Goal: Task Accomplishment & Management: Manage account settings

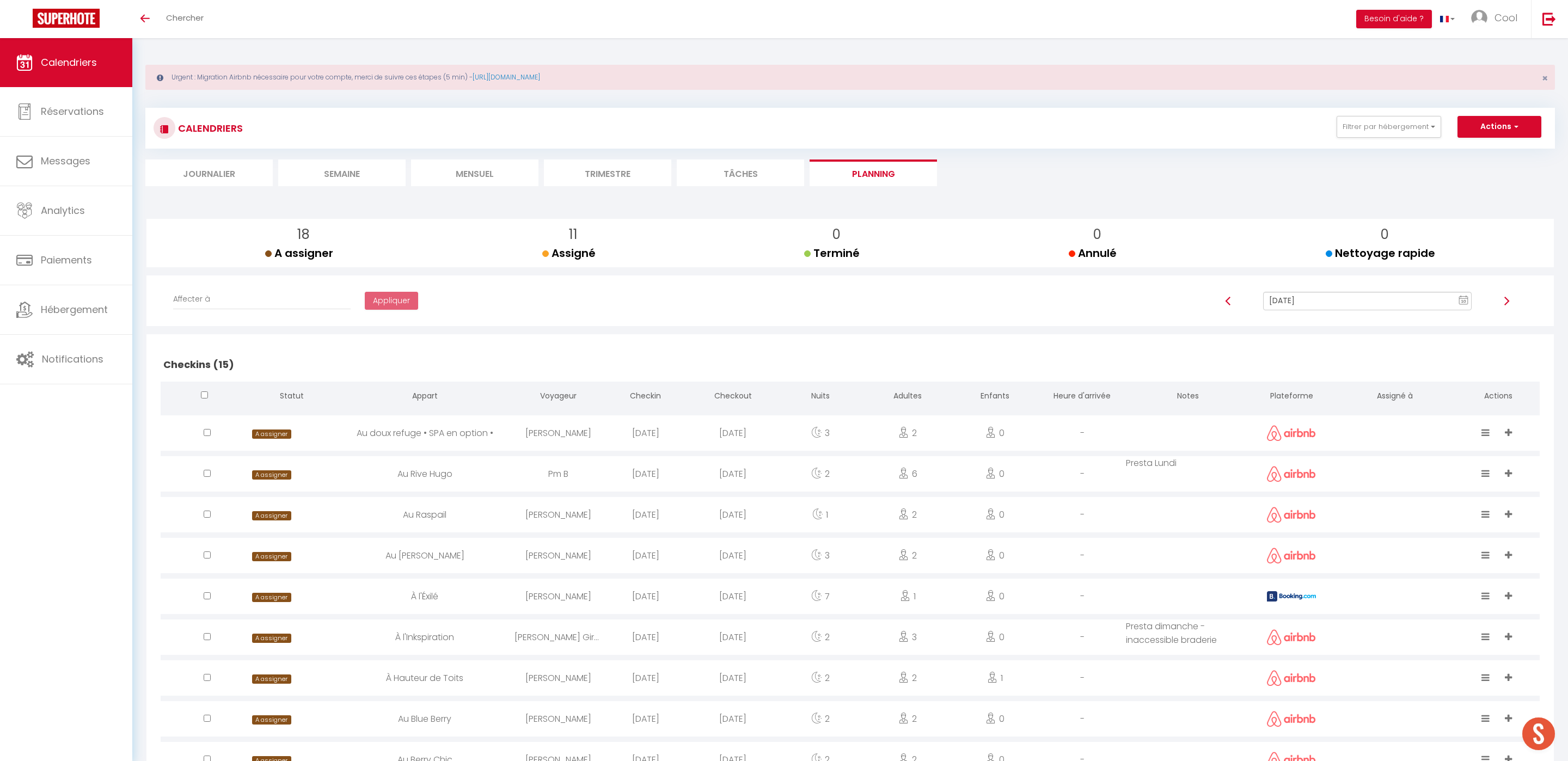
click at [621, 164] on li "Trimestre" at bounding box center [607, 173] width 128 height 27
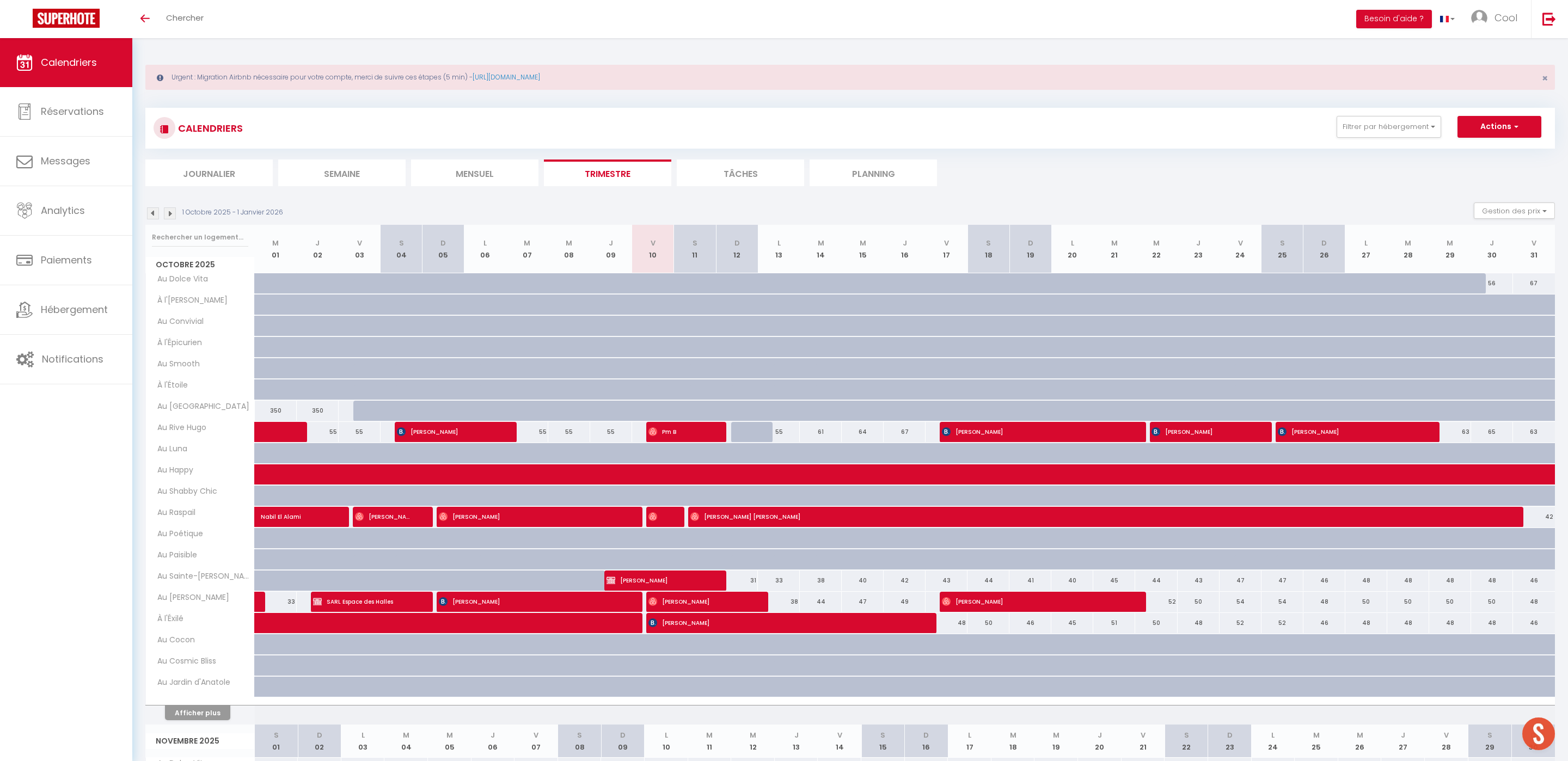
click at [243, 219] on div "1 Octobre 2025 - 1 Janvier 2026 Gestion des prix Nb Nuits minimum Règles Dispon…" at bounding box center [850, 214] width 1410 height 22
click at [242, 229] on input "text" at bounding box center [200, 237] width 97 height 20
type input "studio"
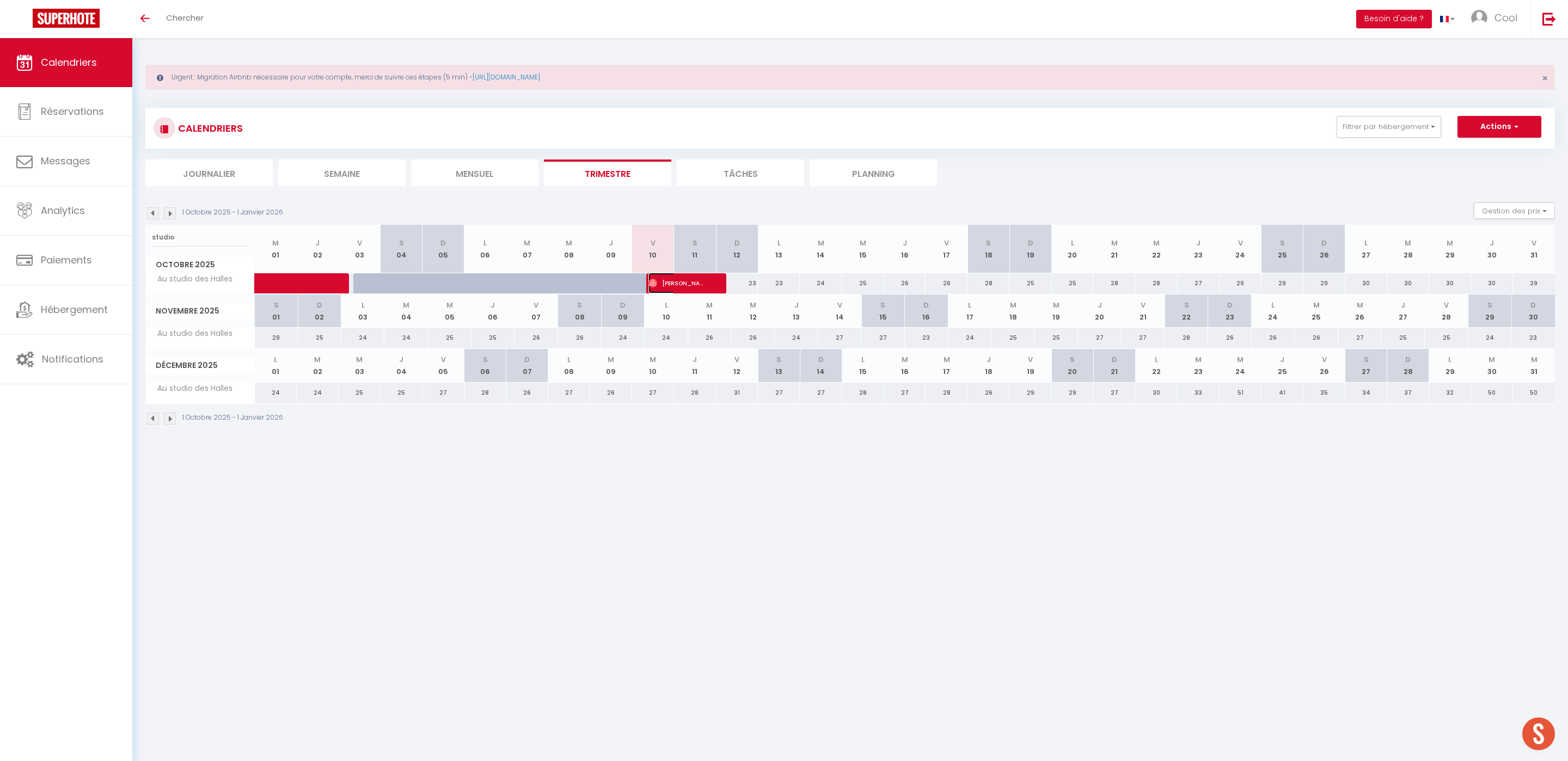
click at [659, 285] on span "[PERSON_NAME]" at bounding box center [677, 283] width 56 height 21
select select "OK"
select select "0"
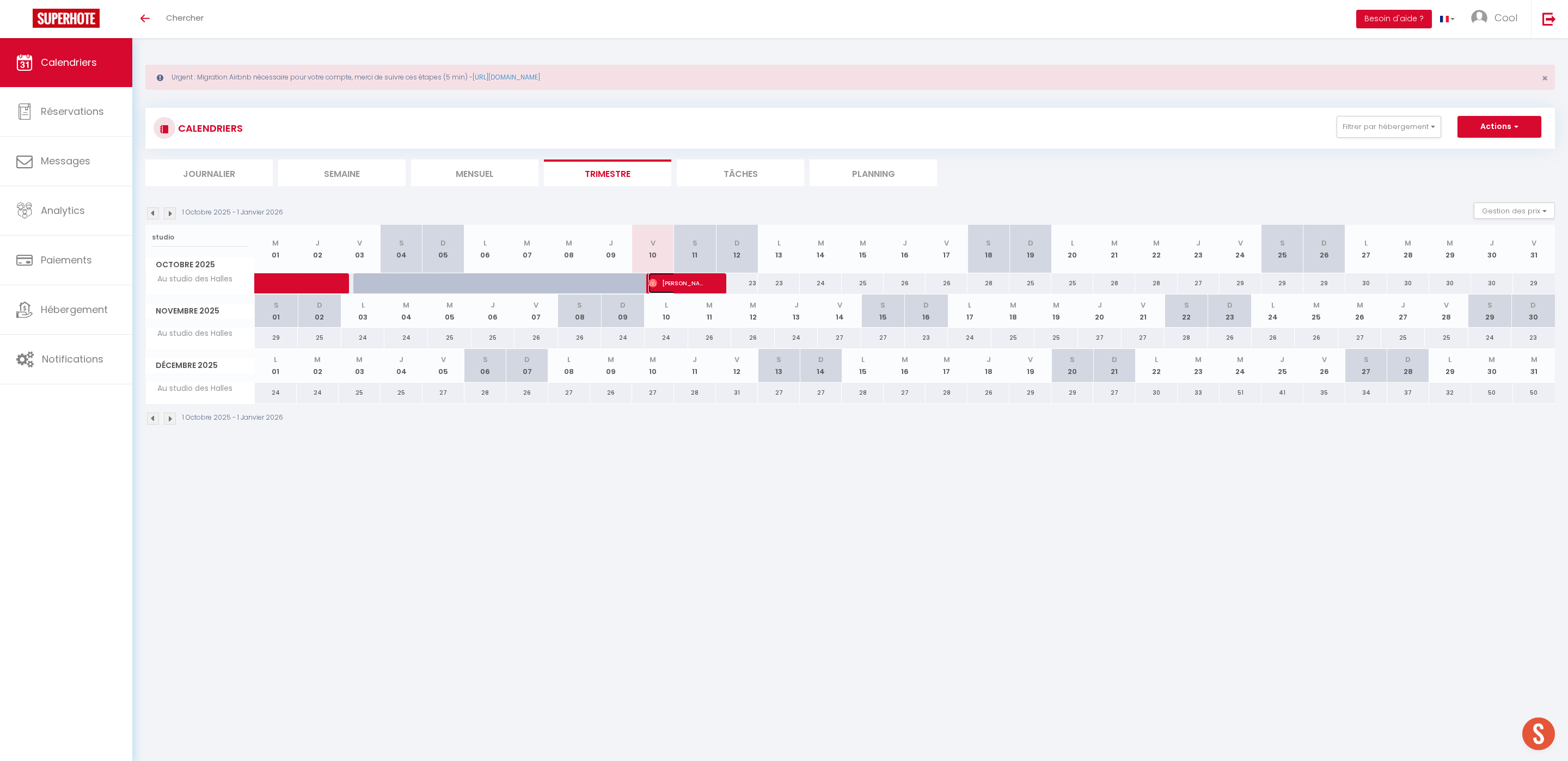
select select "1"
select select
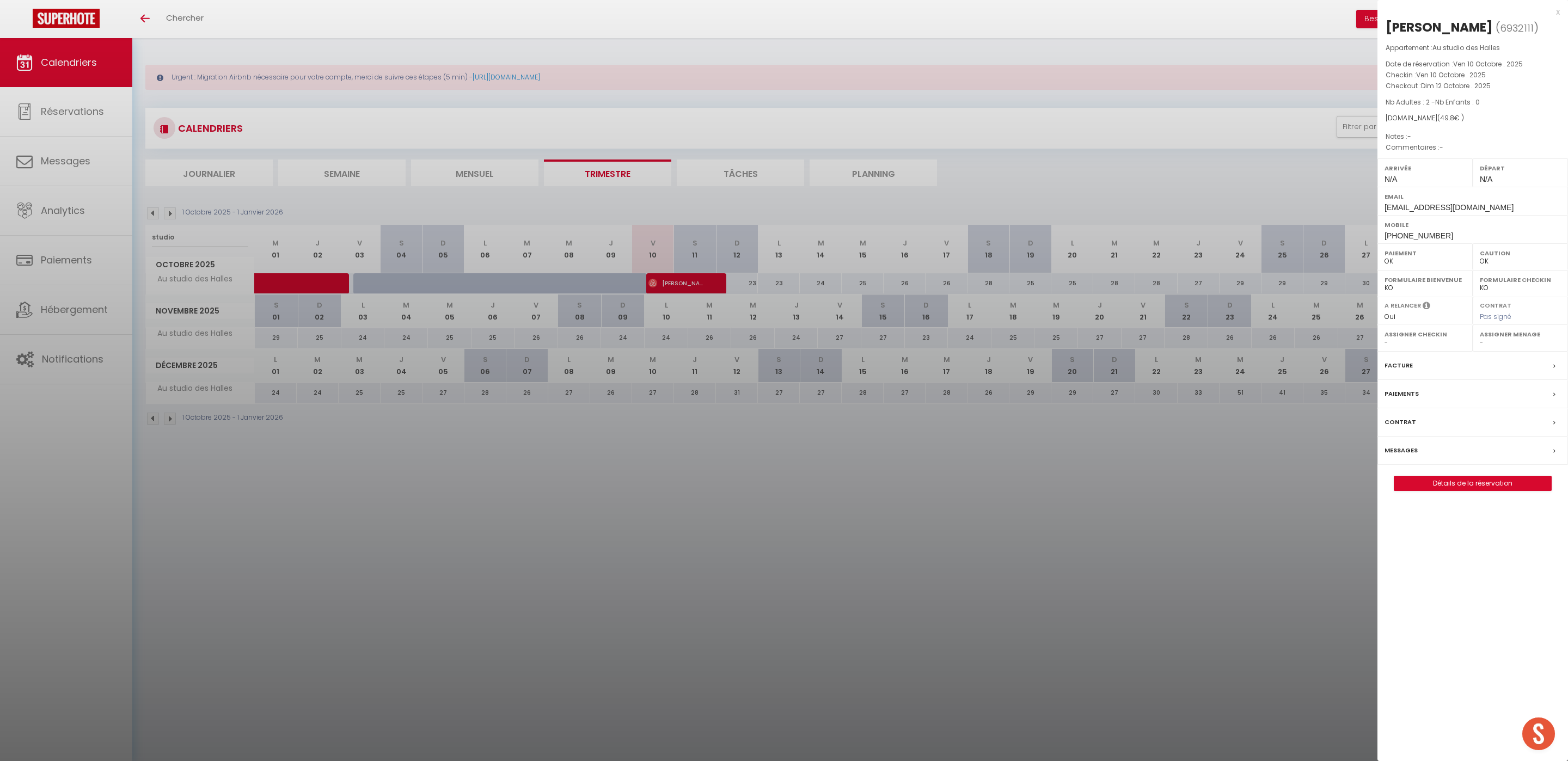
click at [392, 51] on div at bounding box center [784, 380] width 1568 height 761
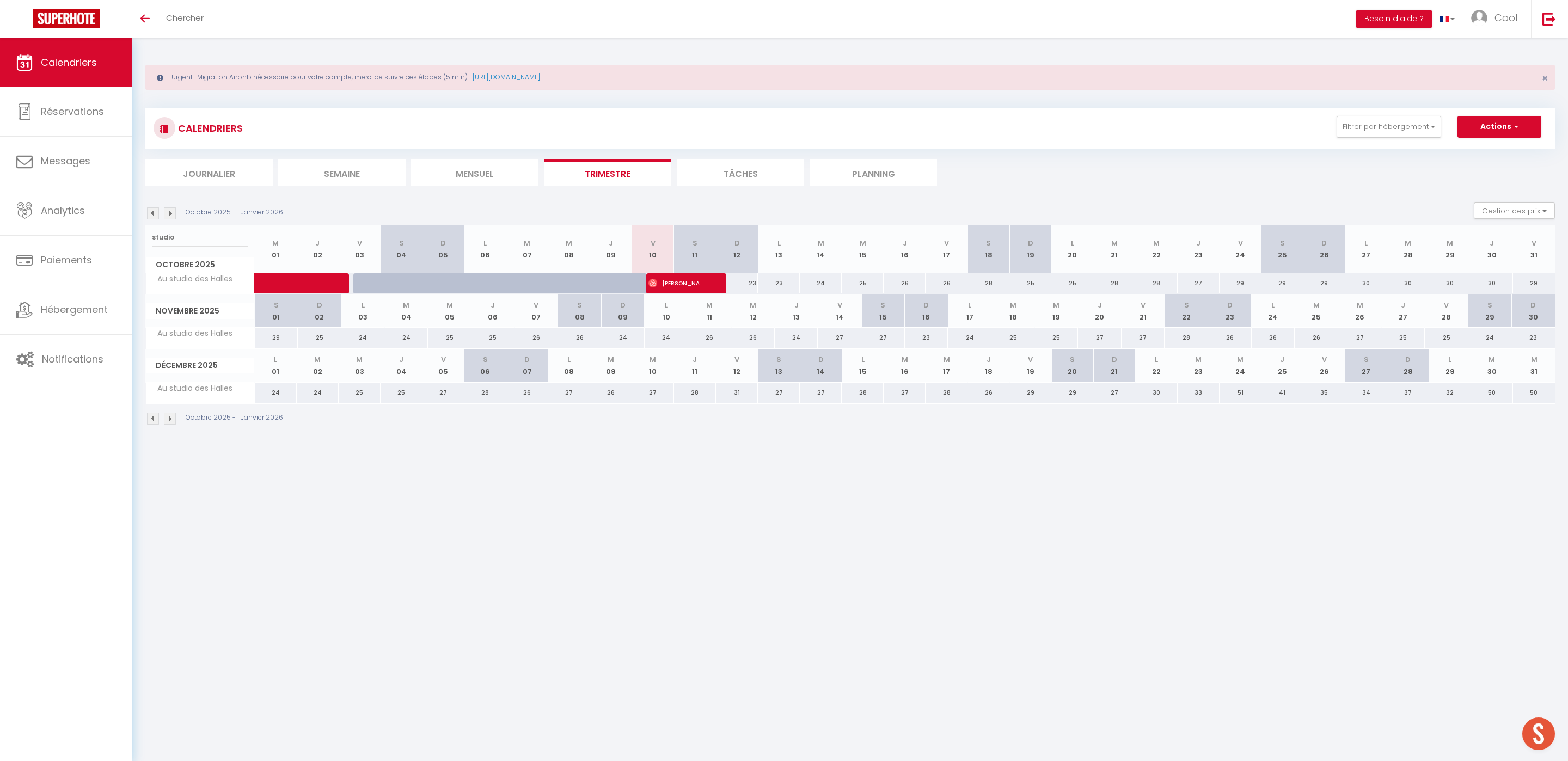
click at [861, 176] on li "Planning" at bounding box center [873, 173] width 128 height 27
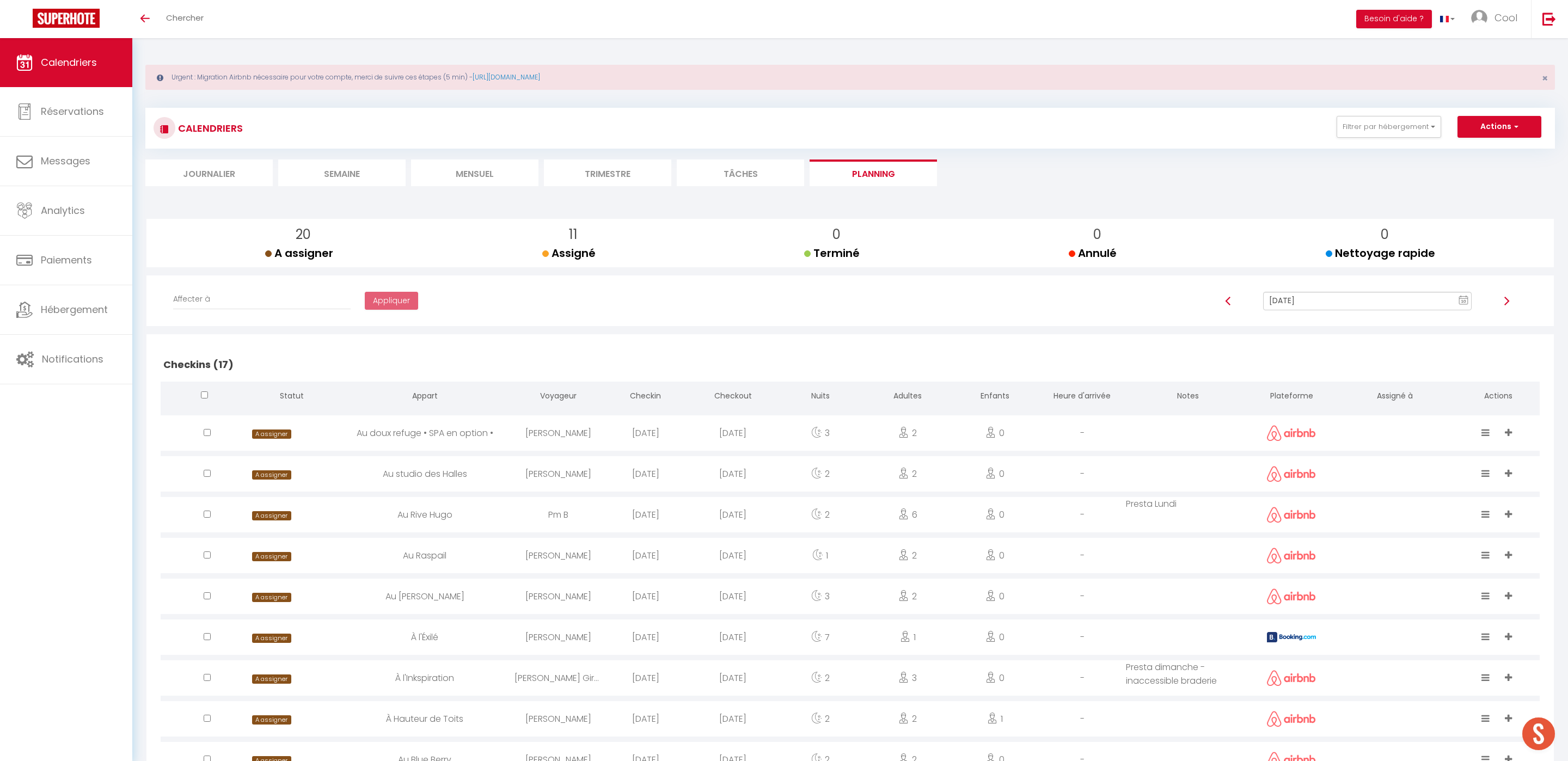
click at [1274, 310] on input "[DATE]" at bounding box center [1367, 301] width 209 height 18
click at [1455, 379] on td "11" at bounding box center [1457, 377] width 18 height 18
type input "[DATE]"
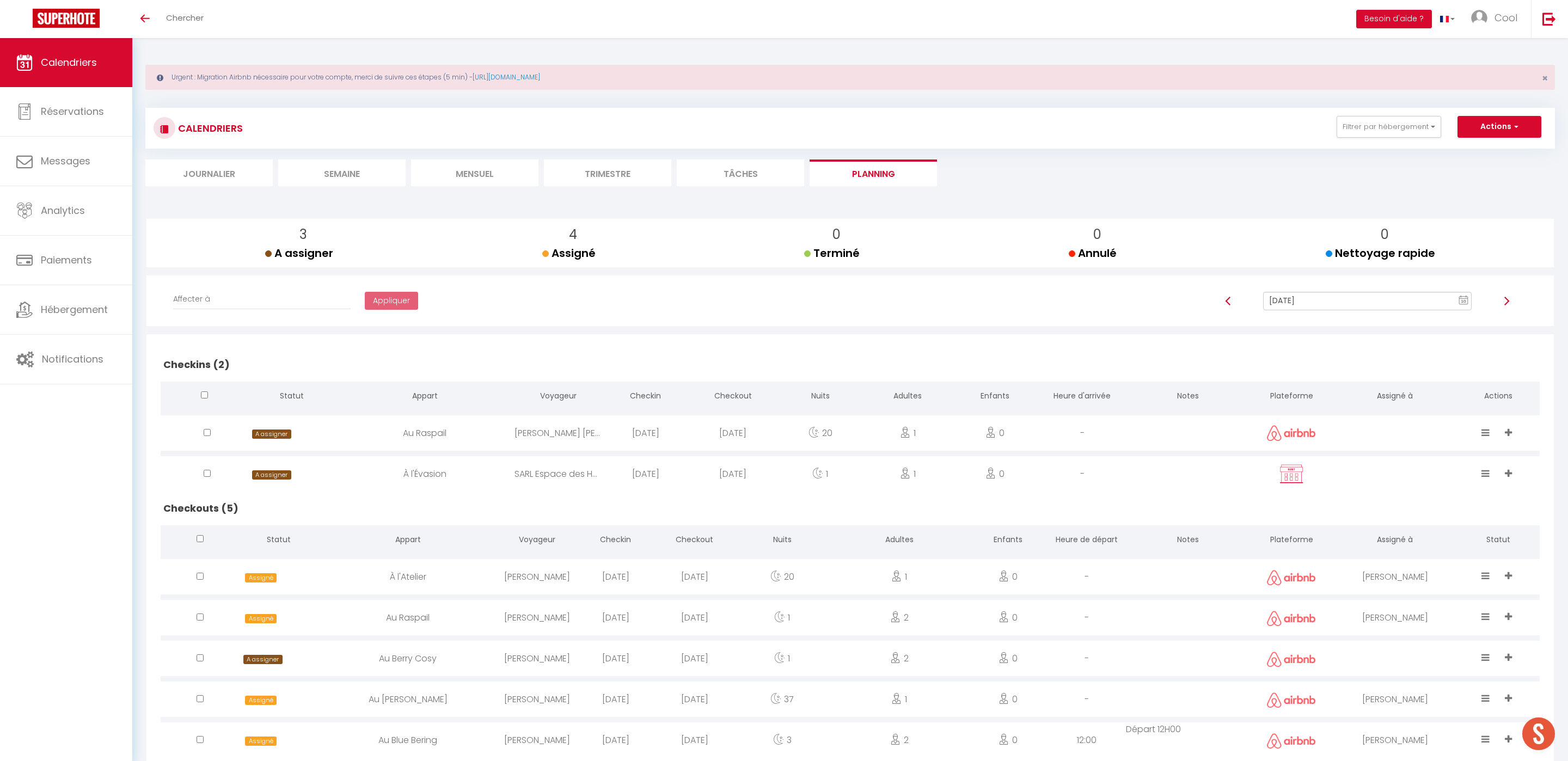
scroll to position [38, 0]
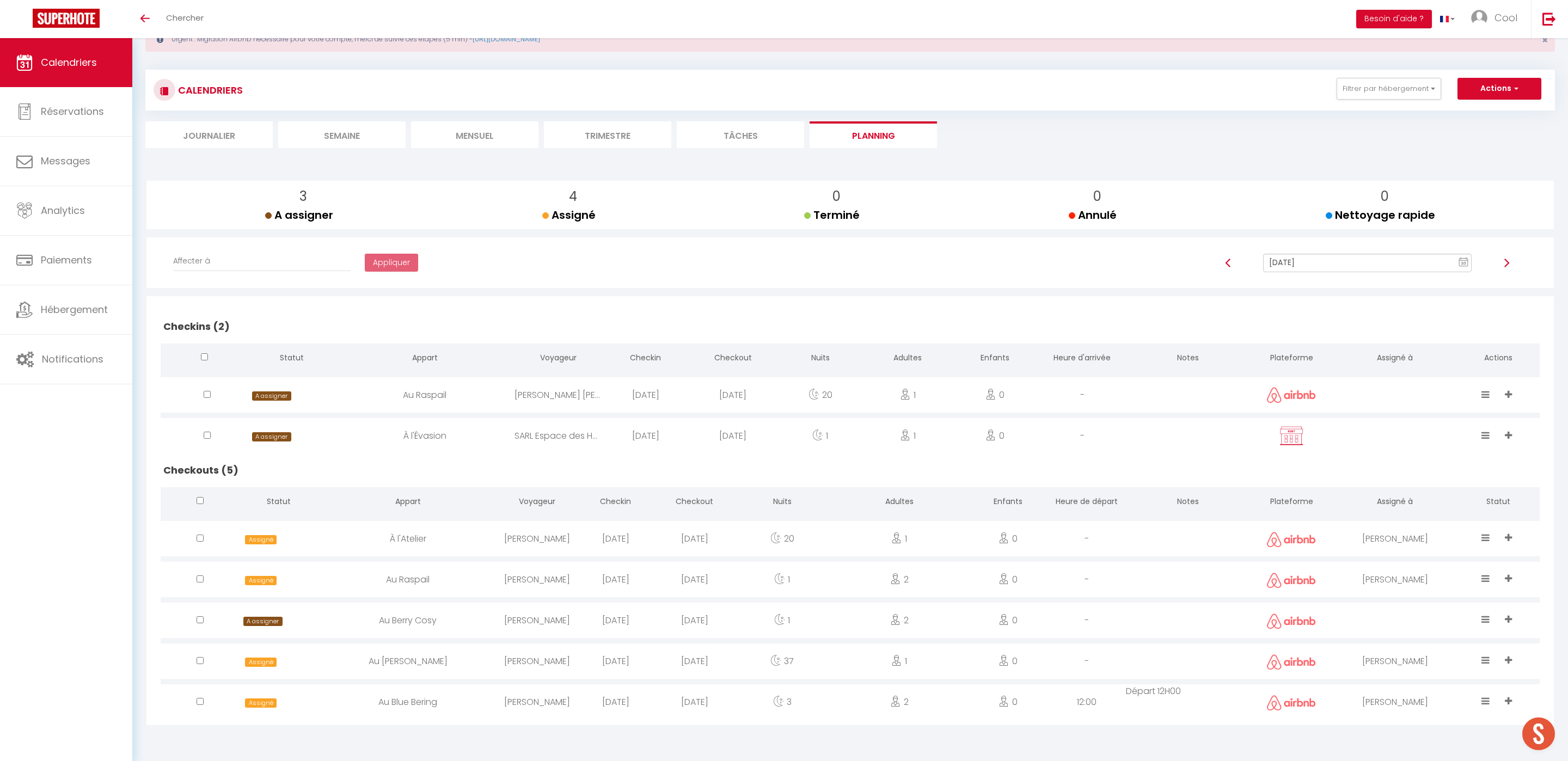
click at [1381, 618] on div at bounding box center [1395, 620] width 124 height 35
select select "0"
select select "1"
select select
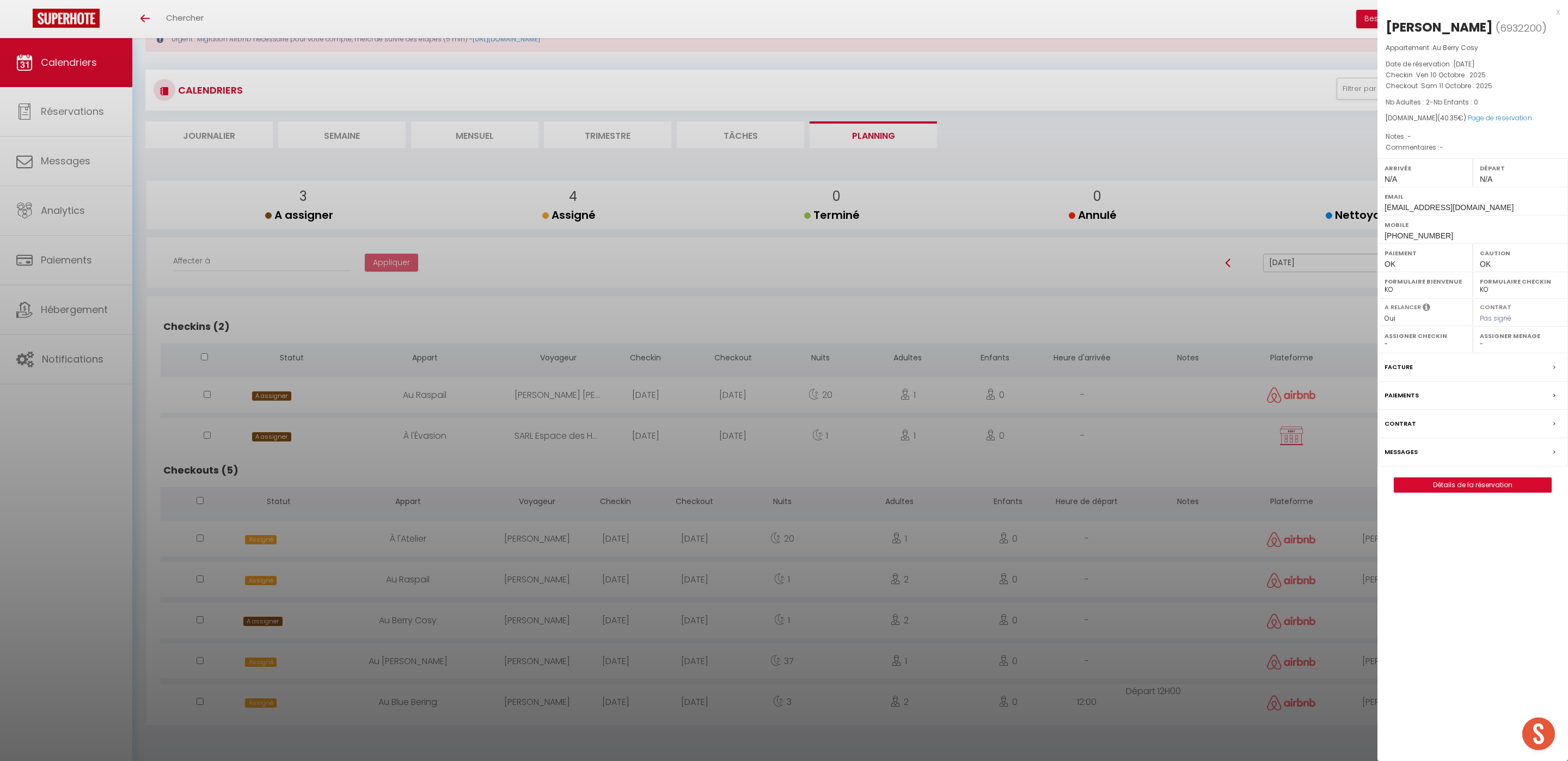
click at [1508, 346] on select "- [PERSON_NAME] Périgord [PERSON_NAME] Imorou [PERSON_NAME] [PERSON_NAME] [PERS…" at bounding box center [1521, 344] width 81 height 10
click at [1480, 341] on select "- [PERSON_NAME] Périgord [PERSON_NAME] Imorou [PERSON_NAME] [PERSON_NAME] [PERS…" at bounding box center [1521, 344] width 81 height 10
click at [843, 618] on div at bounding box center [784, 380] width 1568 height 761
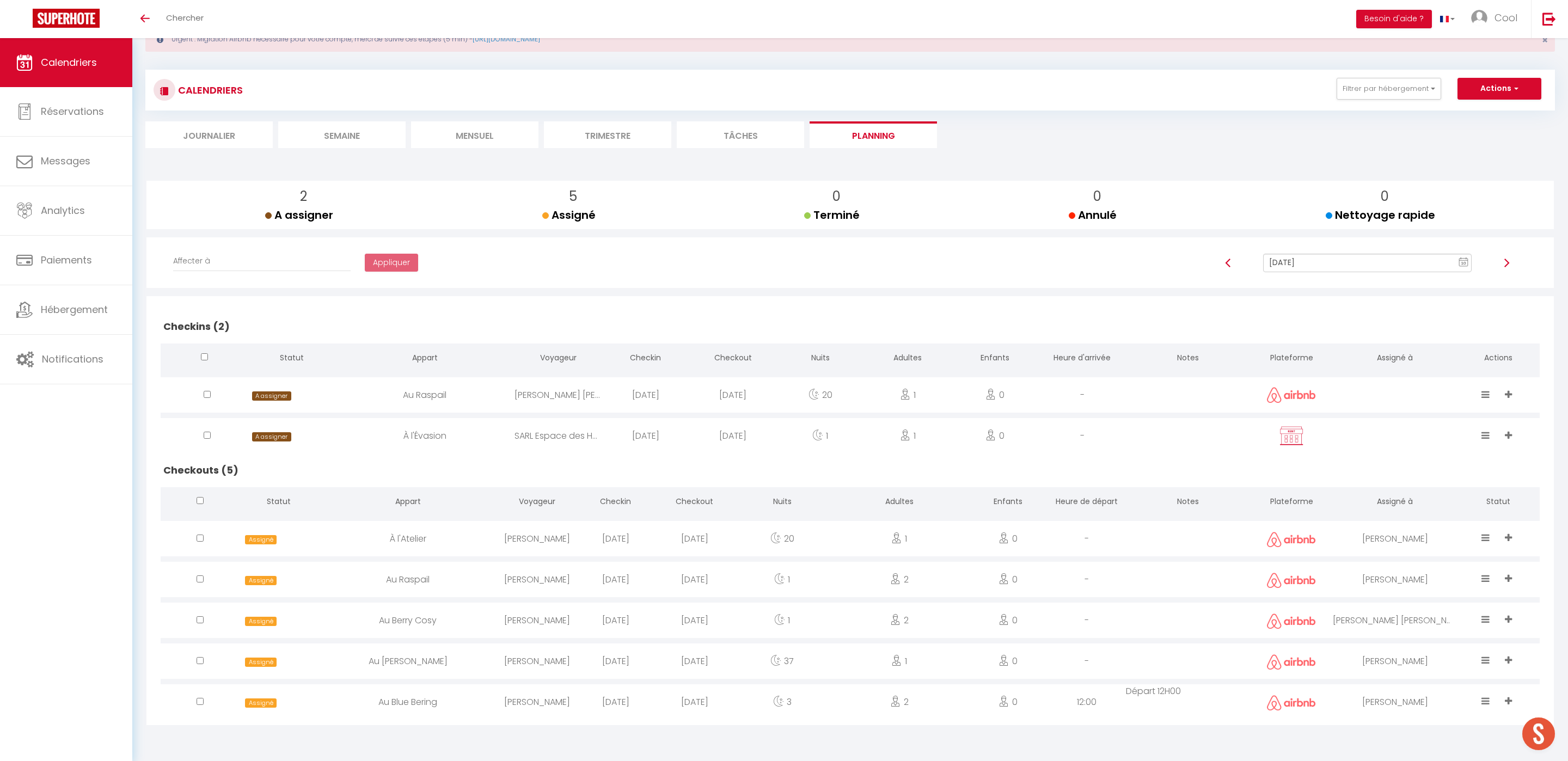
click at [847, 616] on div "2" at bounding box center [899, 620] width 138 height 35
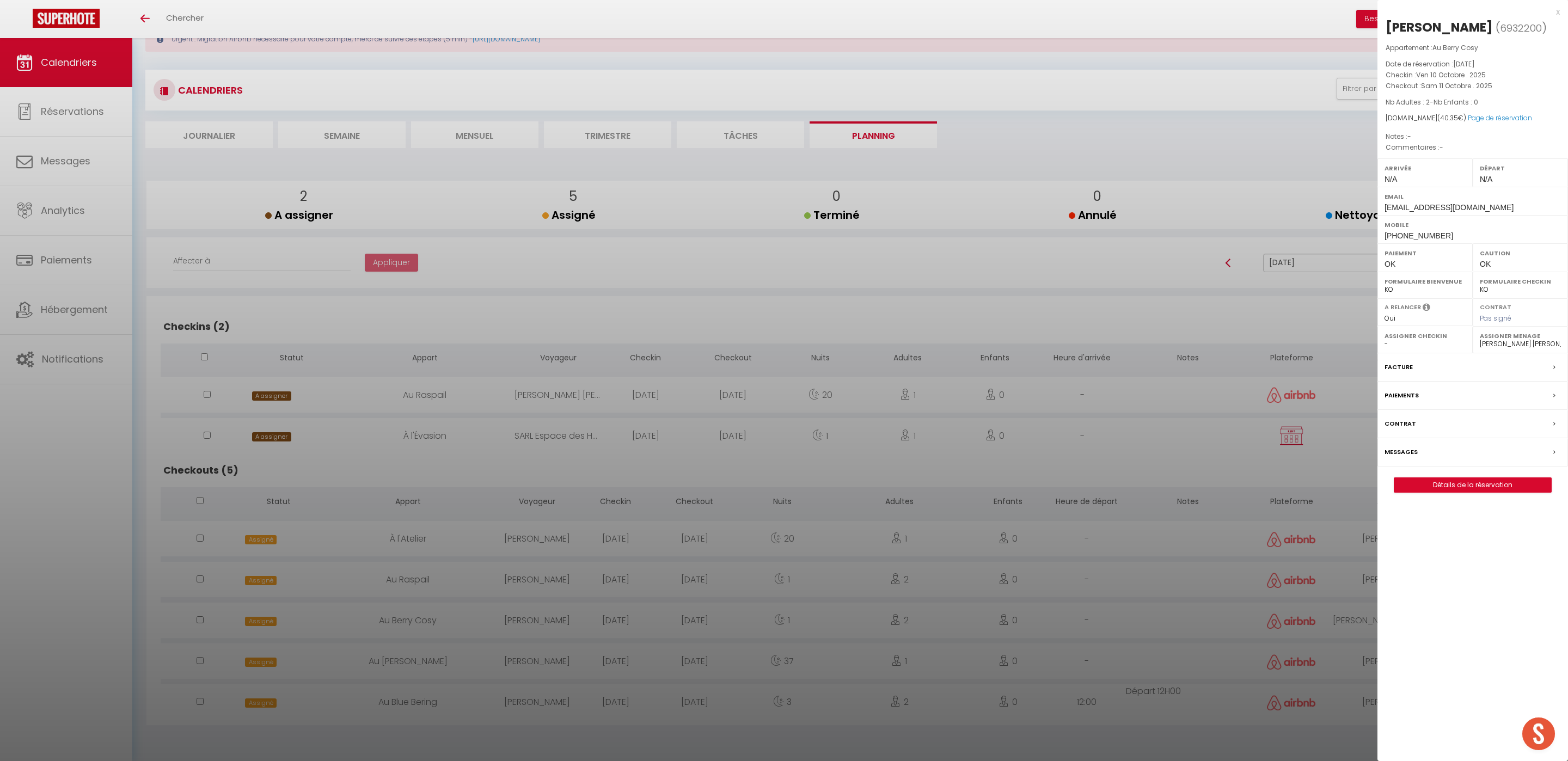
click at [1181, 549] on div at bounding box center [784, 380] width 1568 height 761
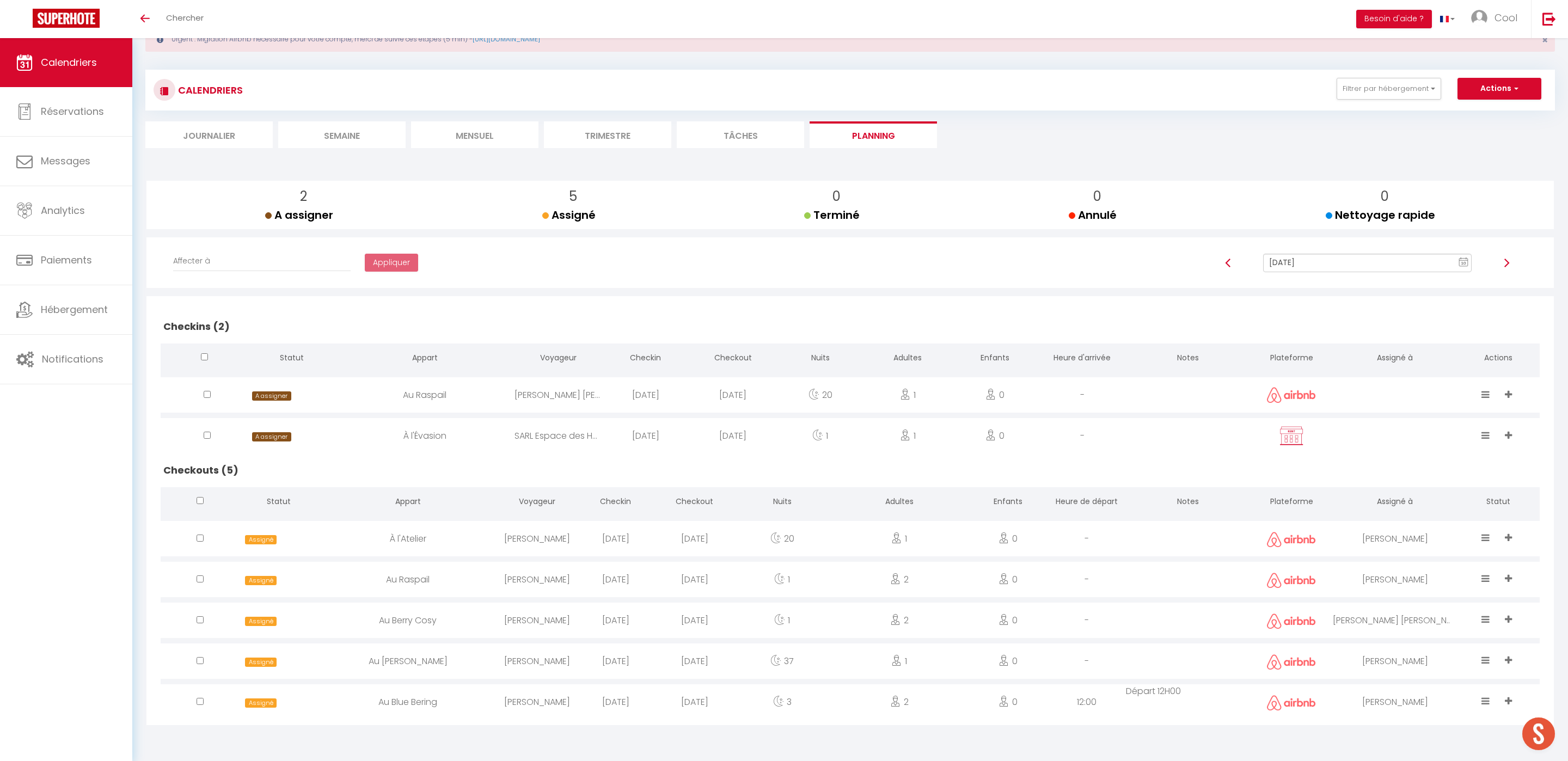
click at [1426, 547] on div "[PERSON_NAME]" at bounding box center [1395, 538] width 124 height 35
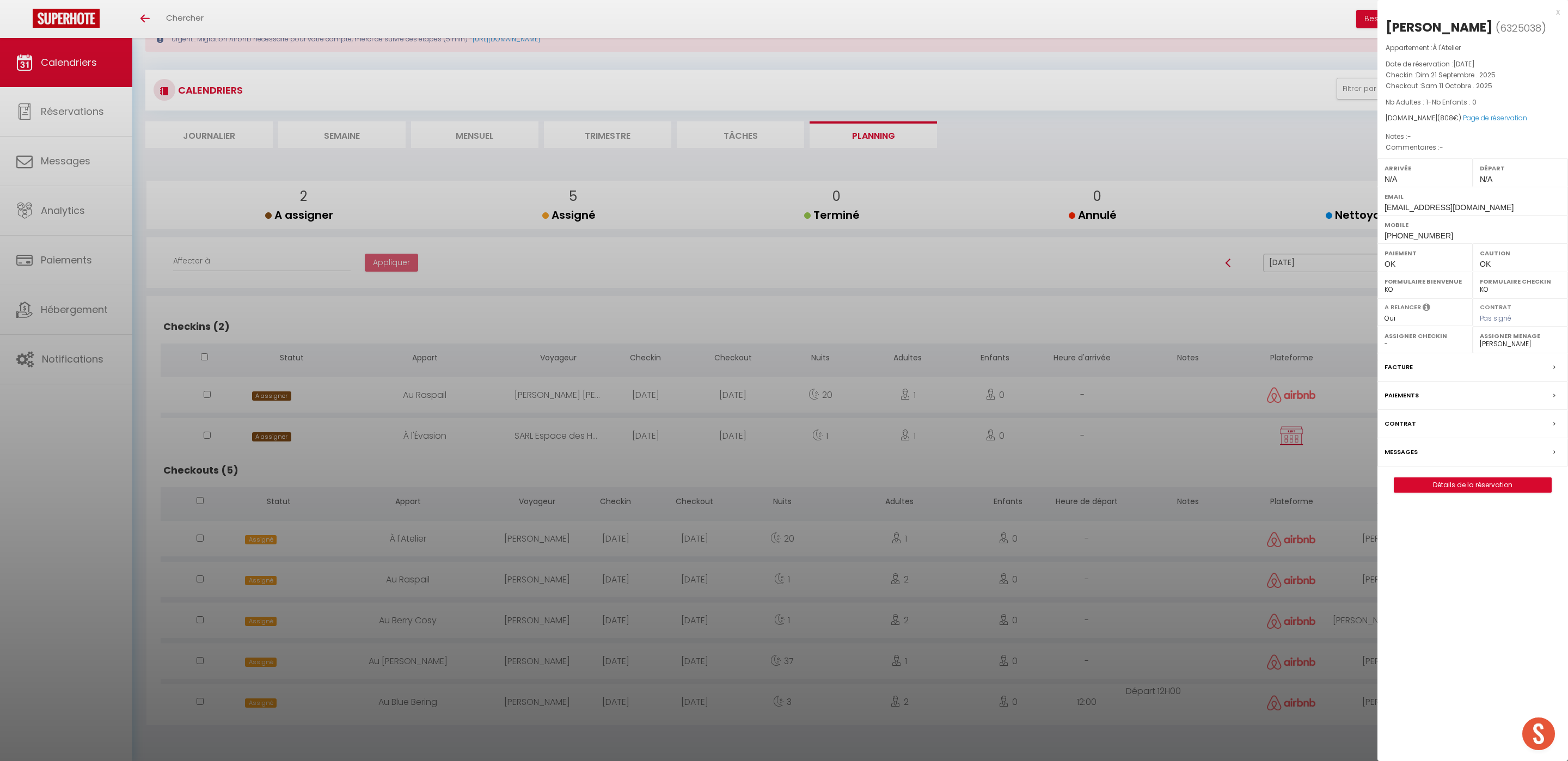
click at [1512, 347] on select "- [PERSON_NAME] Périgord [PERSON_NAME] Imorou [PERSON_NAME] [PERSON_NAME] [PERS…" at bounding box center [1521, 344] width 81 height 10
click at [1480, 341] on select "- [PERSON_NAME] Périgord [PERSON_NAME] Imorou [PERSON_NAME] [PERSON_NAME] [PERS…" at bounding box center [1521, 344] width 81 height 10
click at [1298, 630] on div at bounding box center [784, 380] width 1568 height 761
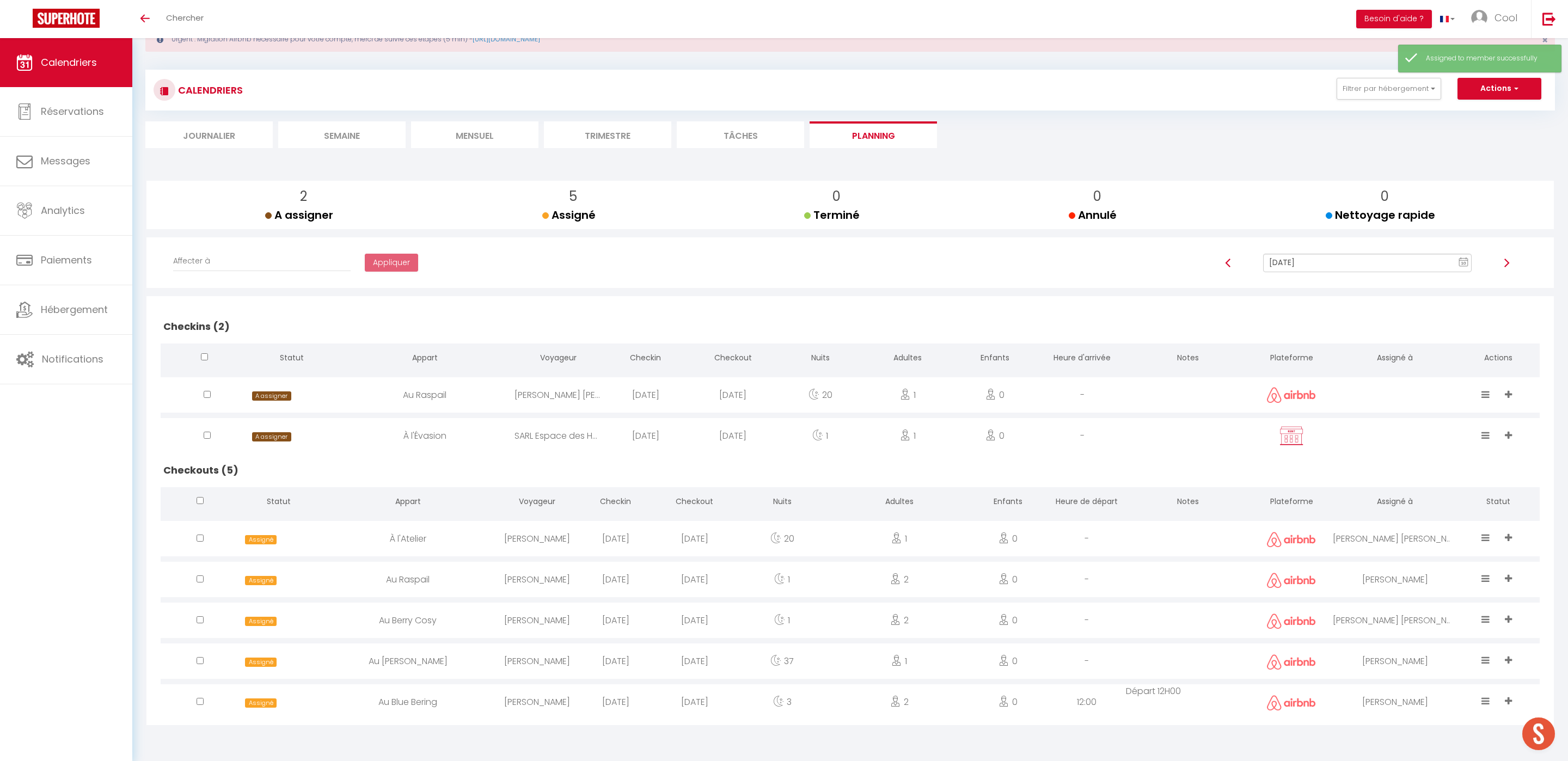
click at [1384, 616] on div "[PERSON_NAME] [PERSON_NAME]" at bounding box center [1395, 620] width 124 height 35
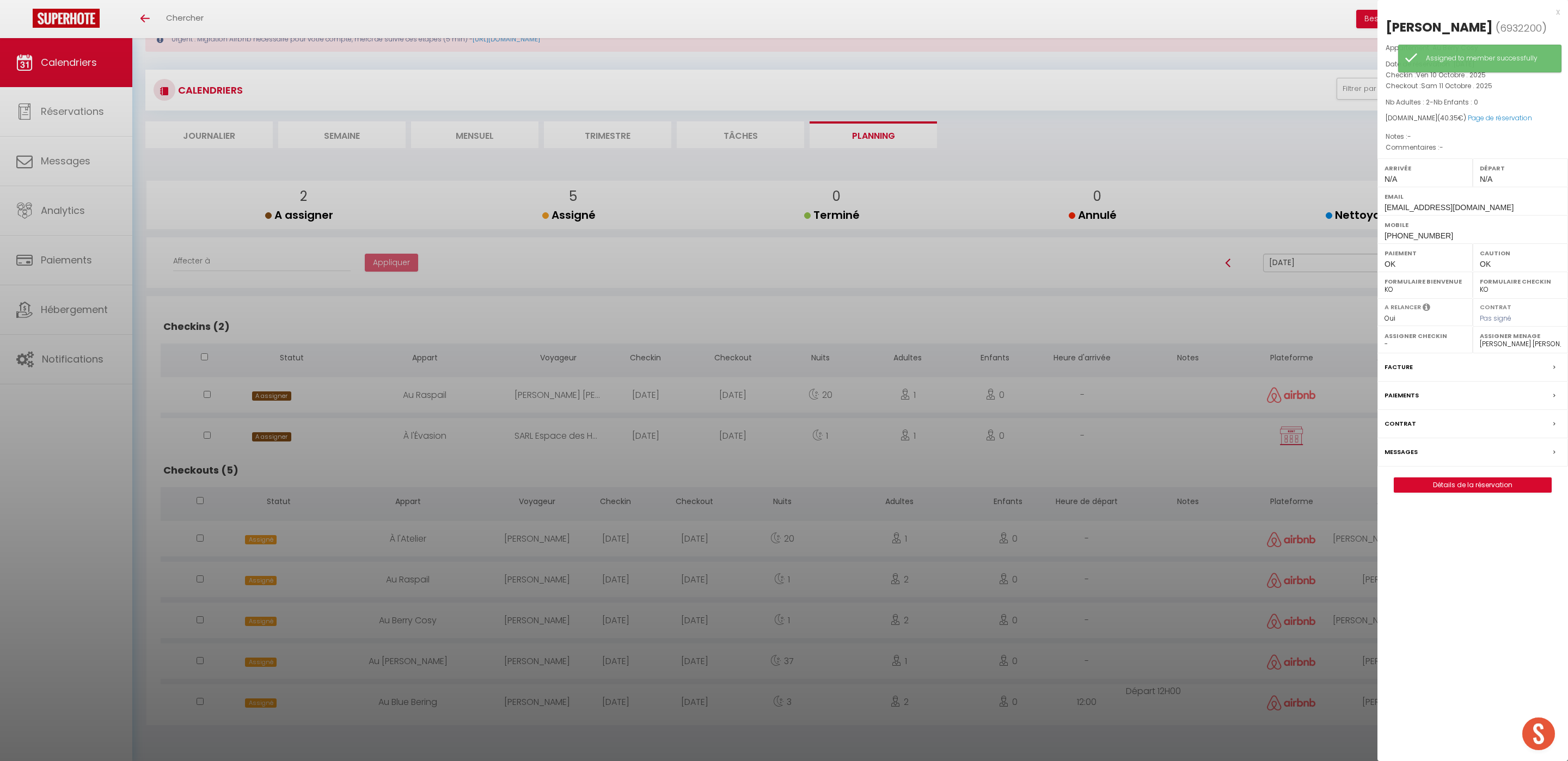
click at [1509, 349] on select "- [PERSON_NAME] Périgord [PERSON_NAME] Imorou [PERSON_NAME] [PERSON_NAME] [PERS…" at bounding box center [1521, 344] width 81 height 10
select select "52903"
click at [1480, 341] on select "- [PERSON_NAME] Périgord [PERSON_NAME] Imorou [PERSON_NAME] [PERSON_NAME] [PERS…" at bounding box center [1521, 344] width 81 height 10
click at [1123, 618] on div at bounding box center [784, 380] width 1568 height 761
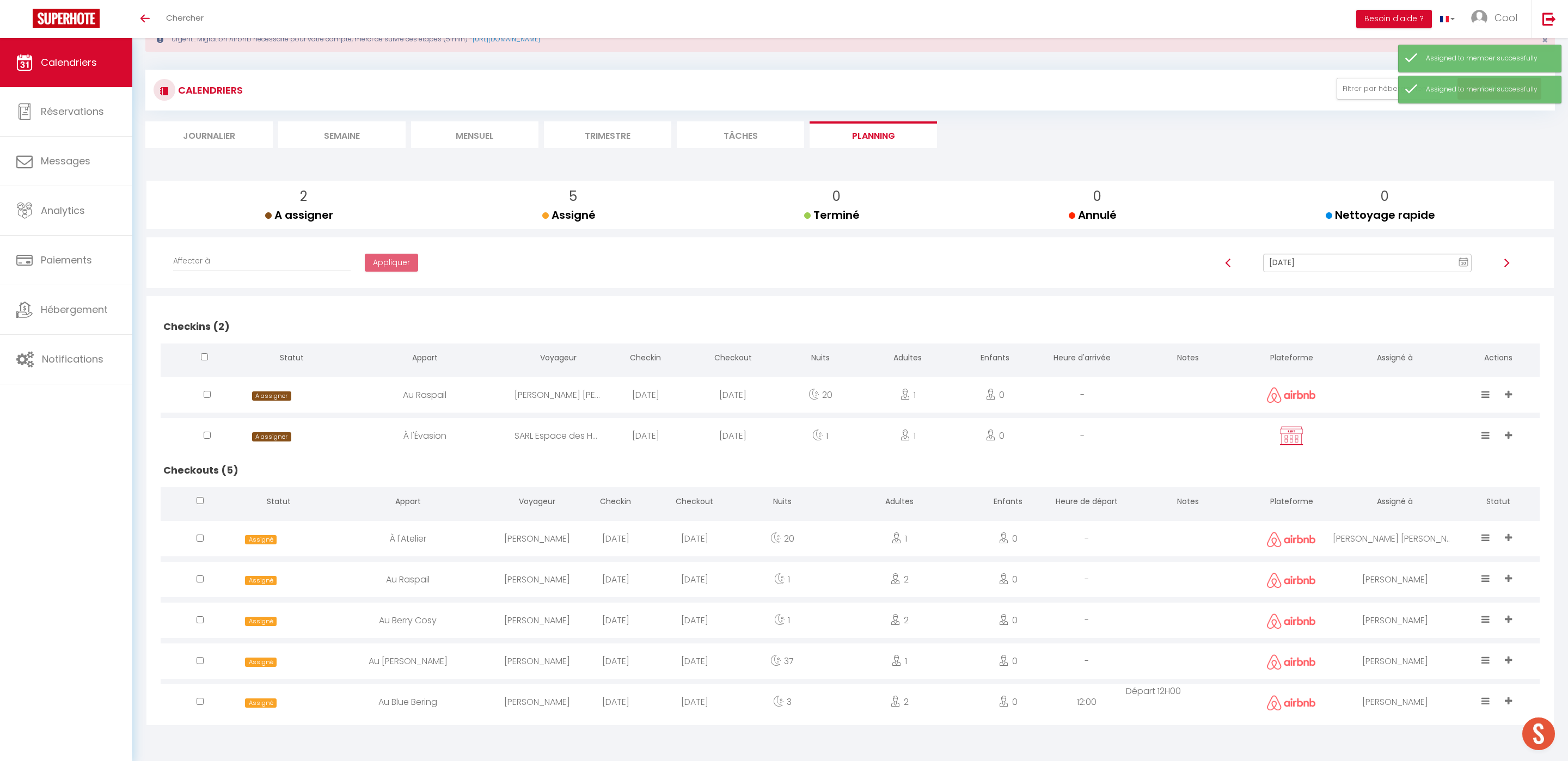
click at [953, 622] on div "2" at bounding box center [899, 620] width 138 height 35
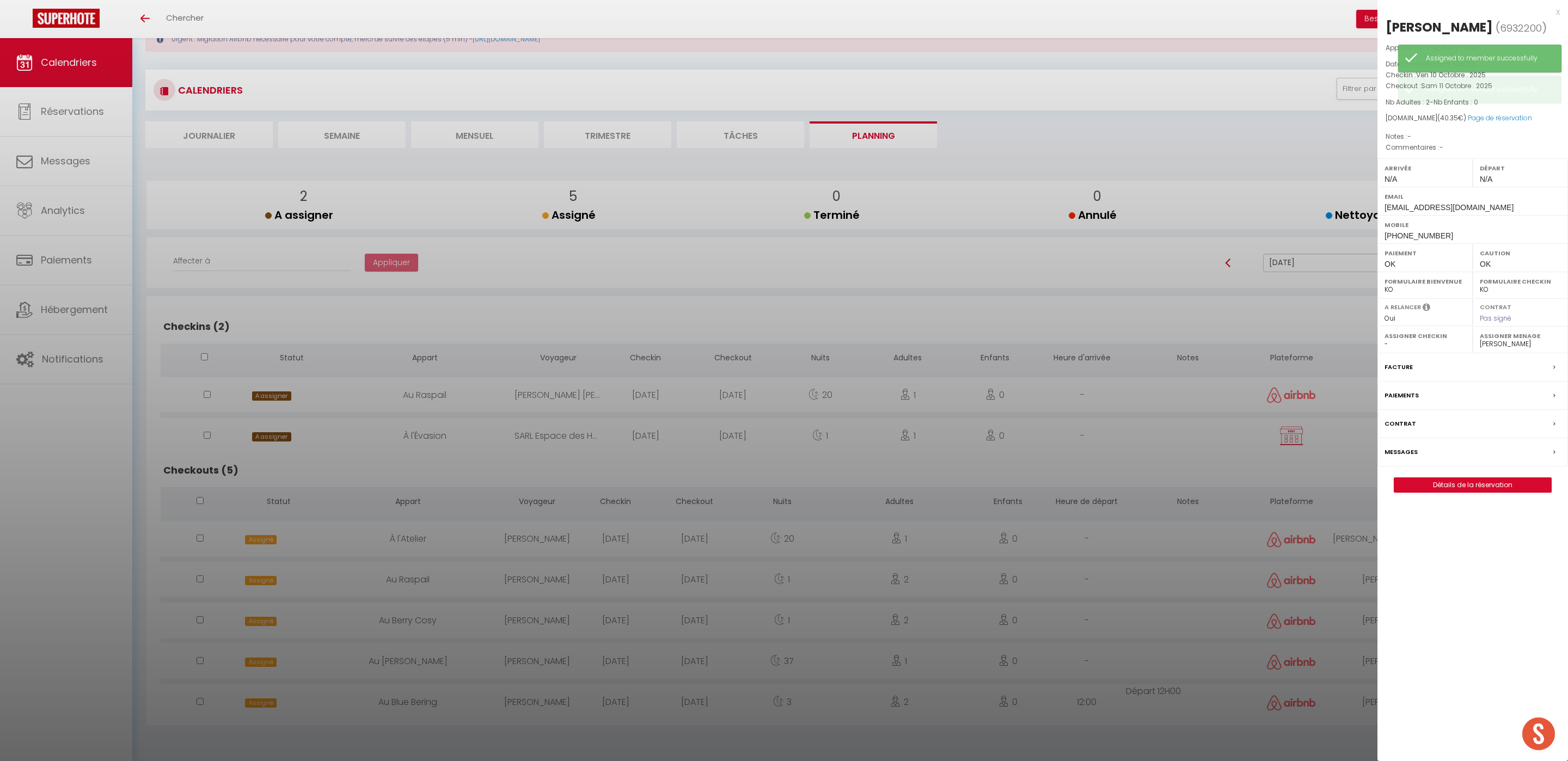
click at [1454, 477] on div "[PERSON_NAME] ( 6932200 ) Appartement : Au [PERSON_NAME] Cosy Date de réservati…" at bounding box center [1473, 255] width 190 height 474
click at [1451, 492] on link "Détails de la réservation" at bounding box center [1473, 484] width 157 height 14
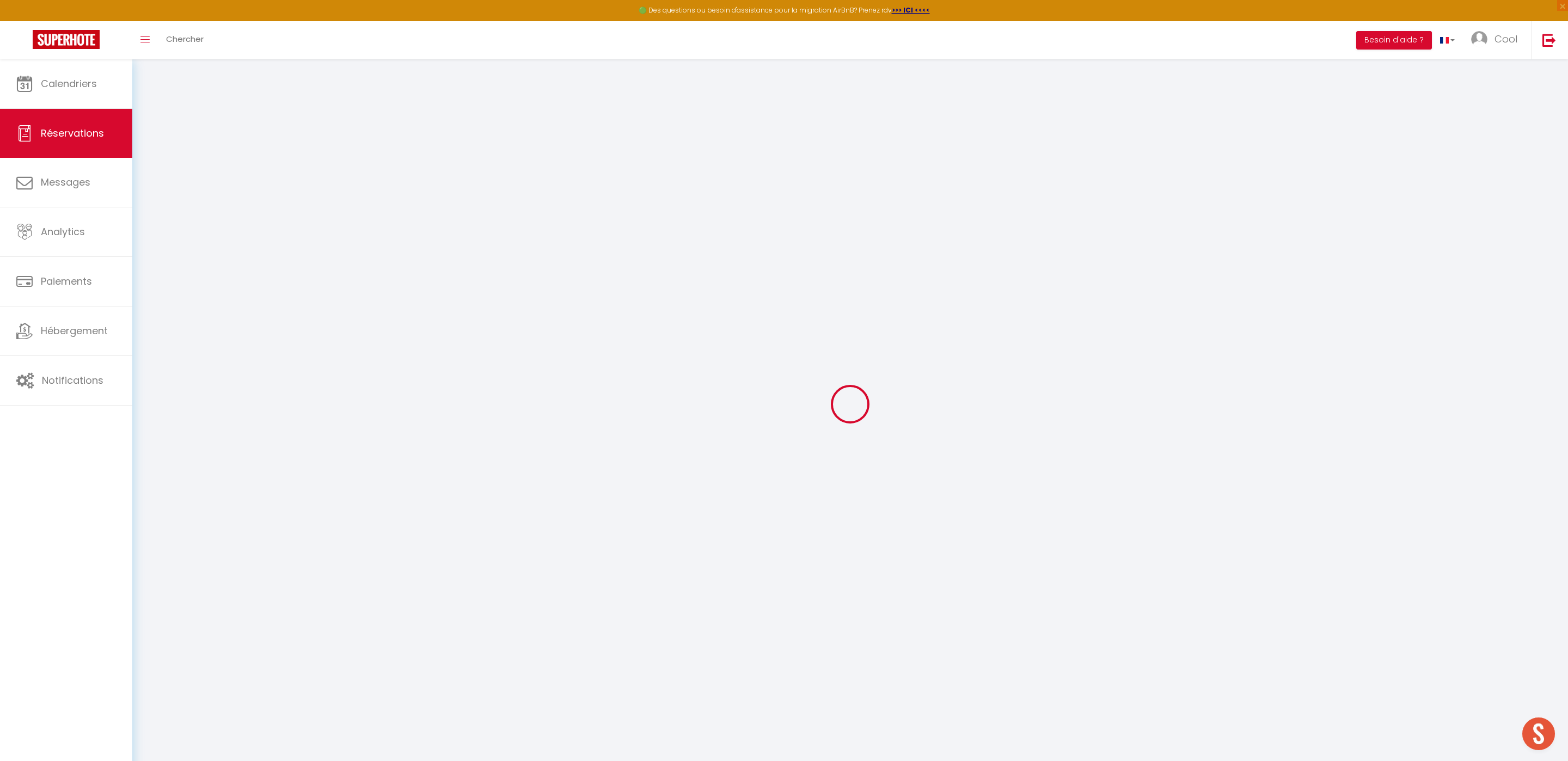
select select
checkbox input "false"
select select
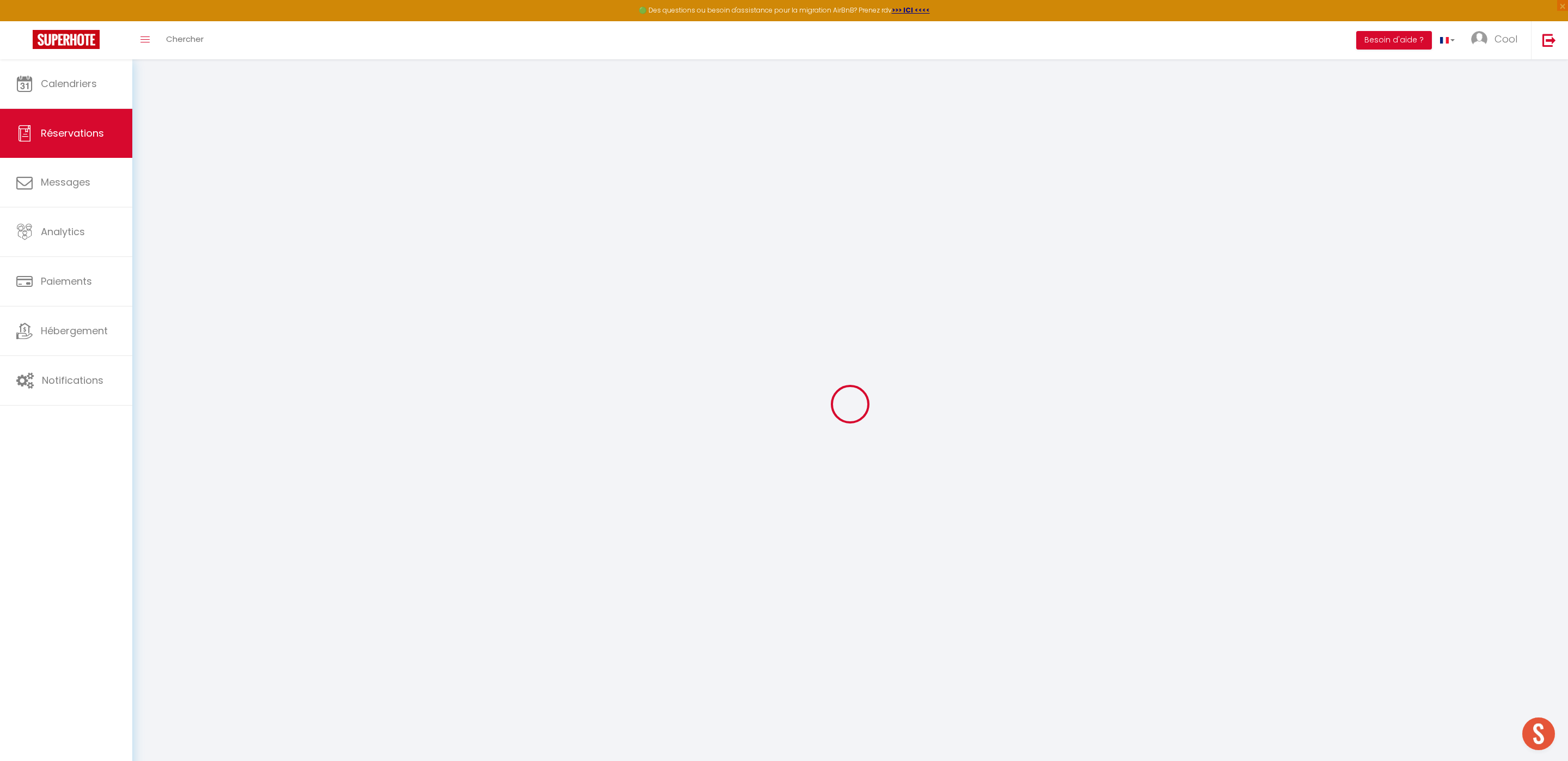
select select
checkbox input "false"
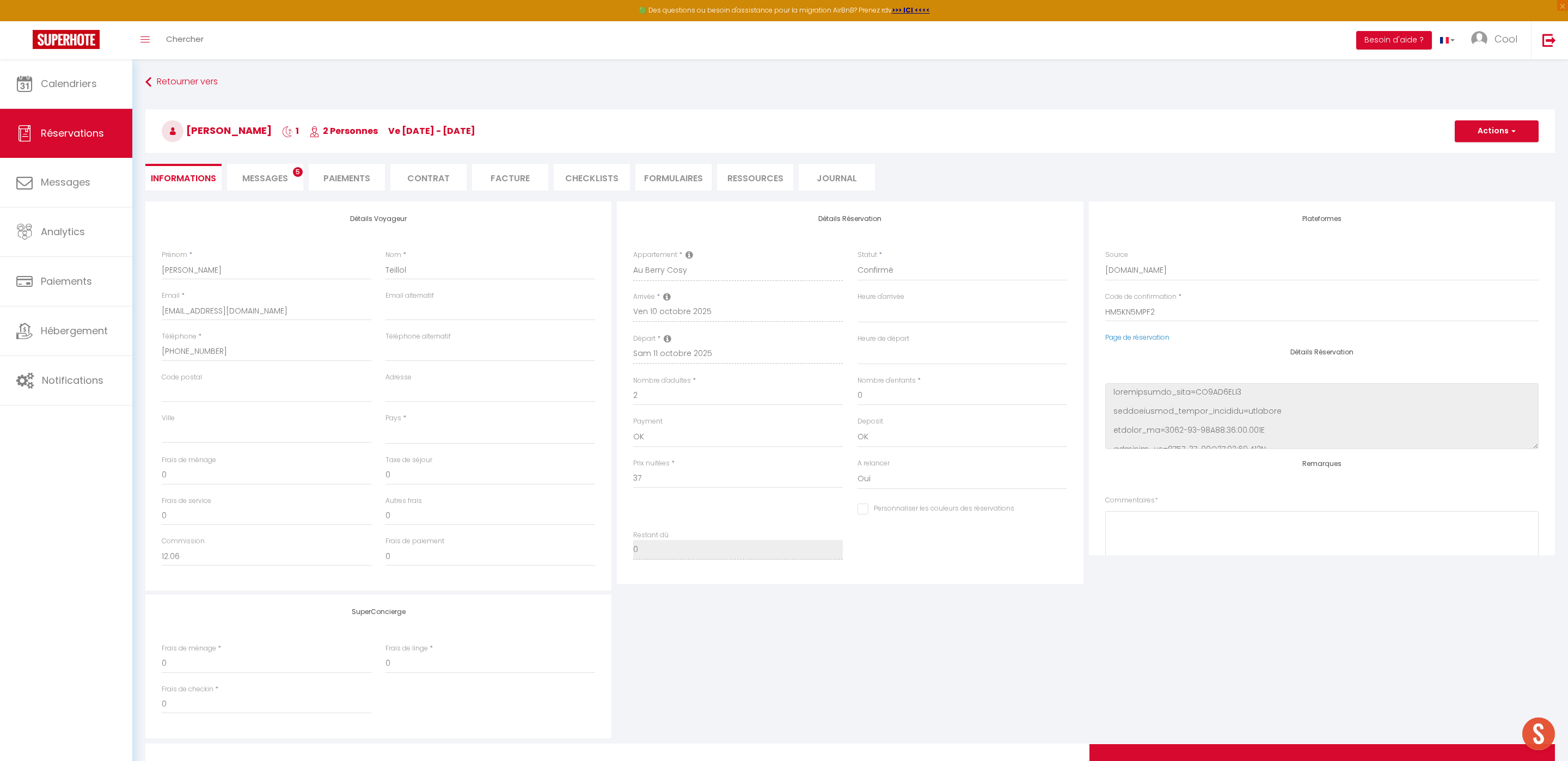
select select
checkbox input "false"
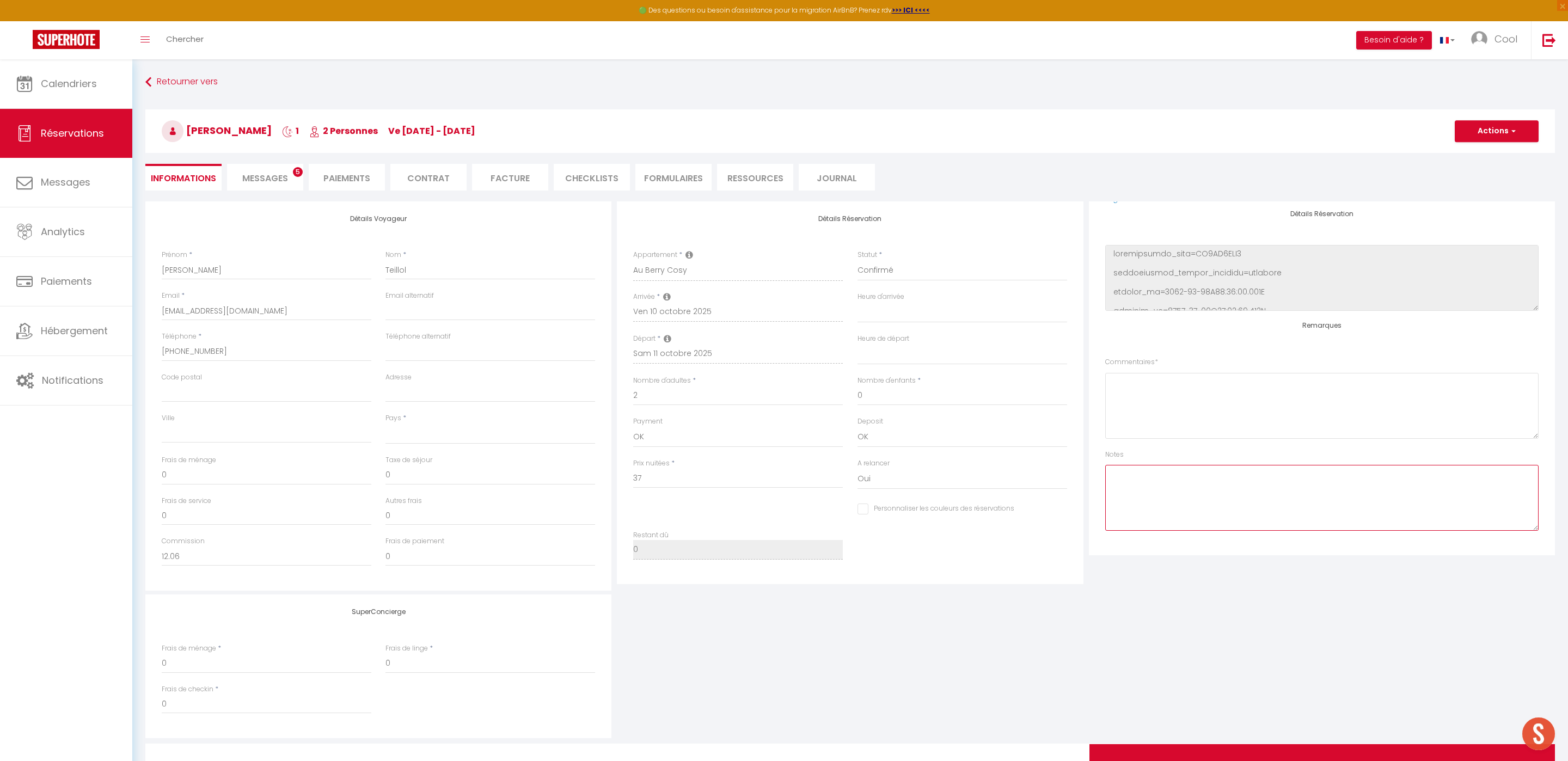
click at [1166, 493] on textarea at bounding box center [1322, 497] width 433 height 66
type textarea "Dép"
select select
type input "3.35"
select select
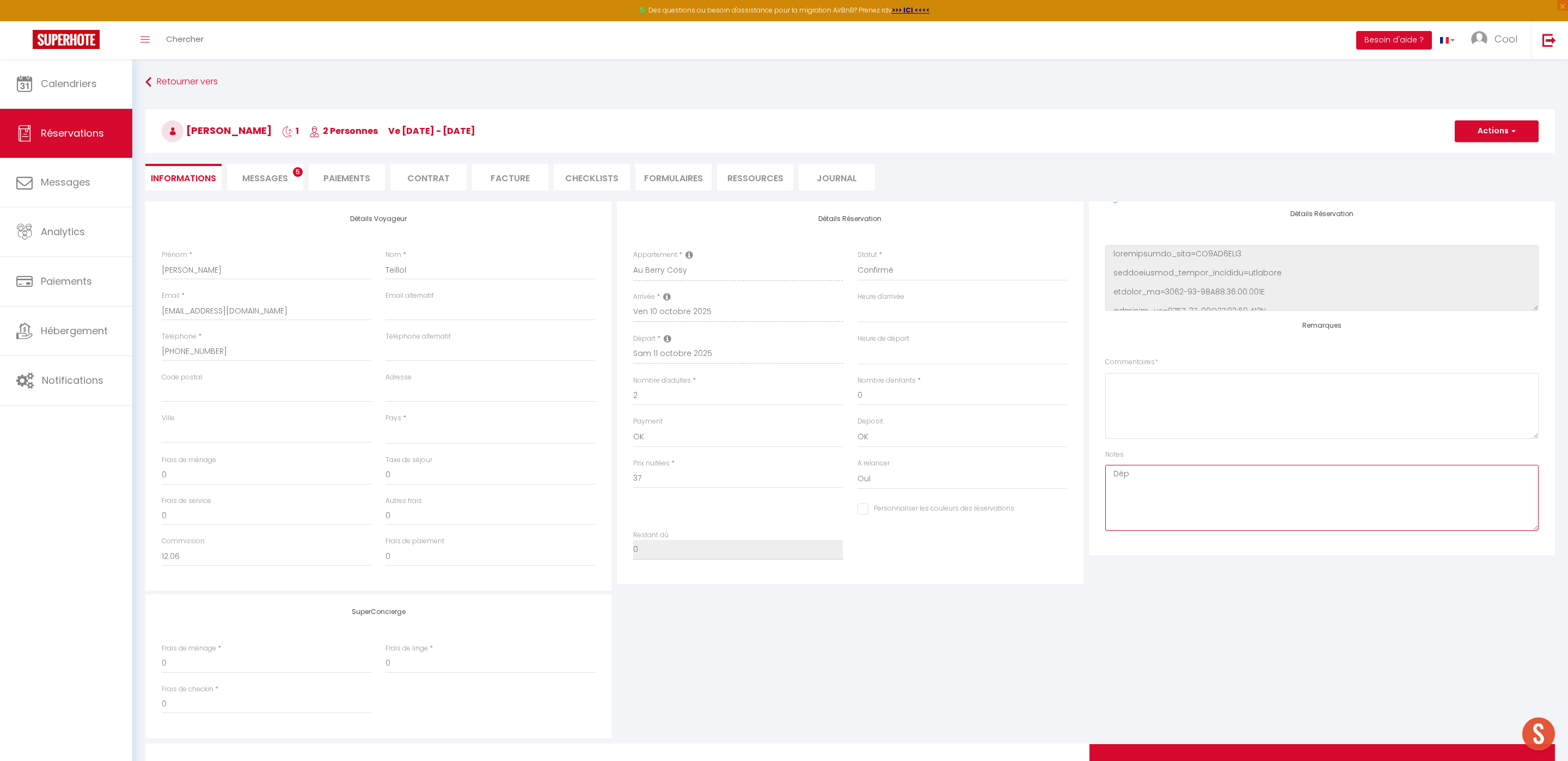
select select
checkbox input "false"
type textarea "Dépa"
select select
checkbox input "false"
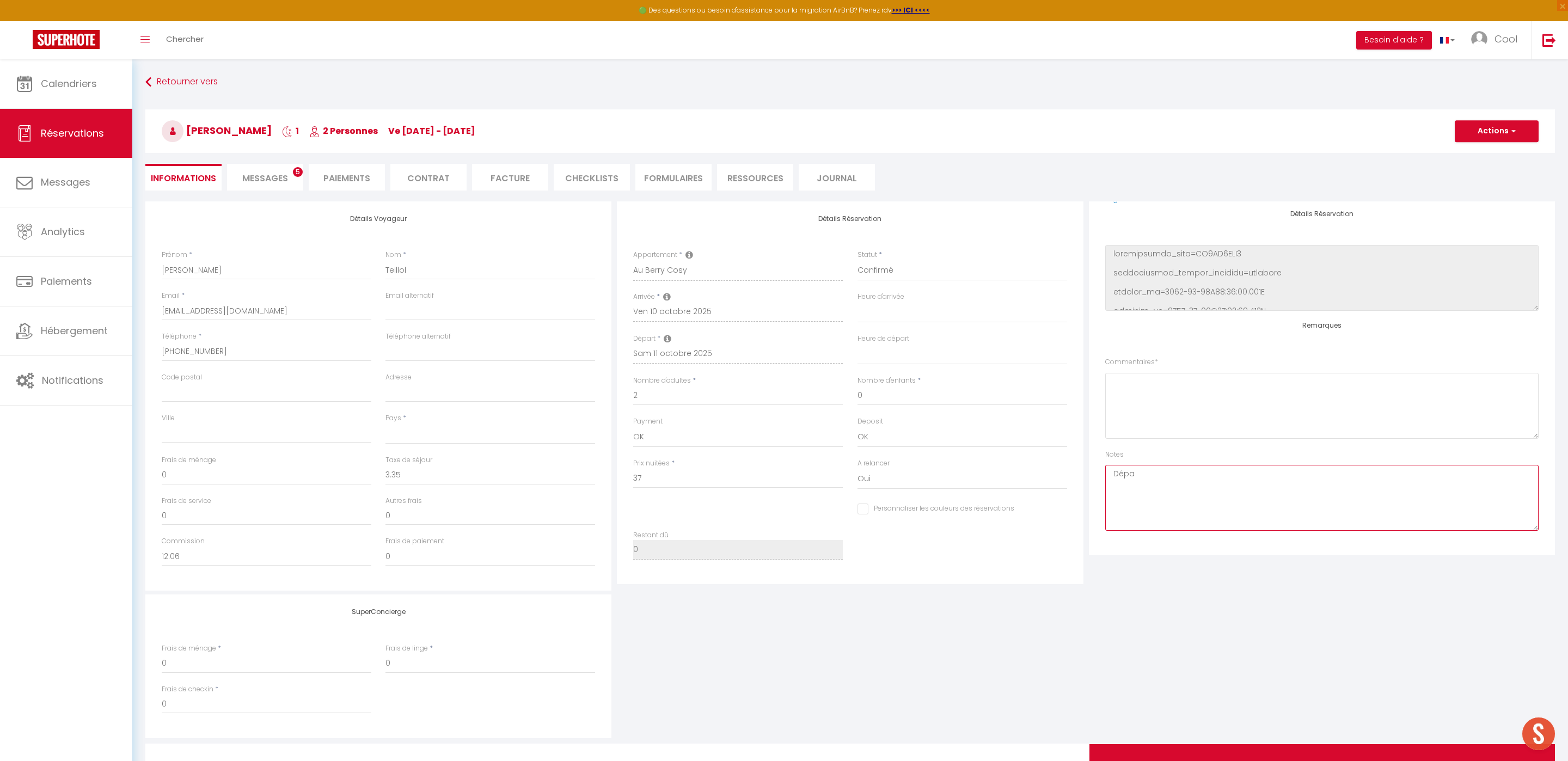
type textarea "Dépar"
select select
type textarea "Départ 12h00"
click at [948, 344] on select "00:00 00:30 01:00 01:30 02:00 02:30 03:00 03:30 04:00 04:30 05:00 05:30 06:00 0…" at bounding box center [962, 354] width 210 height 21
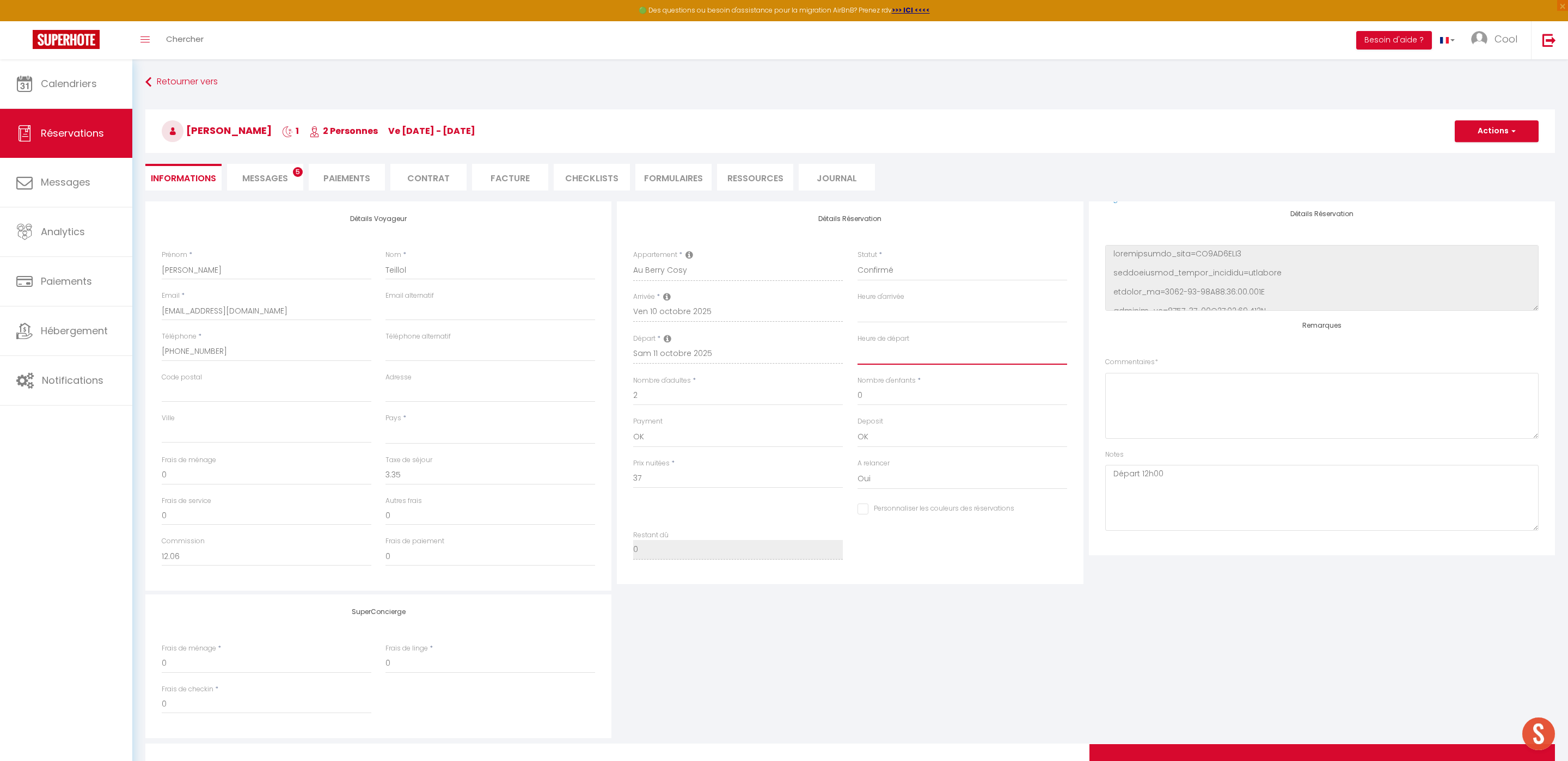
select select "12:00"
click at [857, 344] on select "00:00 00:30 01:00 01:30 02:00 02:30 03:00 03:30 04:00 04:30 05:00 05:30 06:00 0…" at bounding box center [962, 354] width 210 height 21
select select
checkbox input "false"
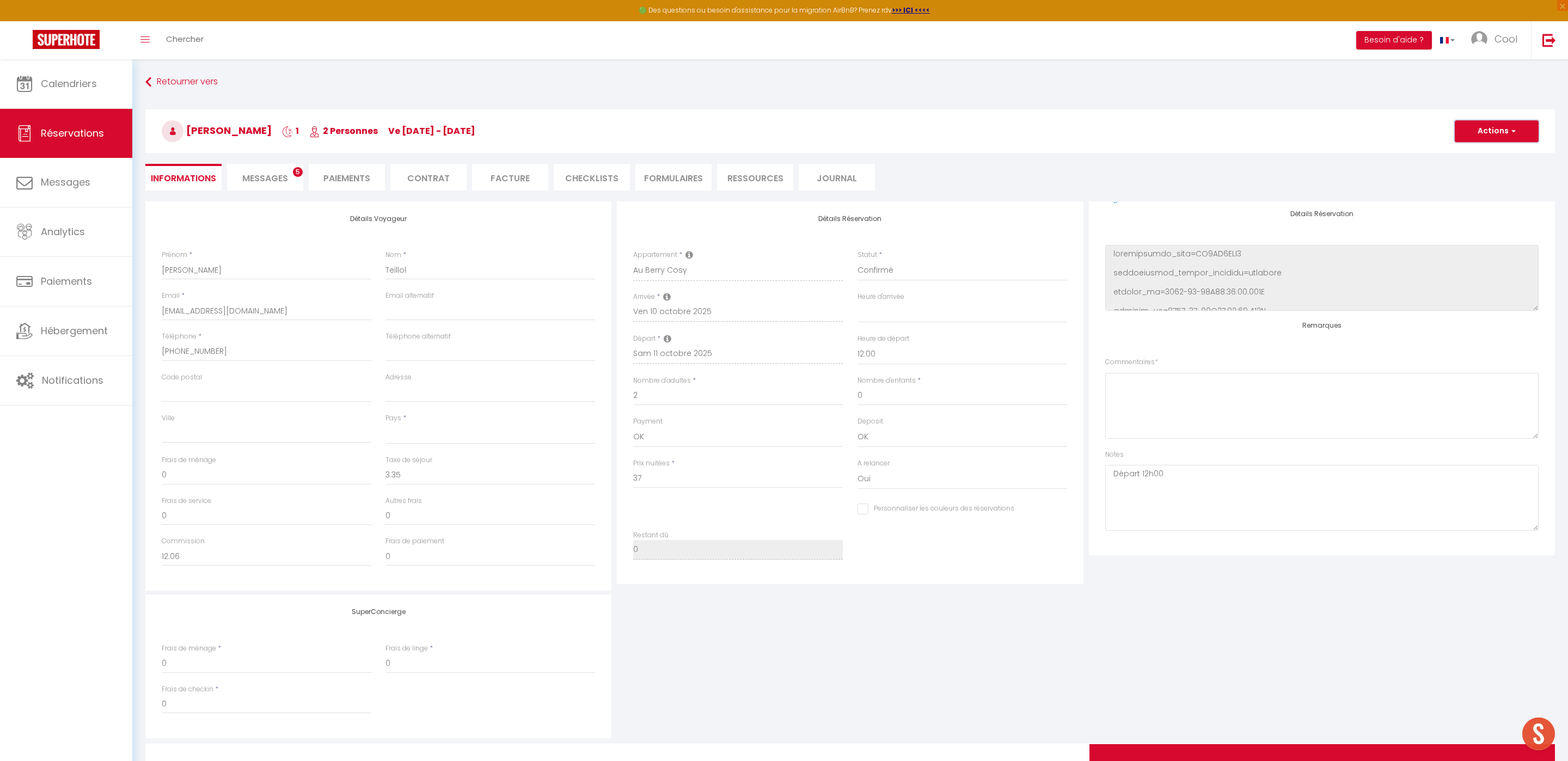
click at [1471, 134] on button "Actions" at bounding box center [1497, 131] width 84 height 22
click at [1452, 157] on link "Enregistrer" at bounding box center [1486, 155] width 86 height 14
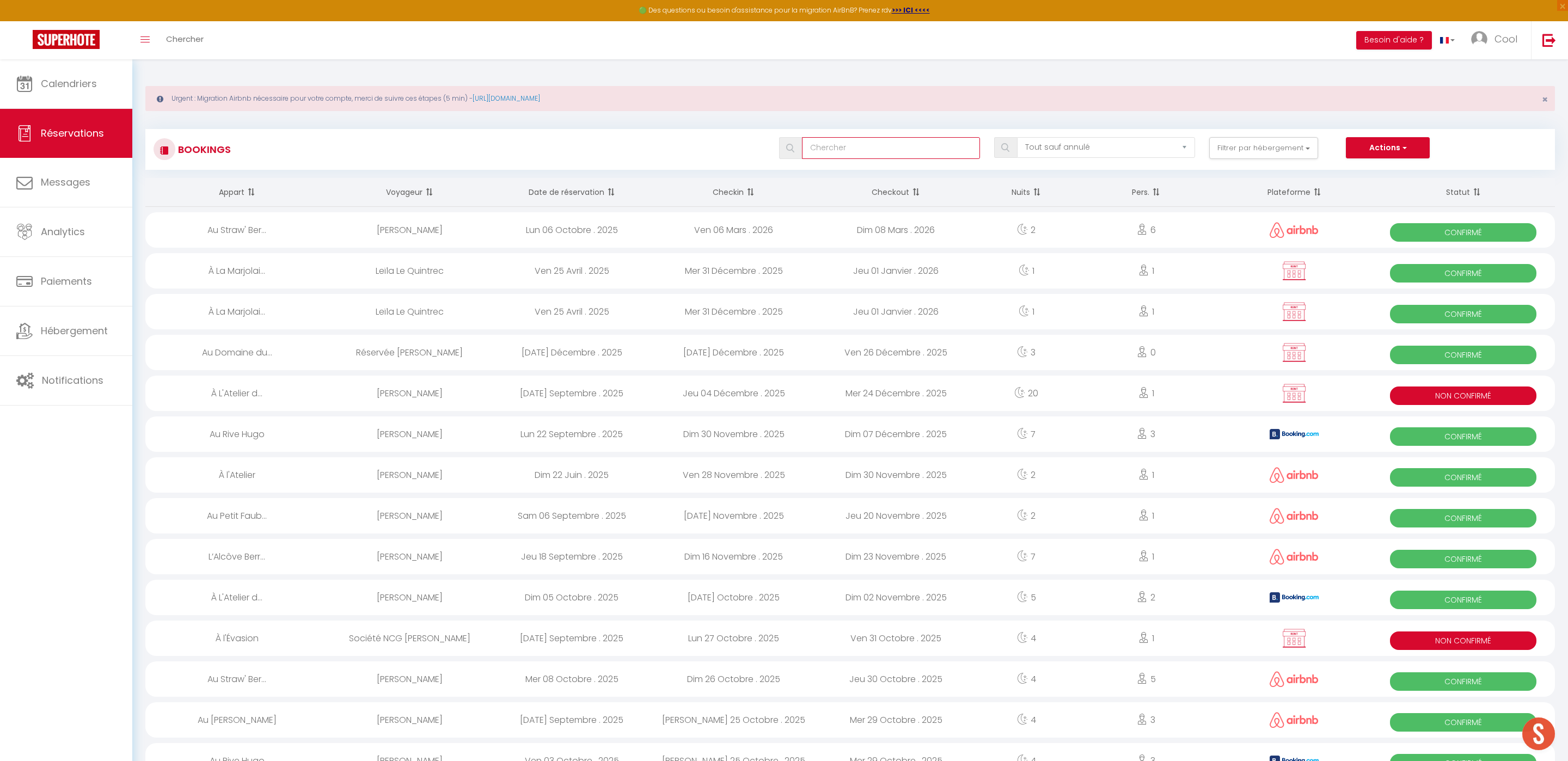
click at [826, 141] on input "text" at bounding box center [891, 148] width 178 height 22
type input "rive"
click at [101, 94] on link "Calendriers" at bounding box center [66, 83] width 132 height 49
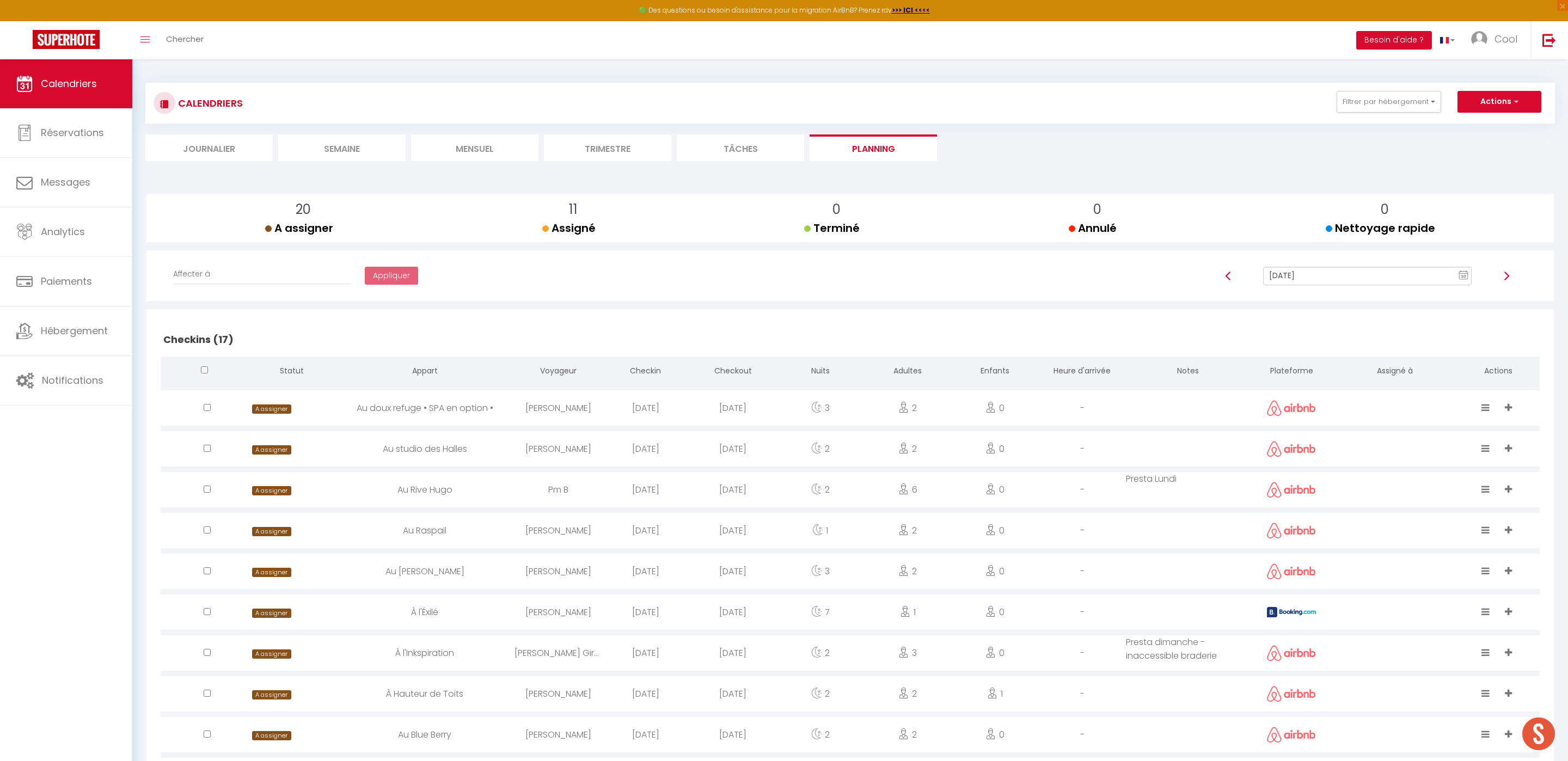
click at [581, 150] on li "Trimestre" at bounding box center [607, 147] width 128 height 27
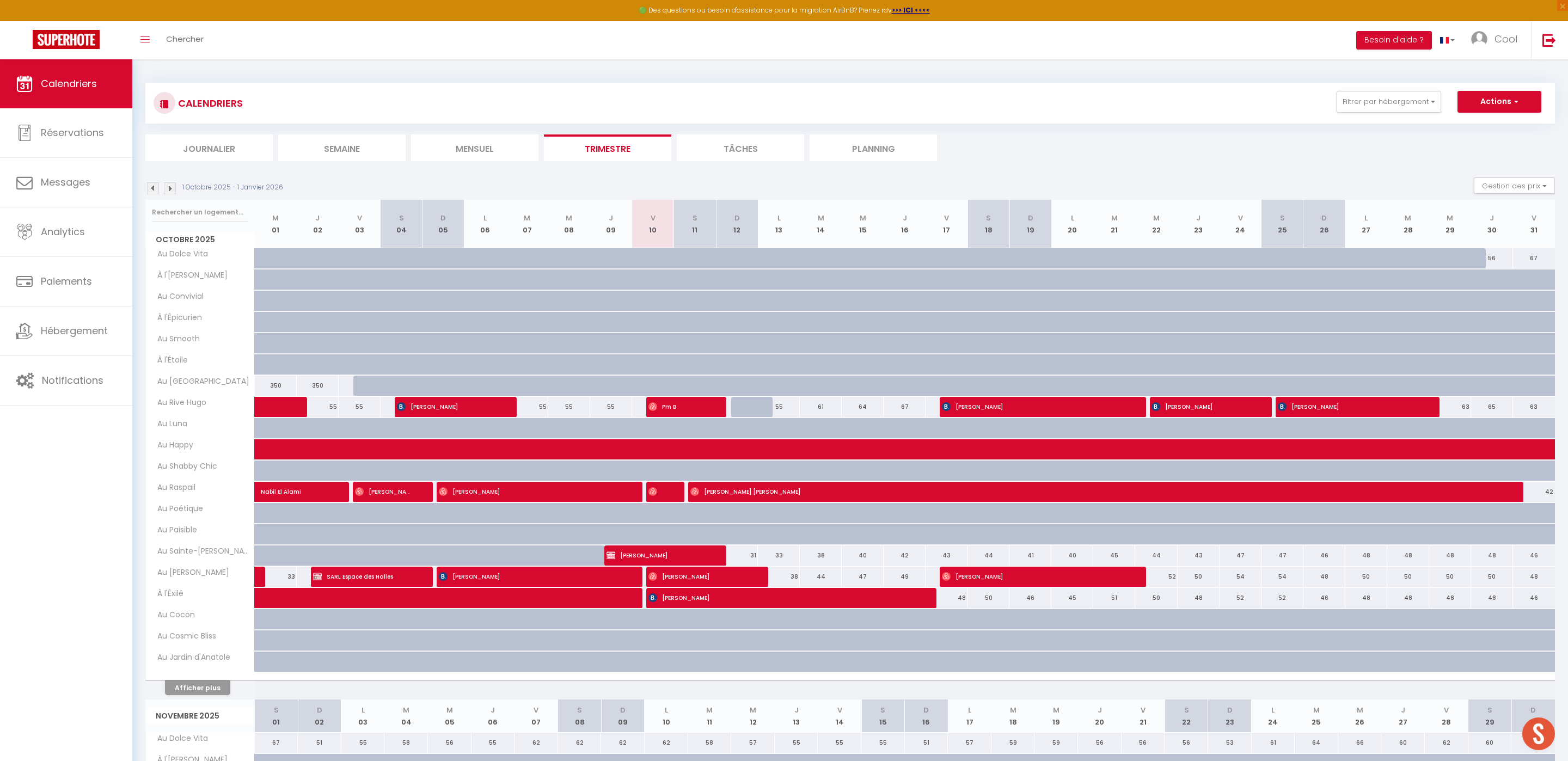
click at [201, 226] on th "Octobre 2025" at bounding box center [201, 224] width 109 height 49
click at [207, 219] on input "text" at bounding box center [200, 212] width 97 height 20
type input "rive"
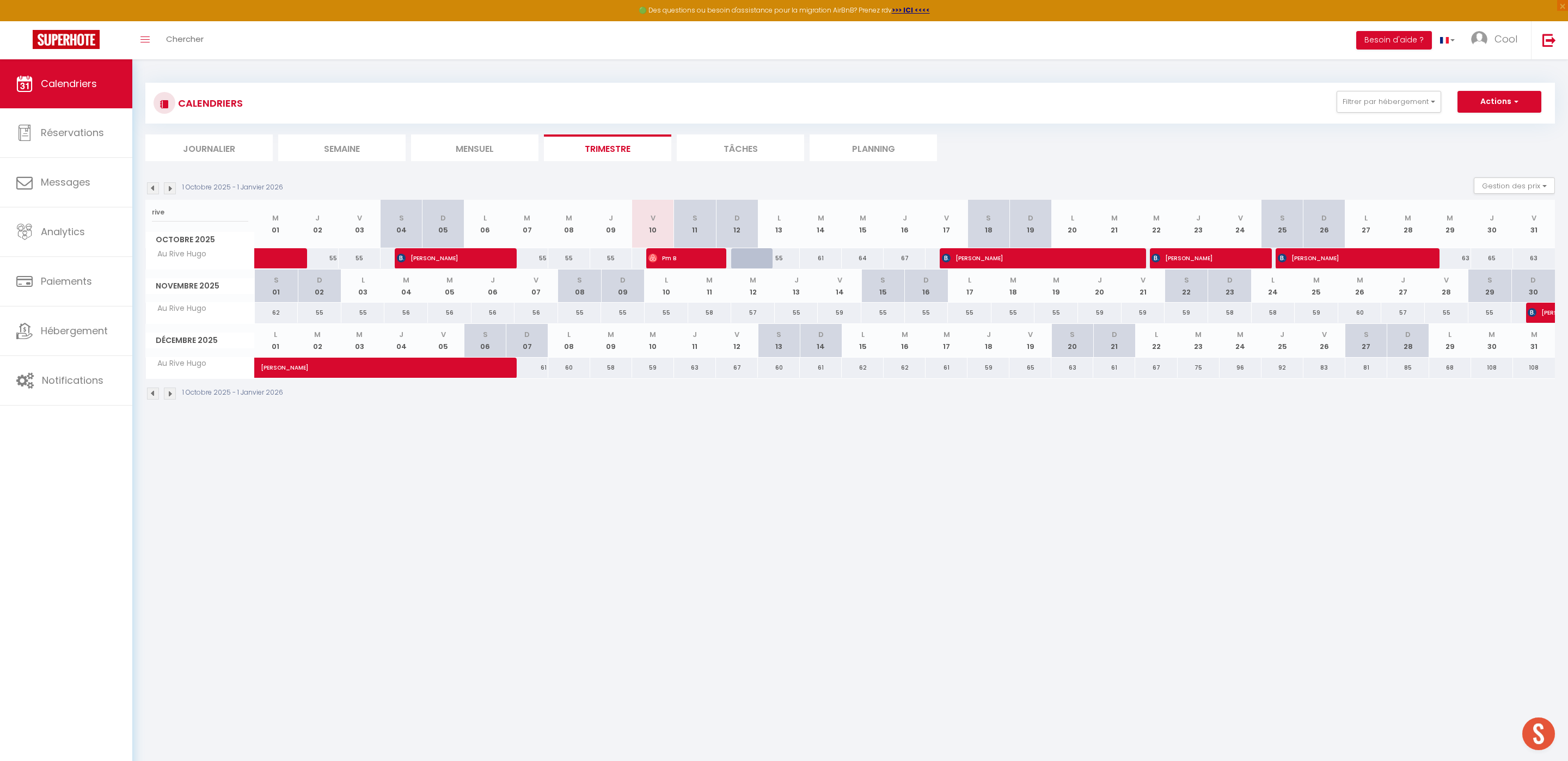
click at [153, 186] on img at bounding box center [153, 188] width 12 height 12
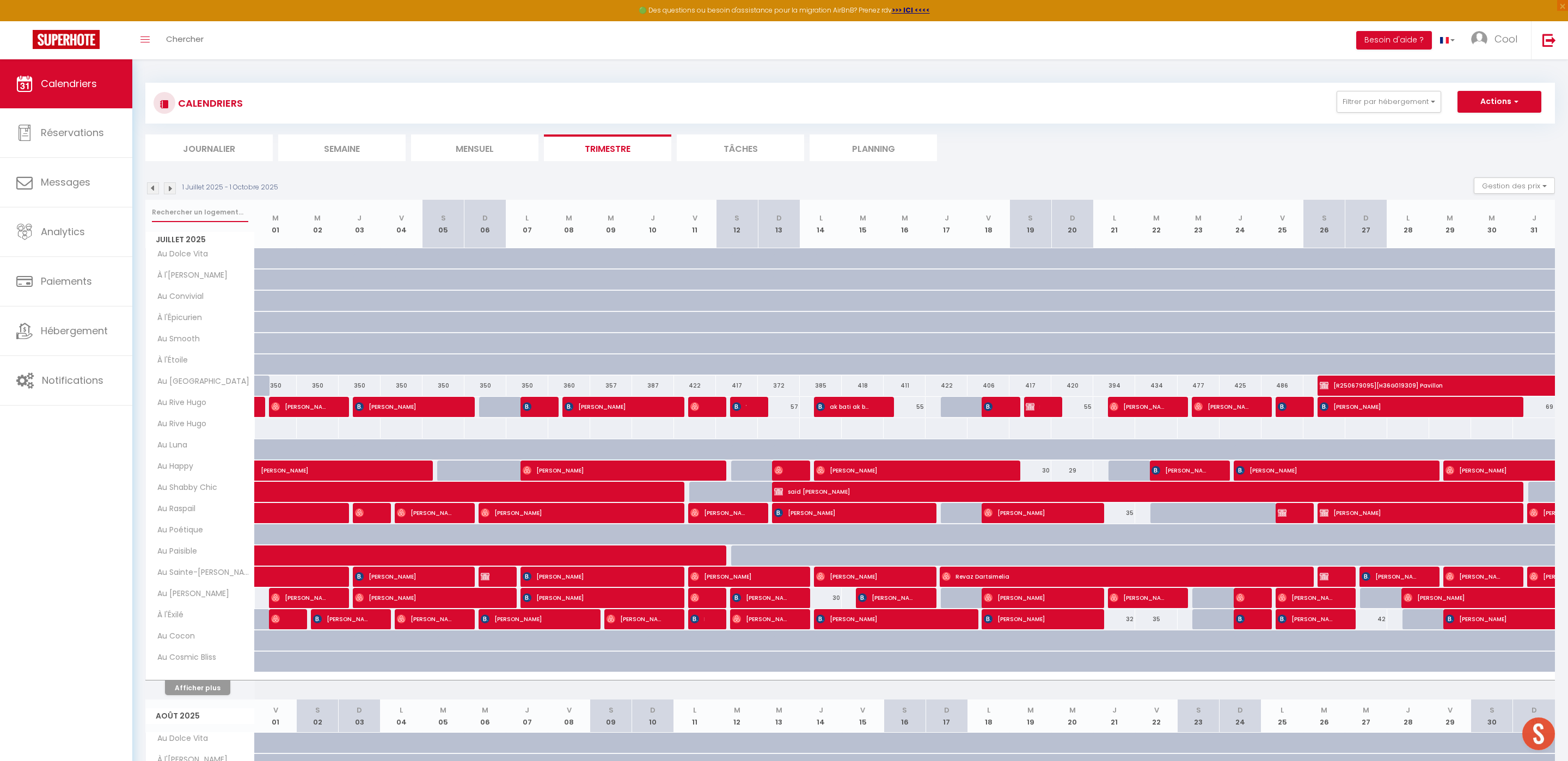
click at [194, 220] on input "text" at bounding box center [200, 212] width 97 height 20
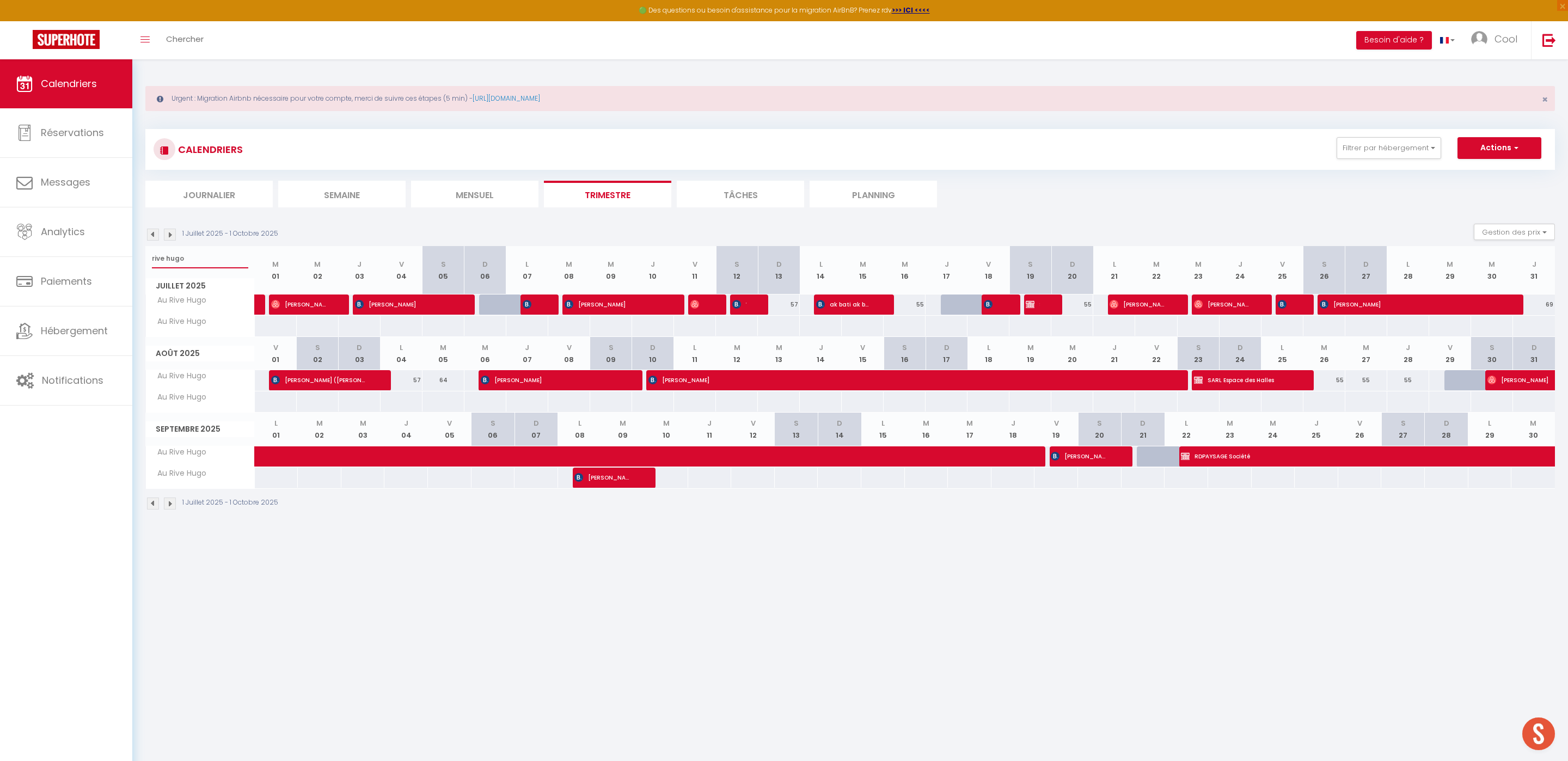
click at [178, 260] on input "rive hugo" at bounding box center [200, 258] width 97 height 20
type input "[PERSON_NAME]"
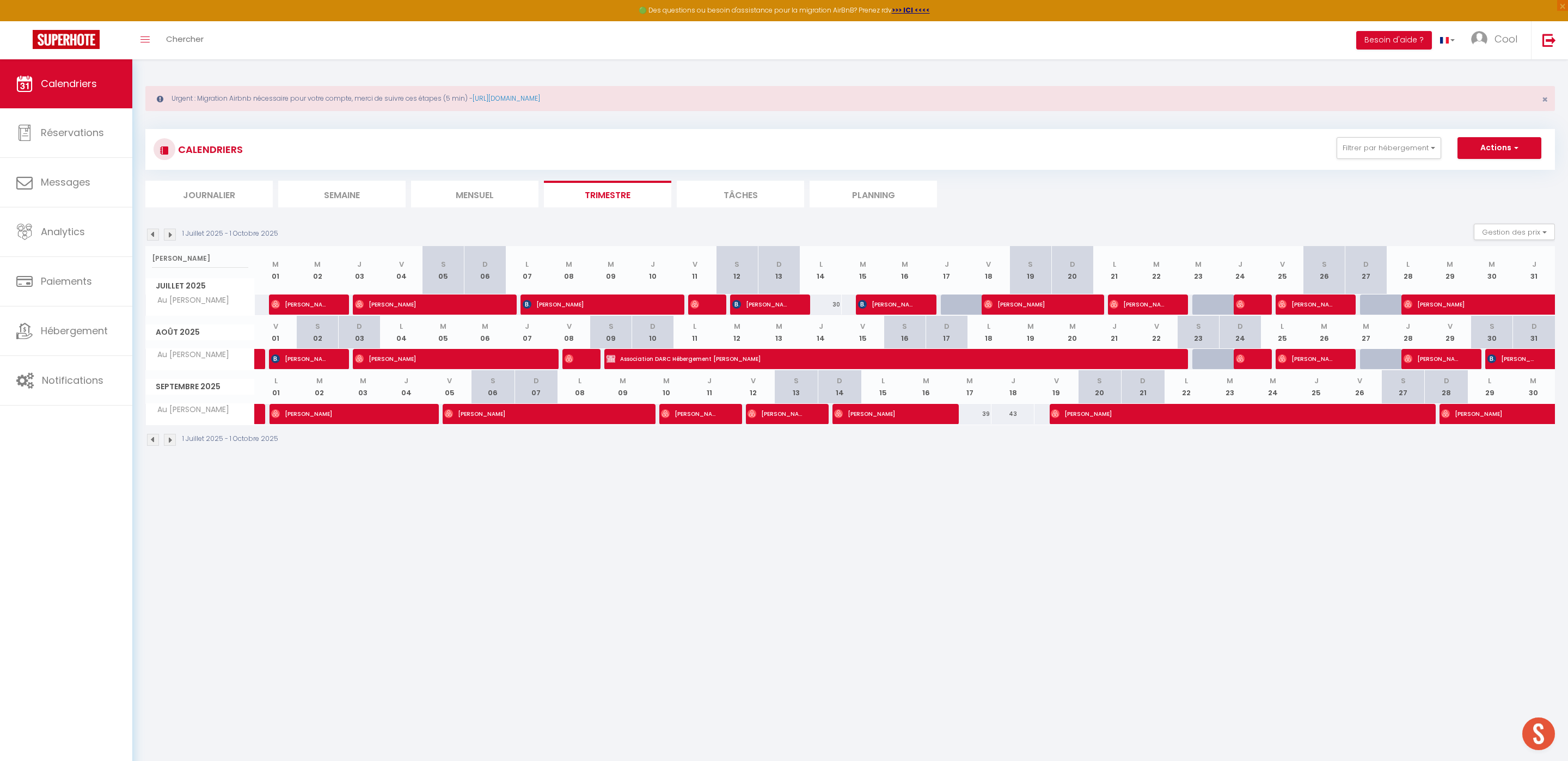
click at [165, 234] on img at bounding box center [170, 234] width 12 height 12
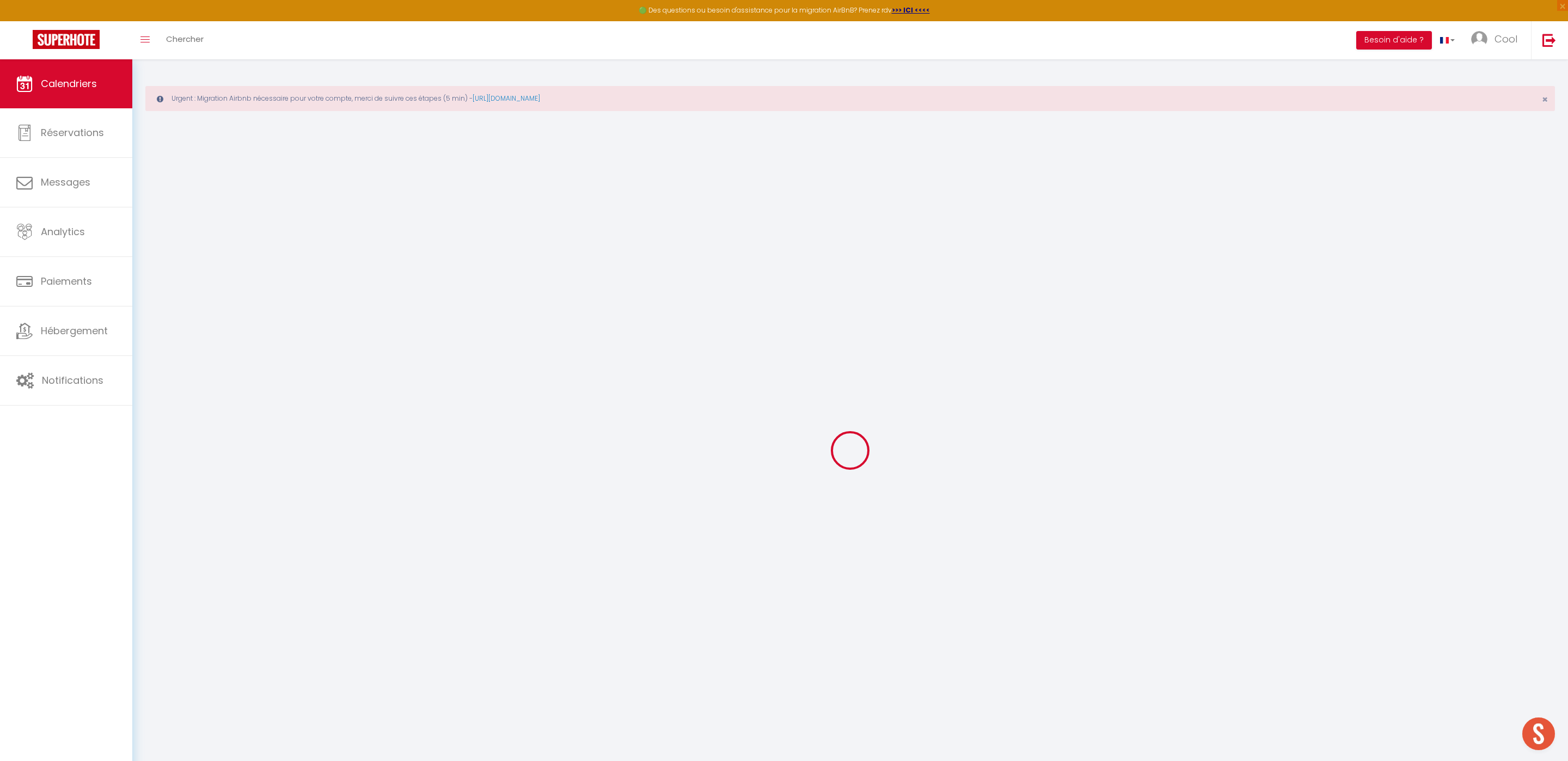
select select
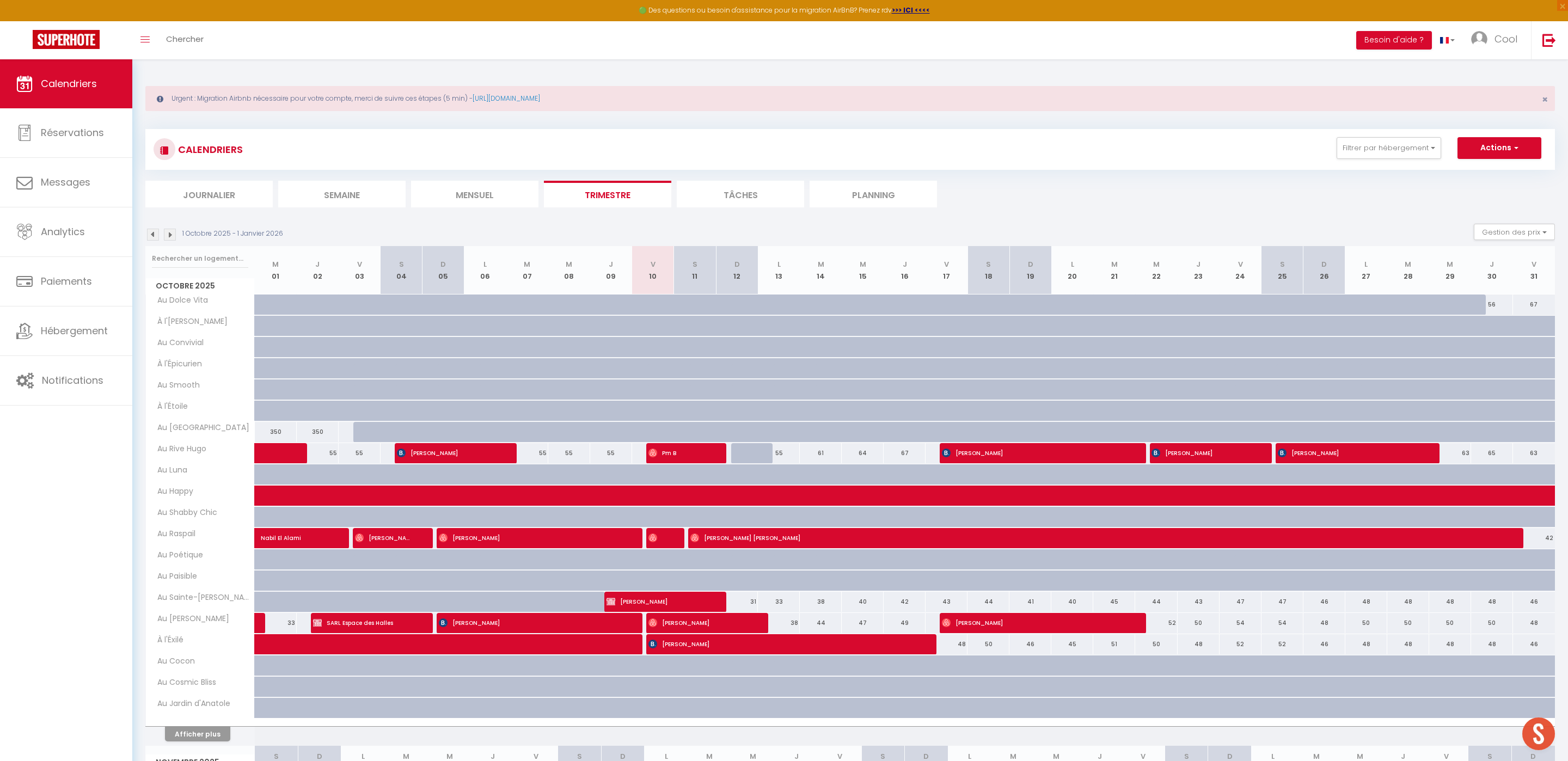
scroll to position [84, 0]
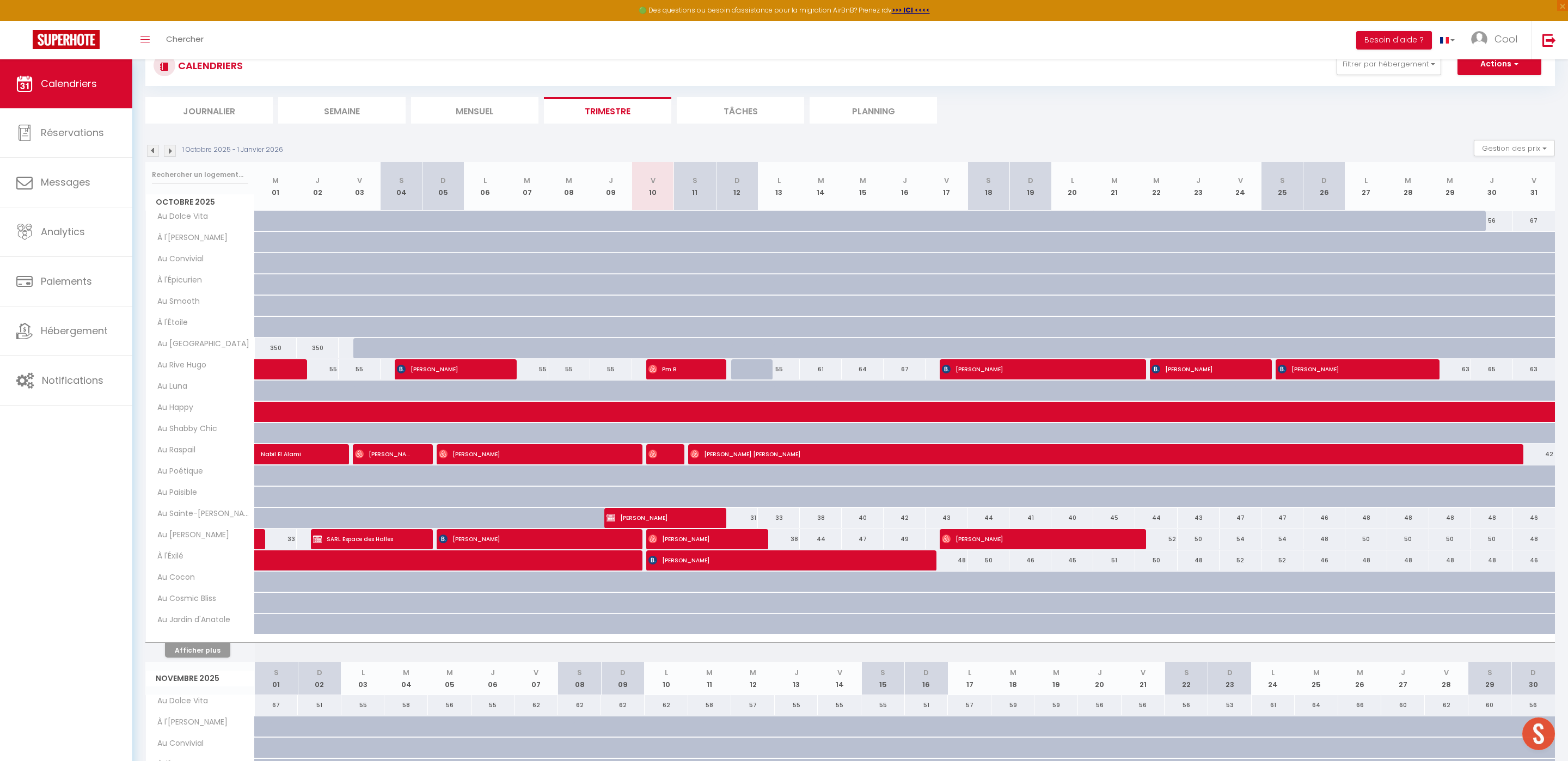
click at [229, 157] on div "1 Octobre 2025 - 1 Janvier 2026 Gestion des prix Nb Nuits minimum Règles Dispon…" at bounding box center [850, 151] width 1410 height 22
click at [228, 170] on input "text" at bounding box center [200, 175] width 97 height 20
type input "be"
select select
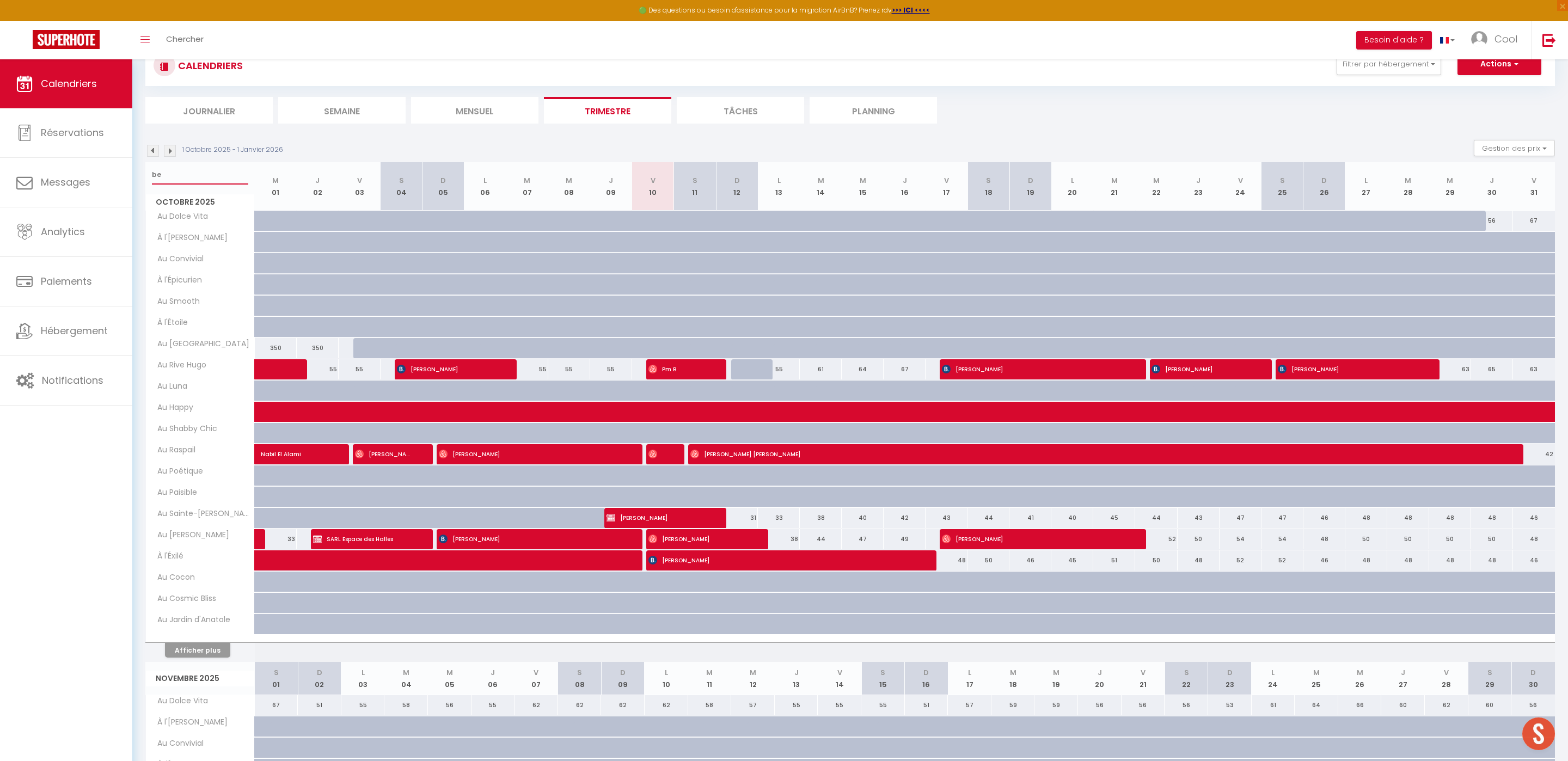
select select
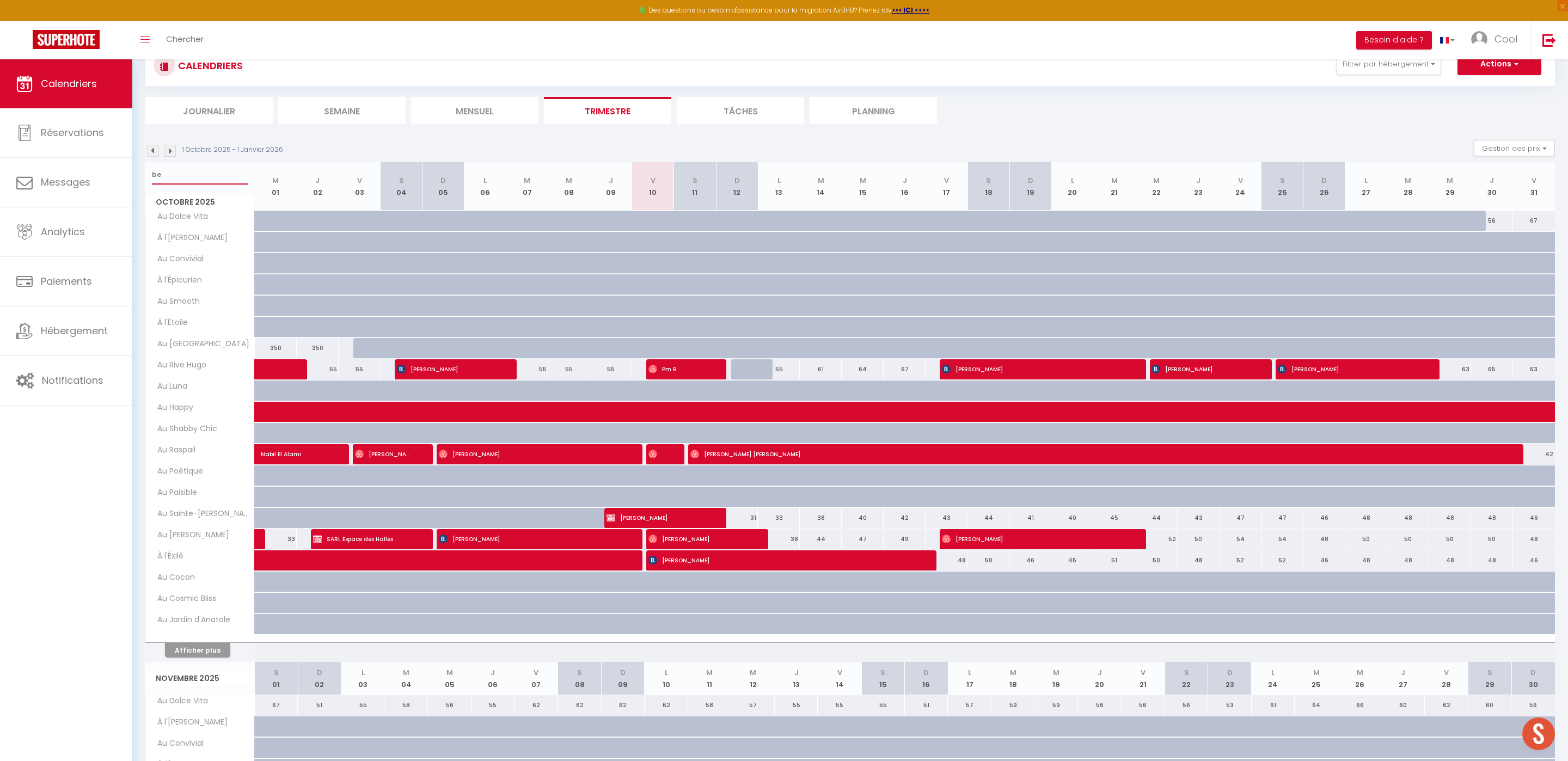
type input "ber"
select select
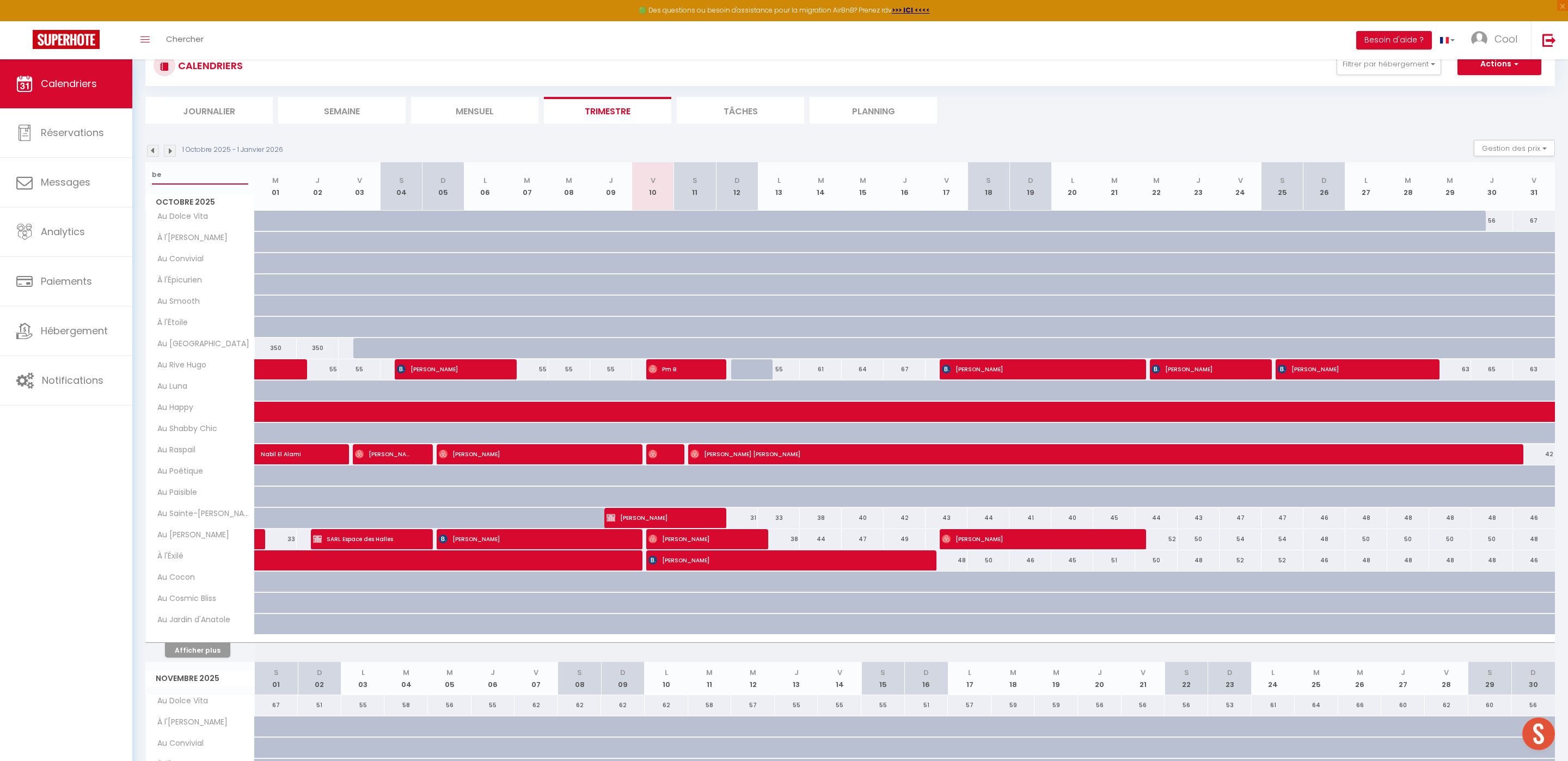
select select
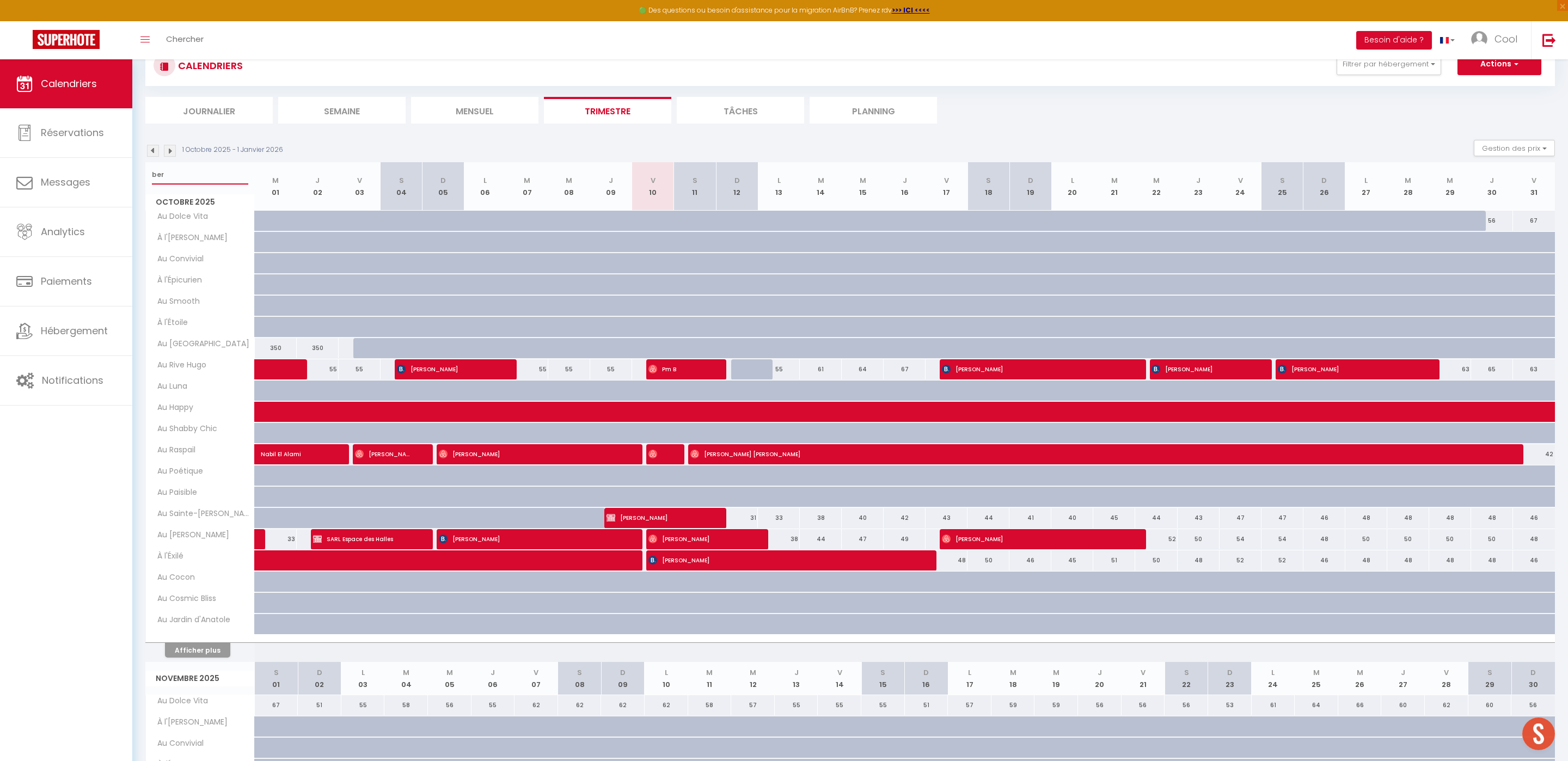
select select
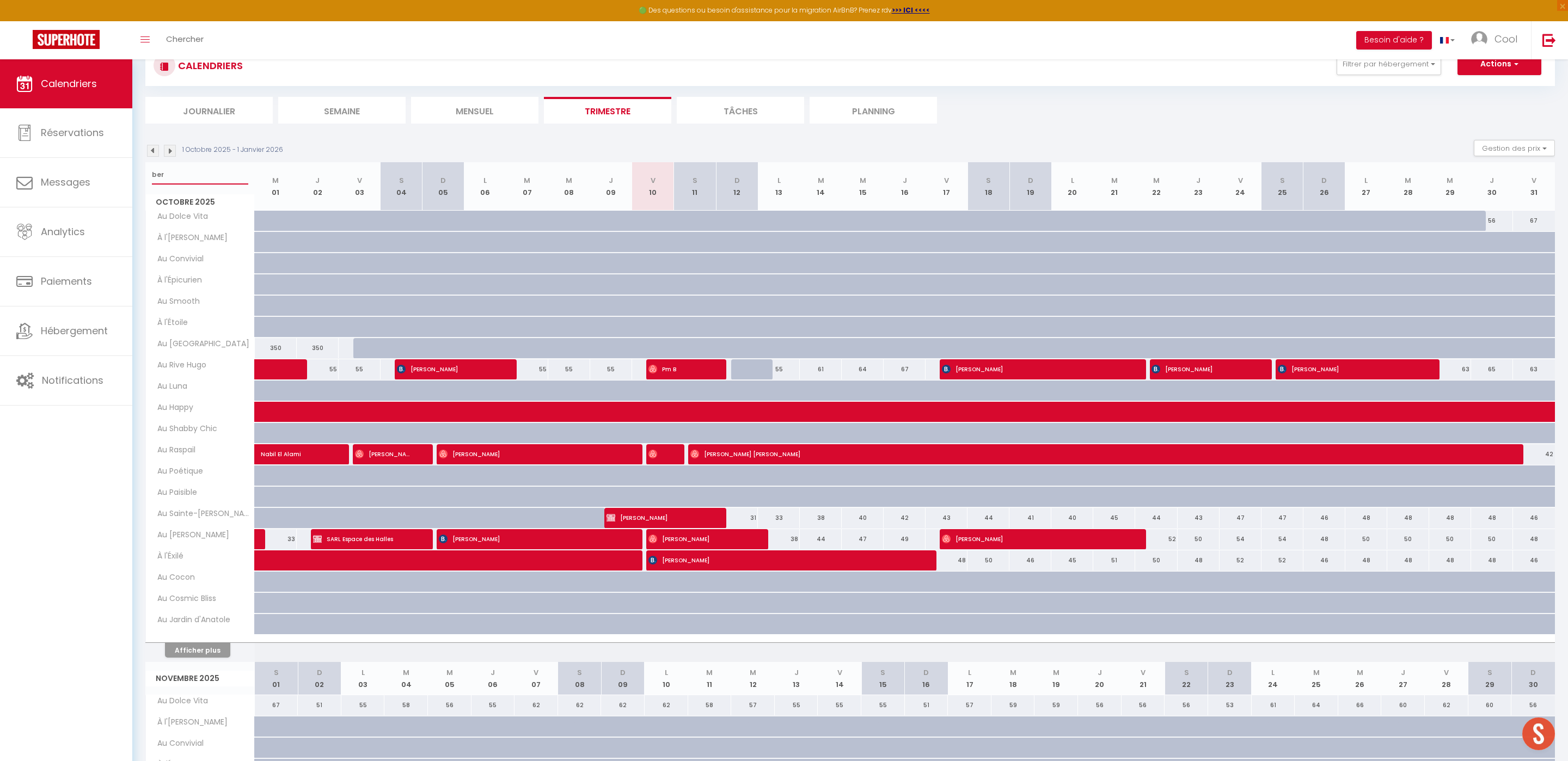
type input "bert"
select select
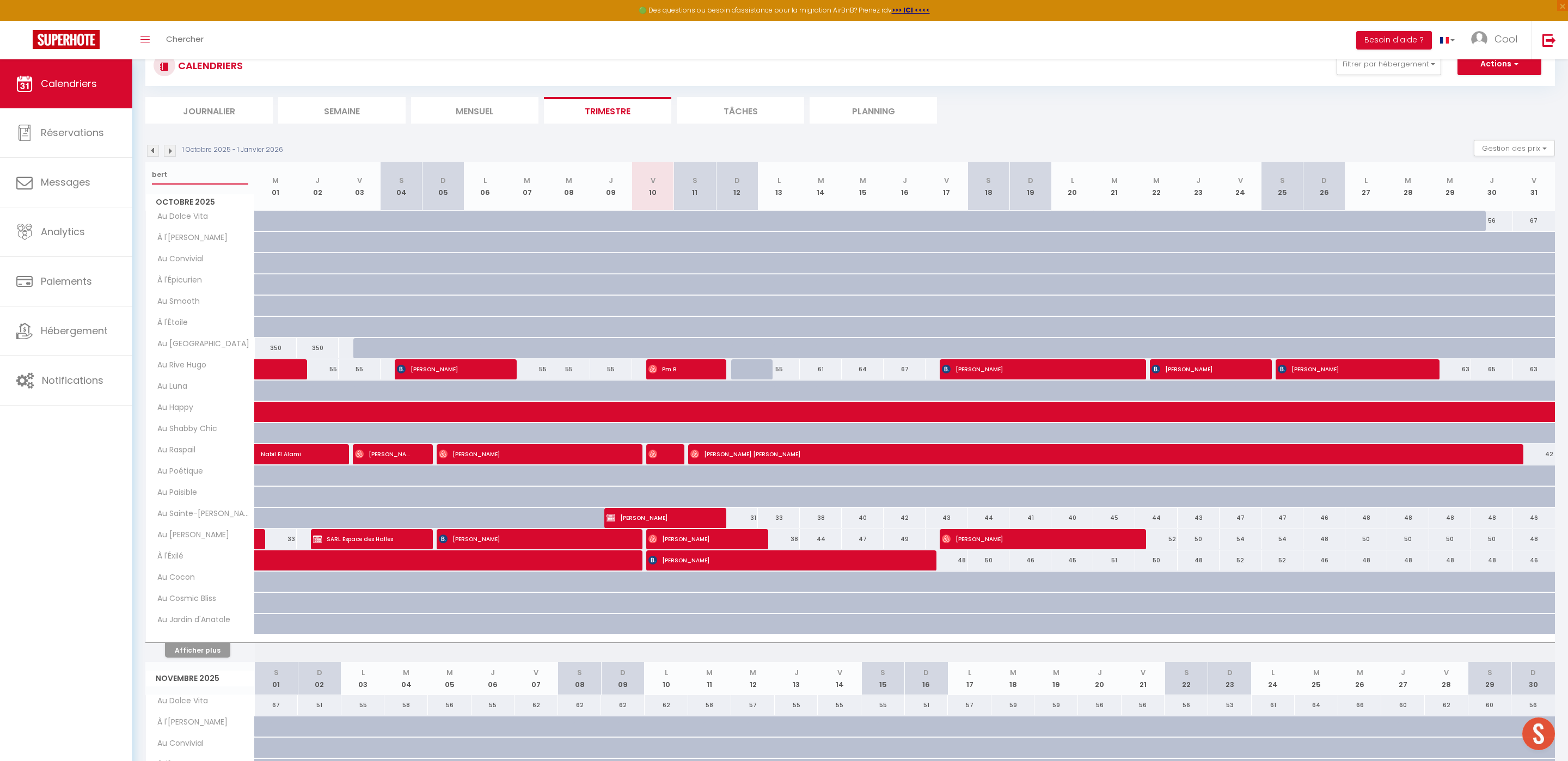
select select
type input "bertr"
select select
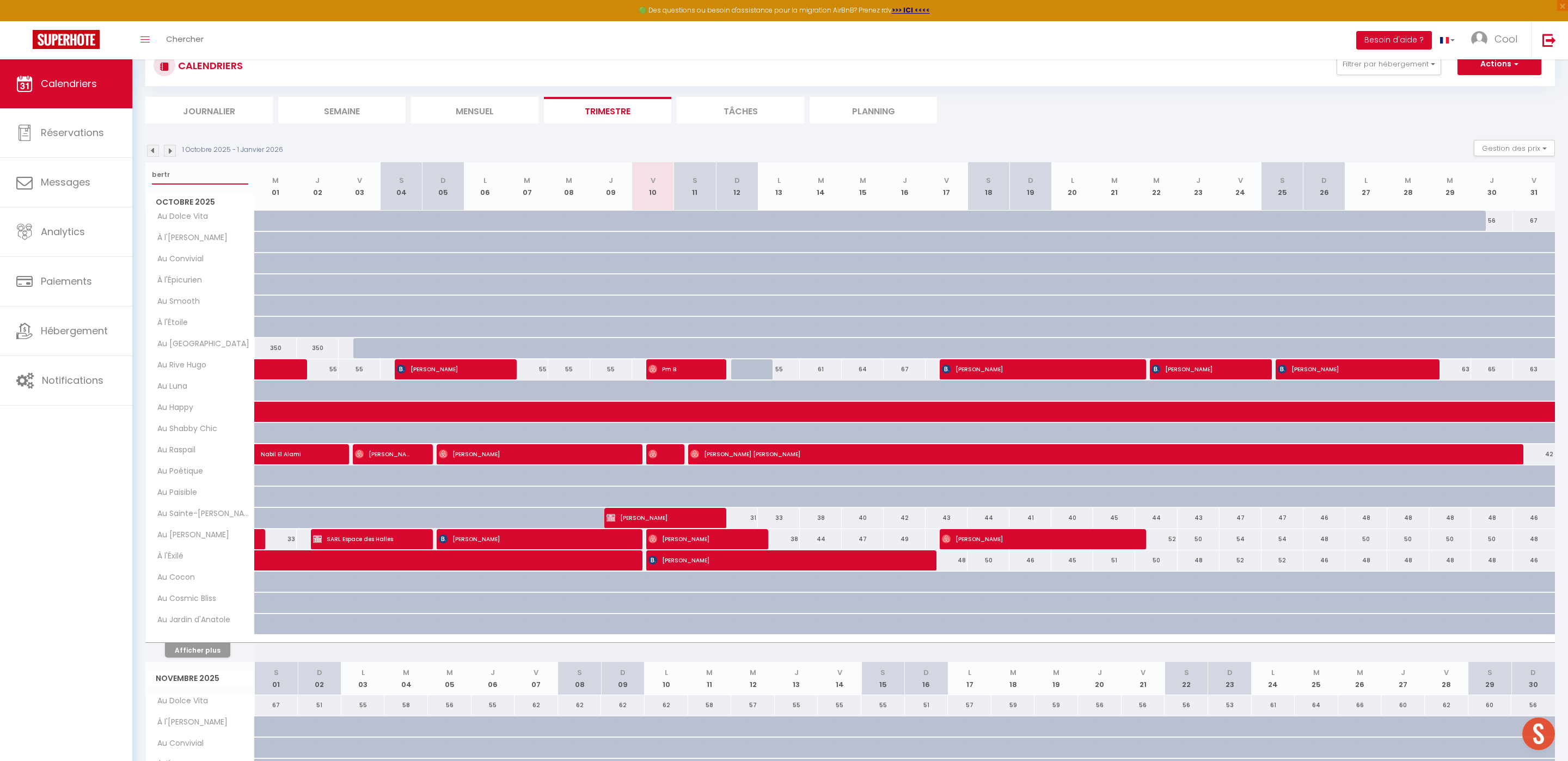
select select
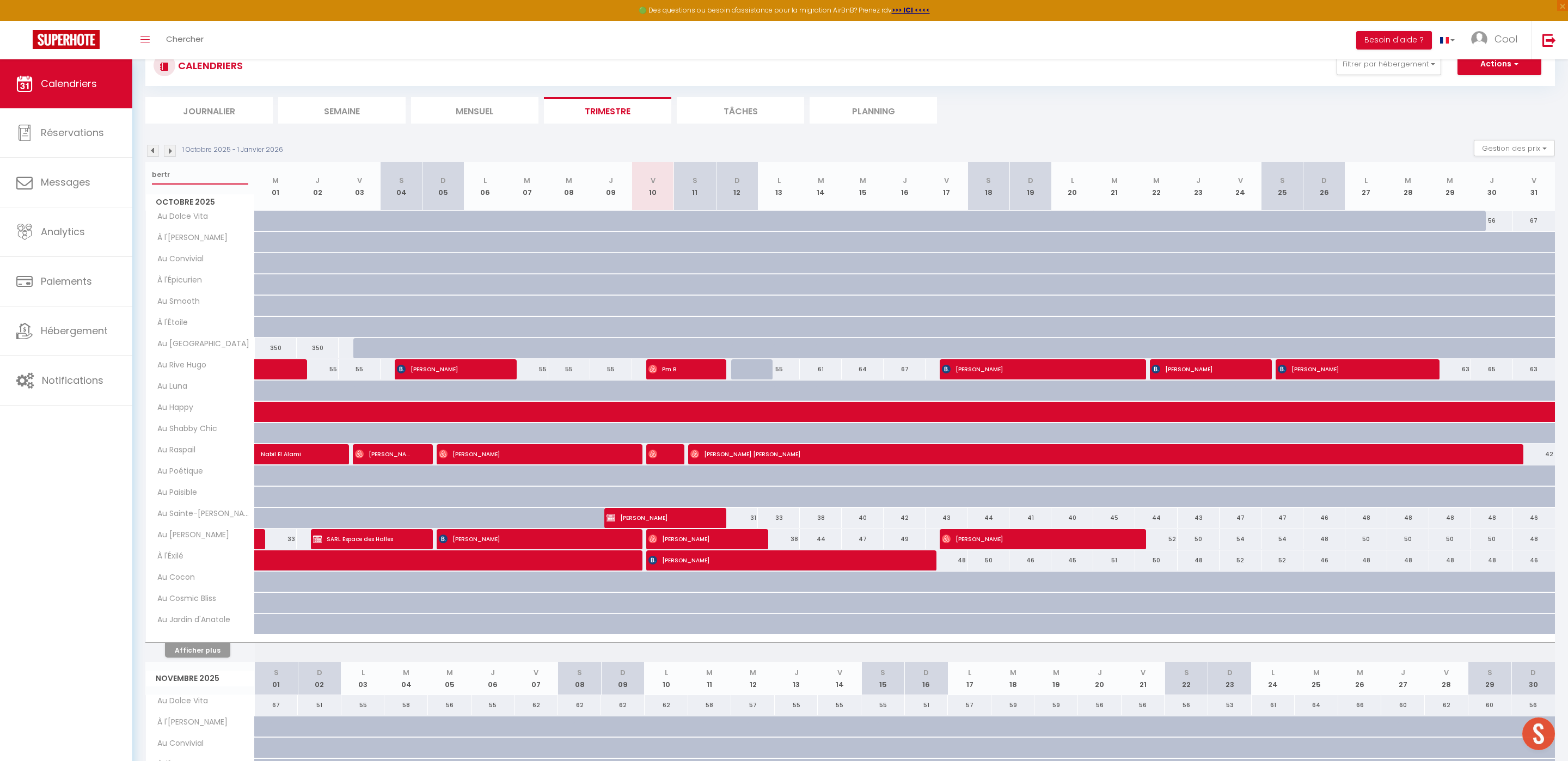
select select
type input "[PERSON_NAME]"
select select
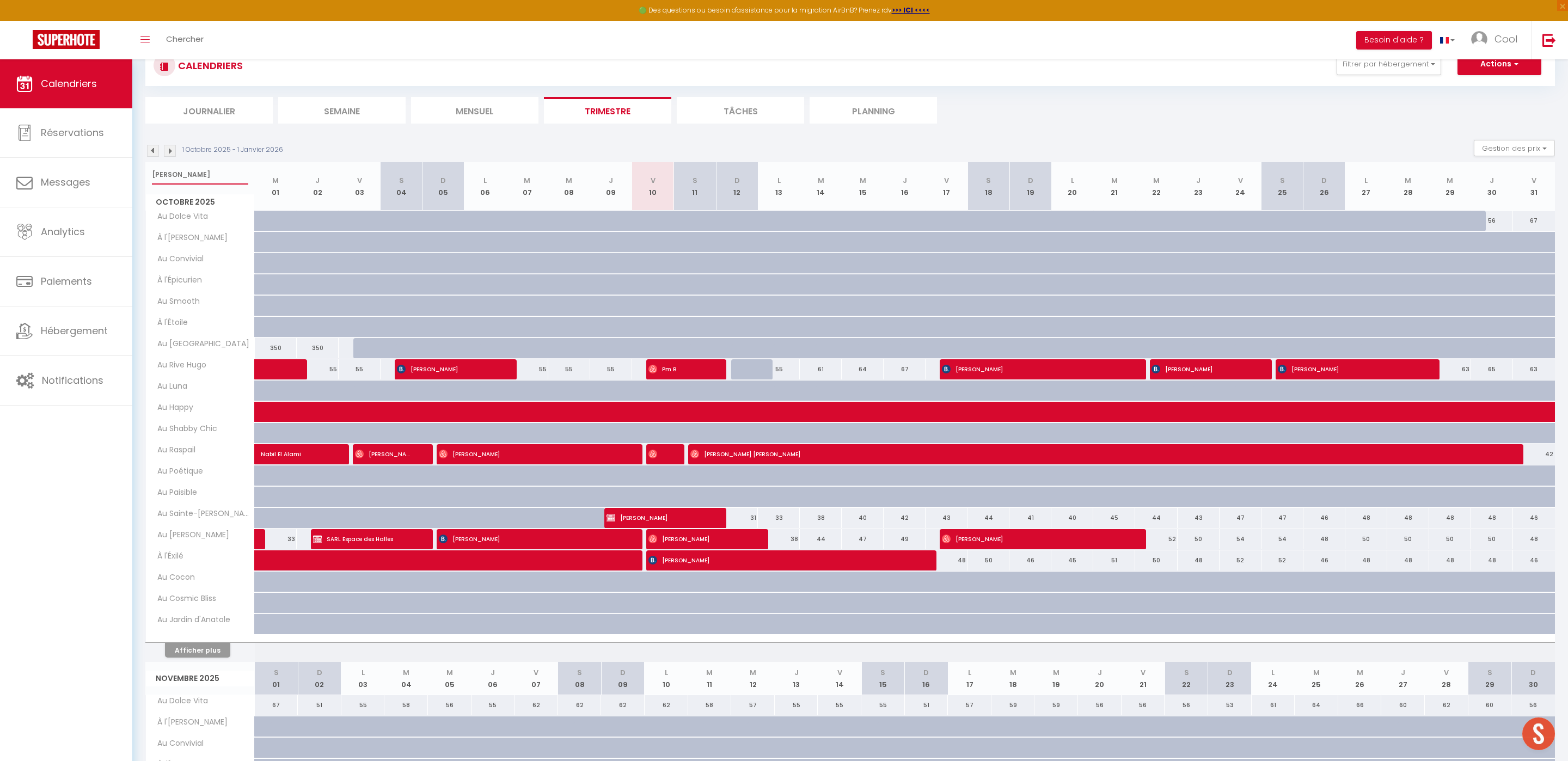
select select
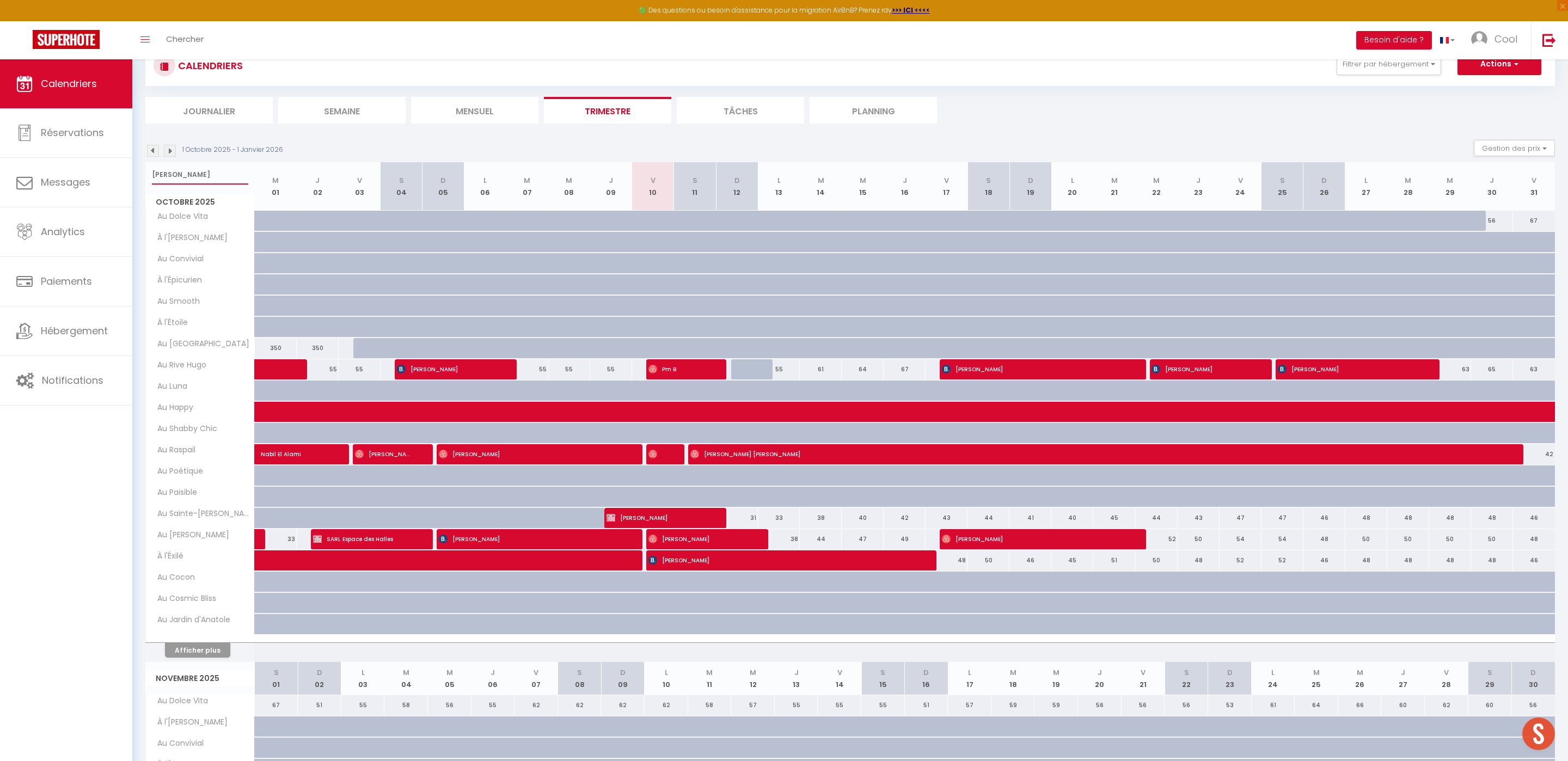
select select
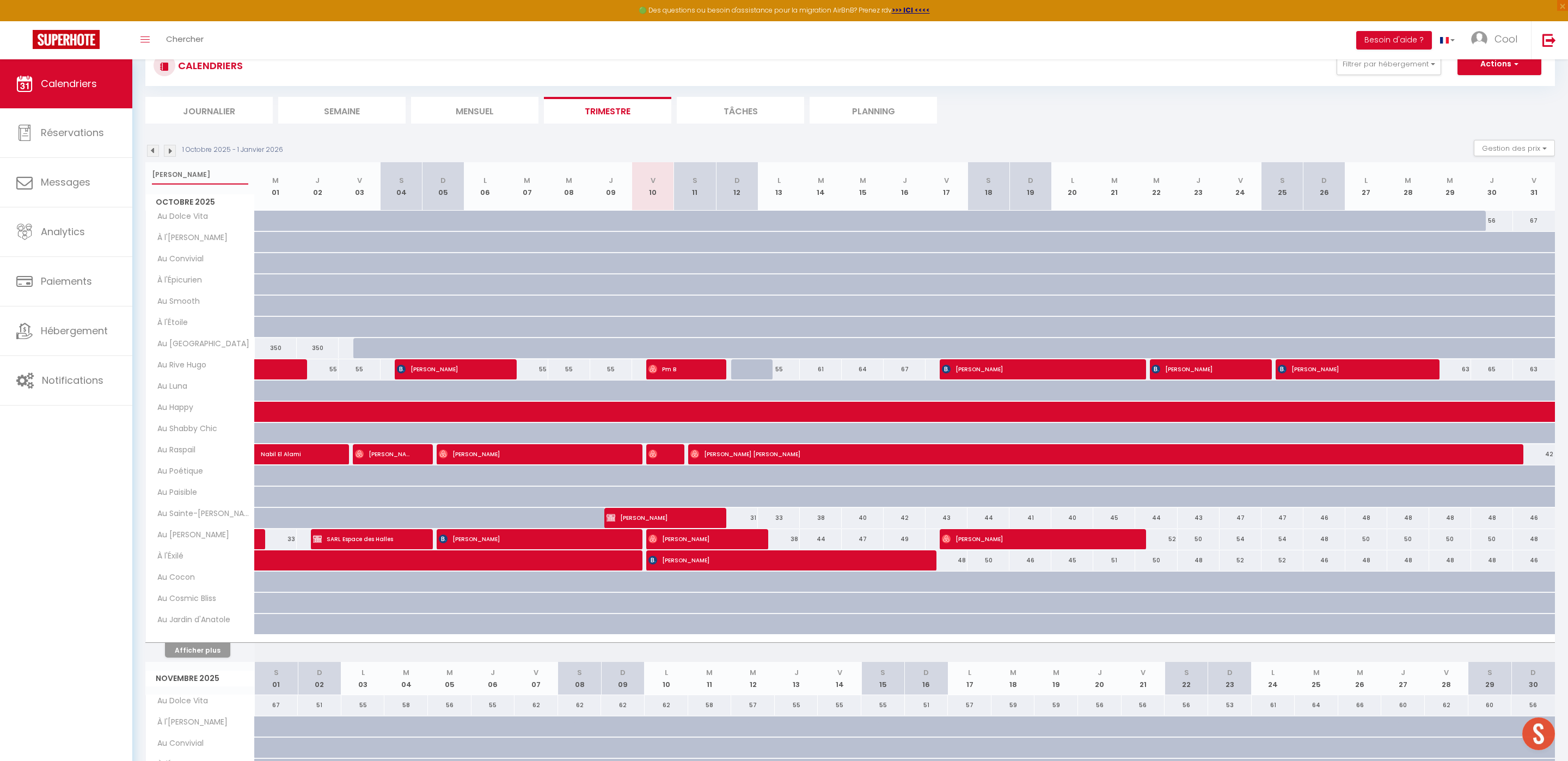
select select
type input "[PERSON_NAME]"
select select
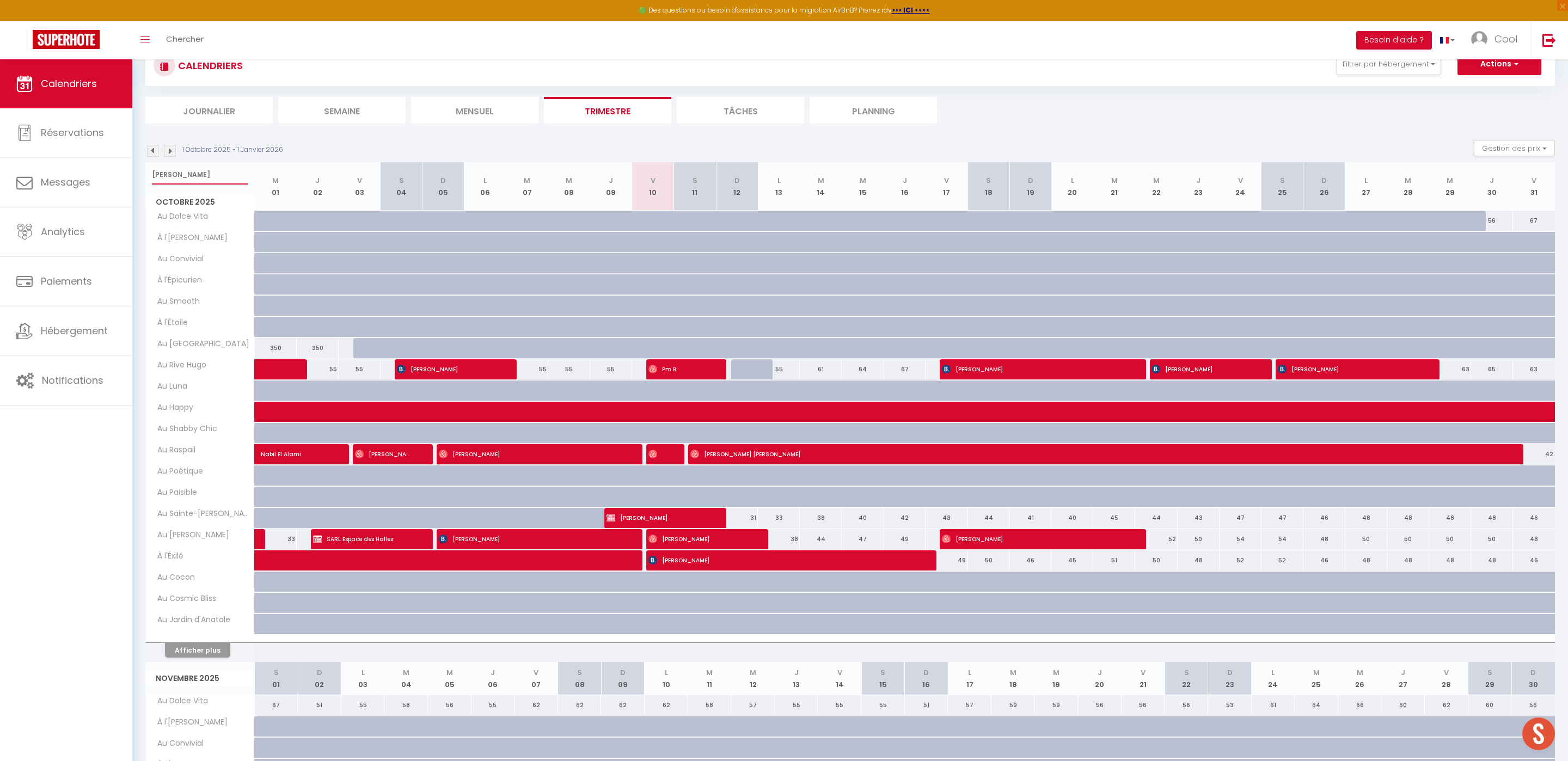
select select
type input "[PERSON_NAME]"
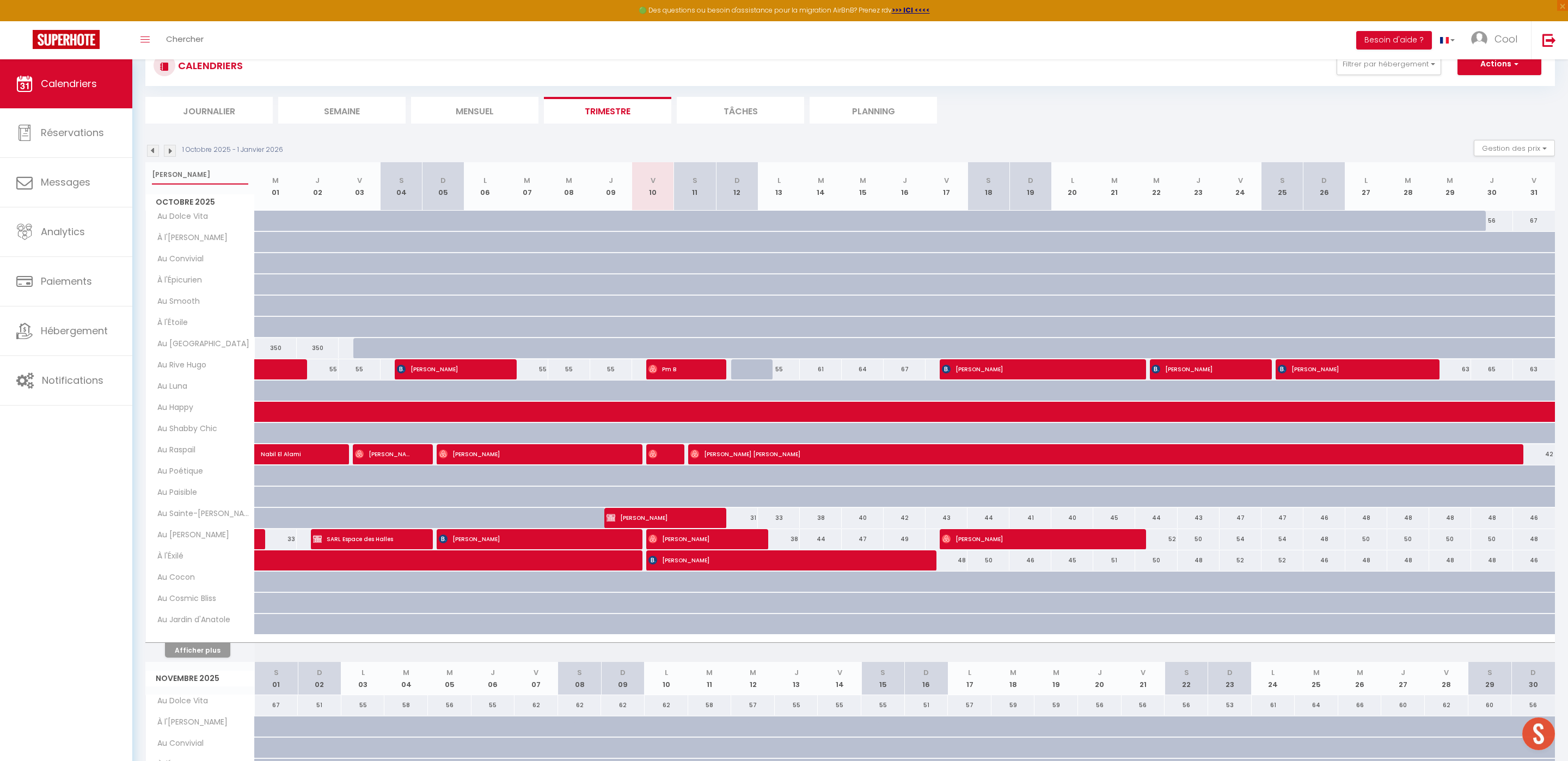
select select
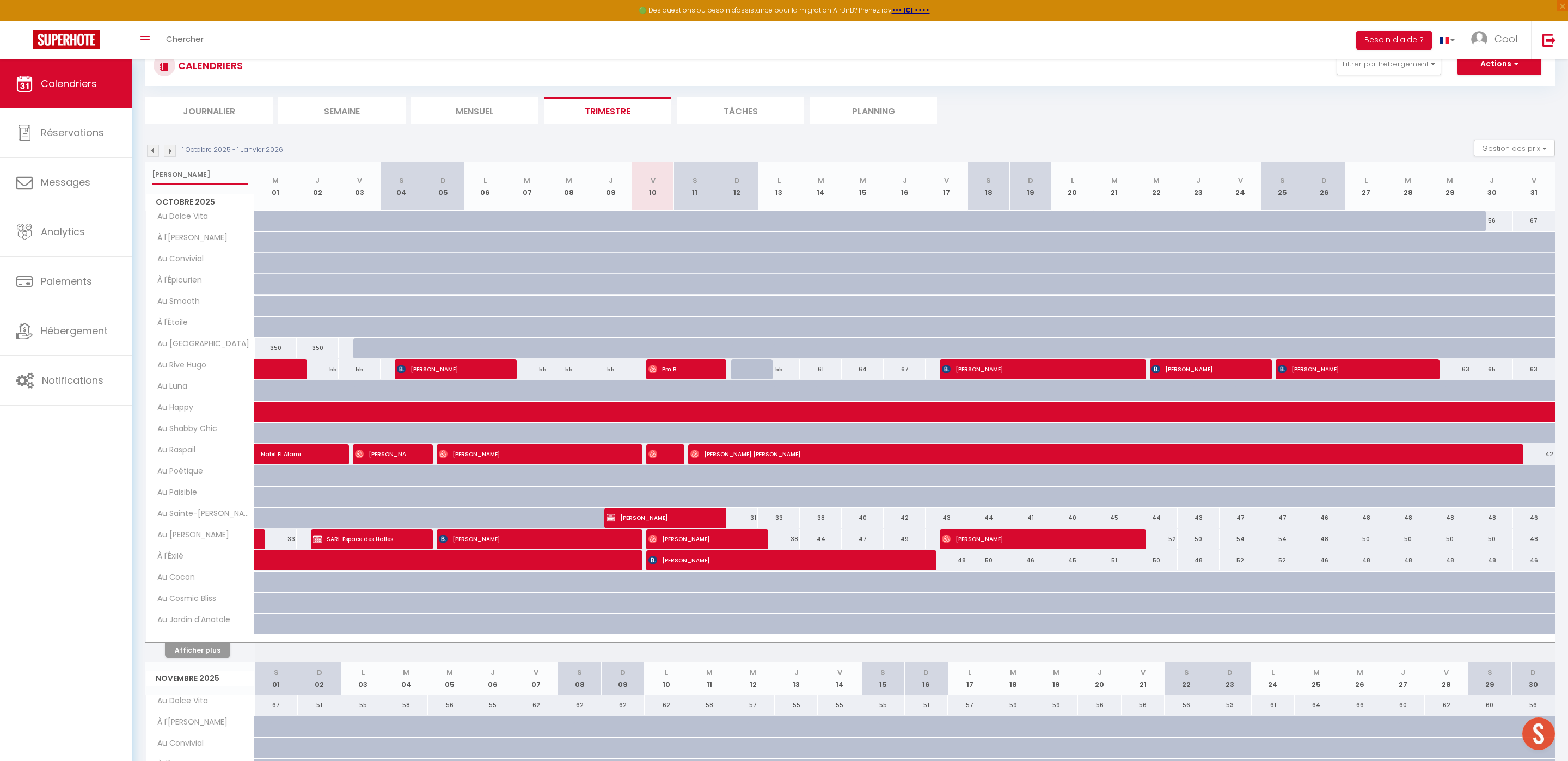
select select
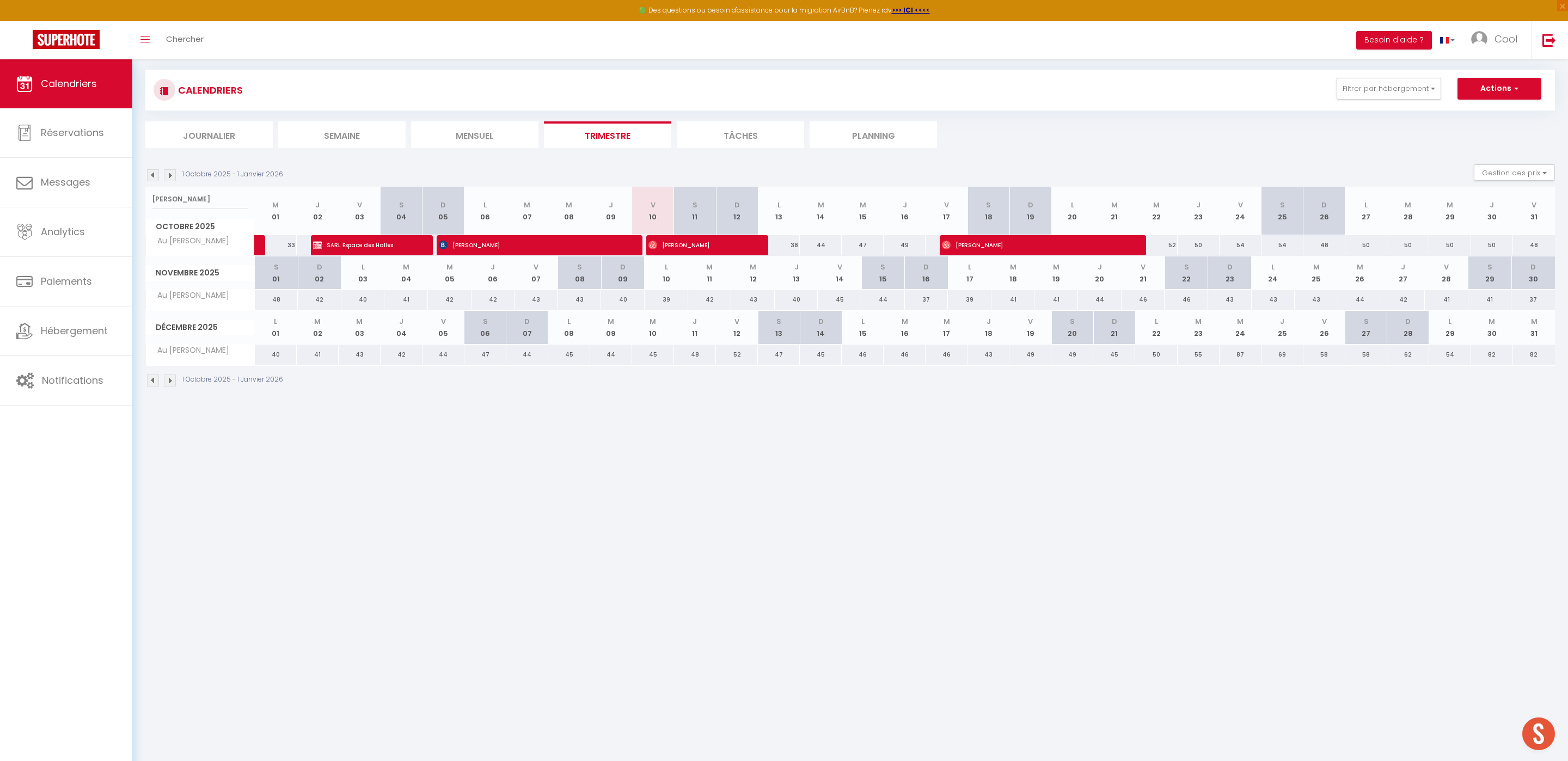
click at [685, 232] on th "S 11" at bounding box center [695, 211] width 42 height 49
click at [678, 249] on span "[PERSON_NAME]" at bounding box center [697, 245] width 98 height 21
select select "OK"
select select "0"
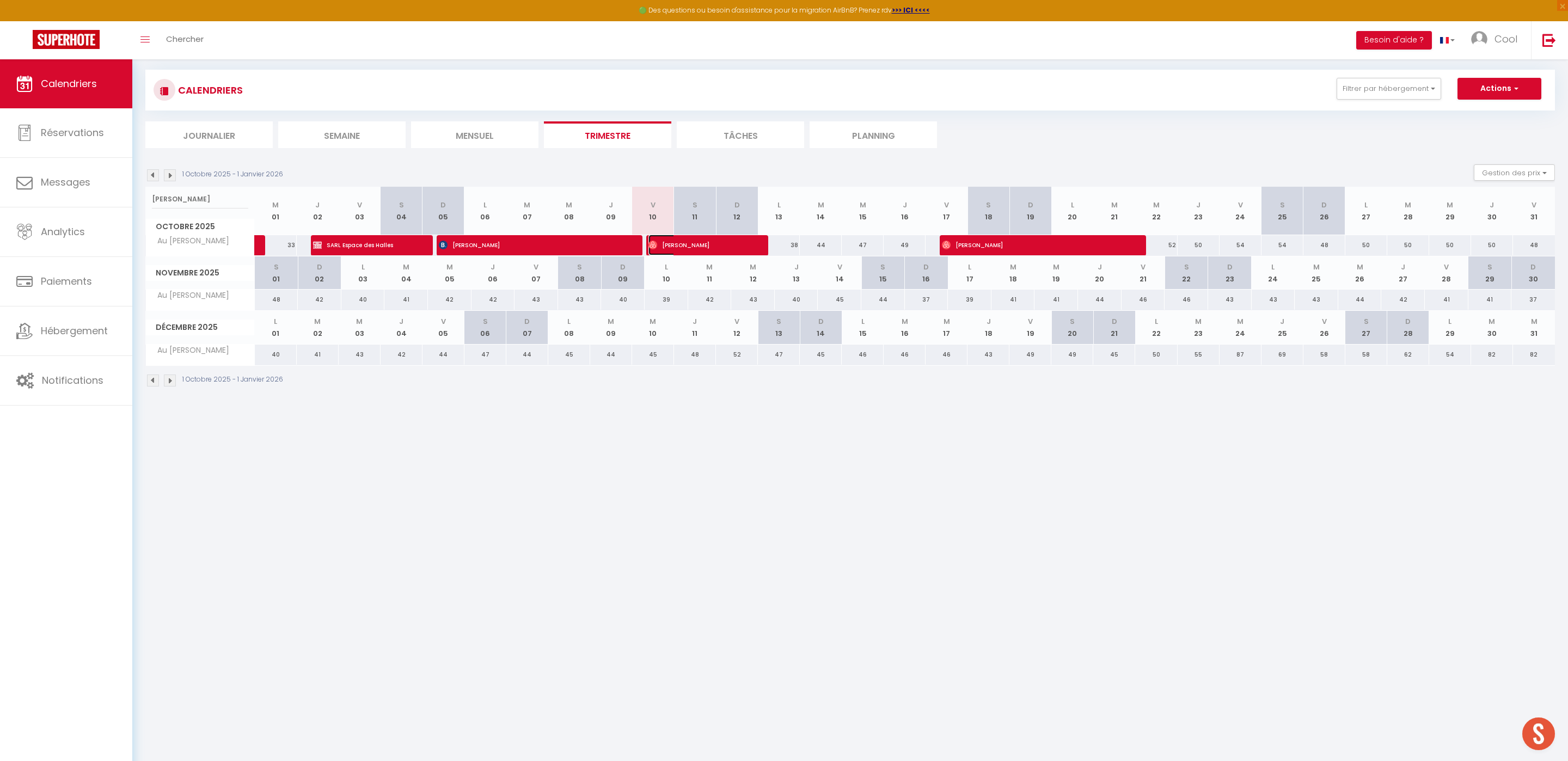
select select "0"
select select "1"
select select
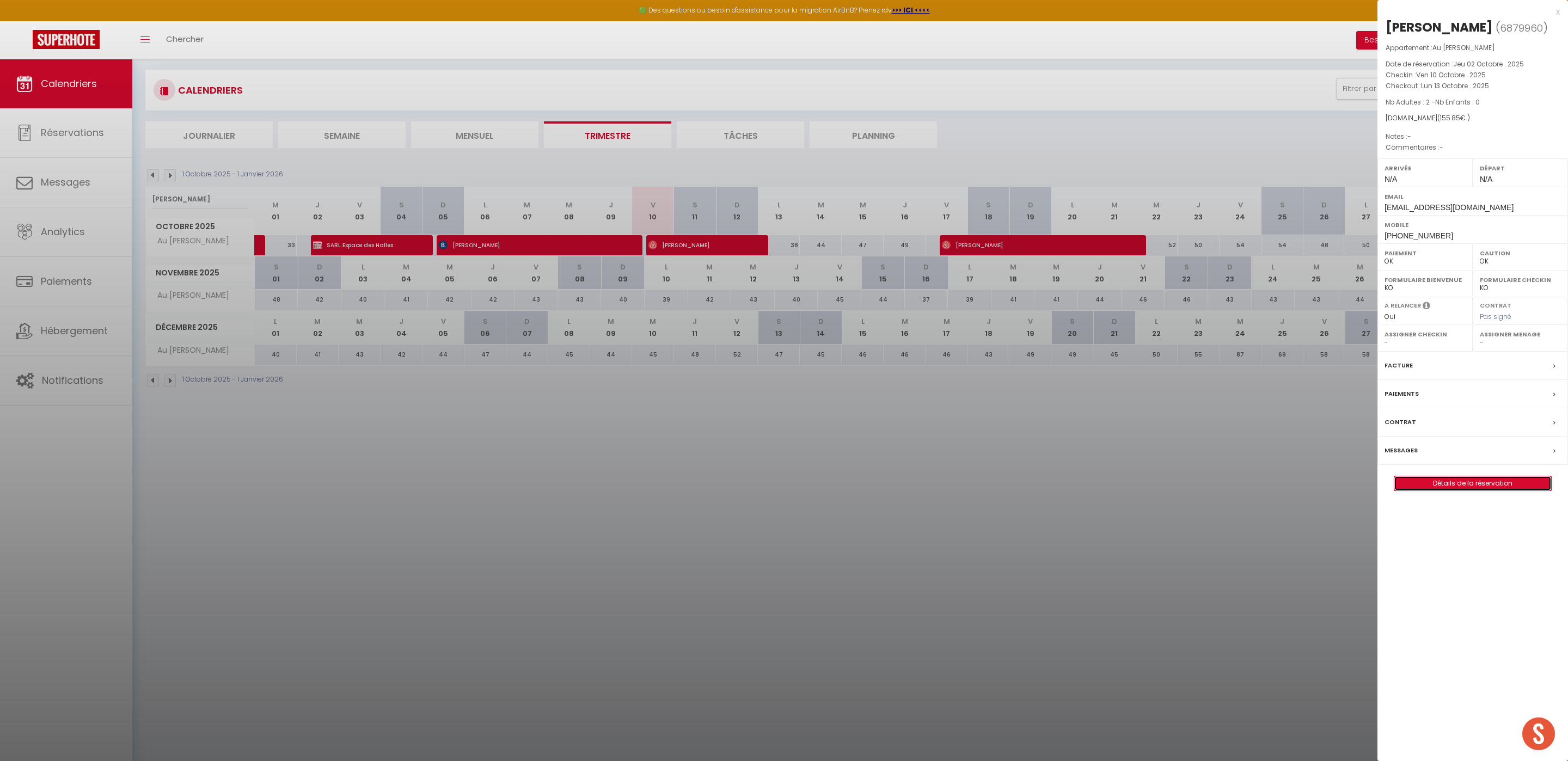
click at [1473, 490] on link "Détails de la réservation" at bounding box center [1473, 483] width 157 height 14
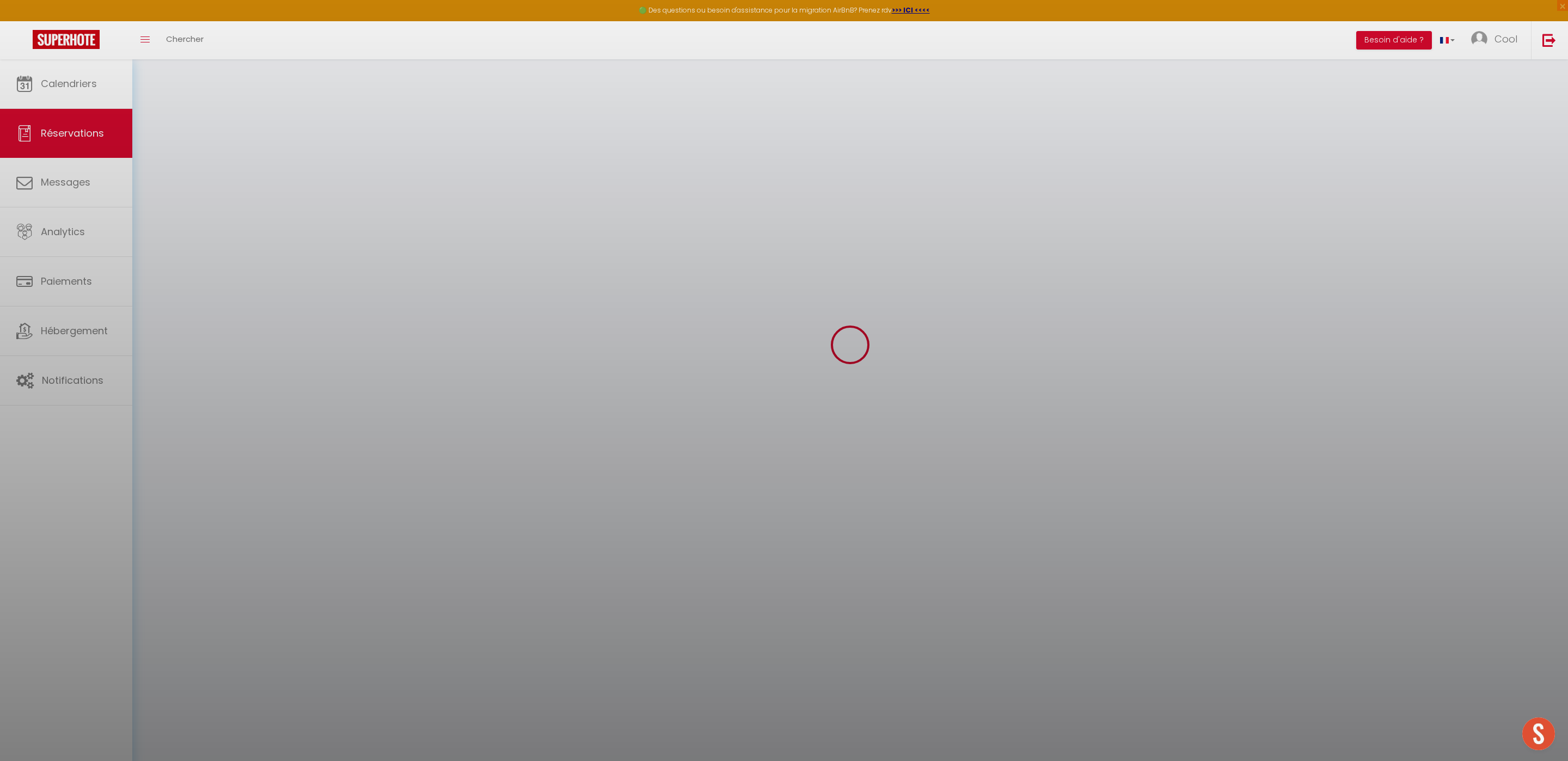
select select
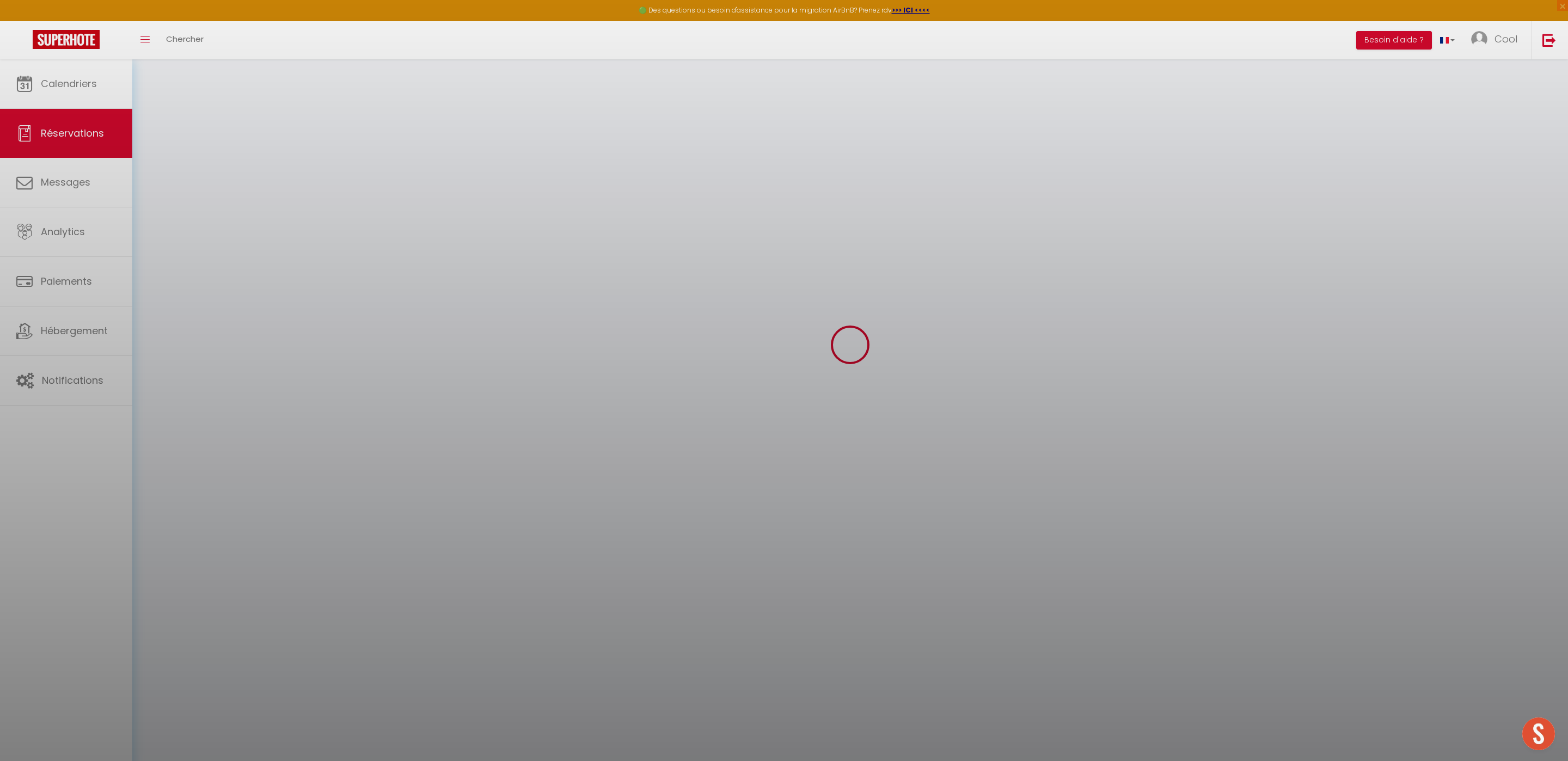
select select
checkbox input "false"
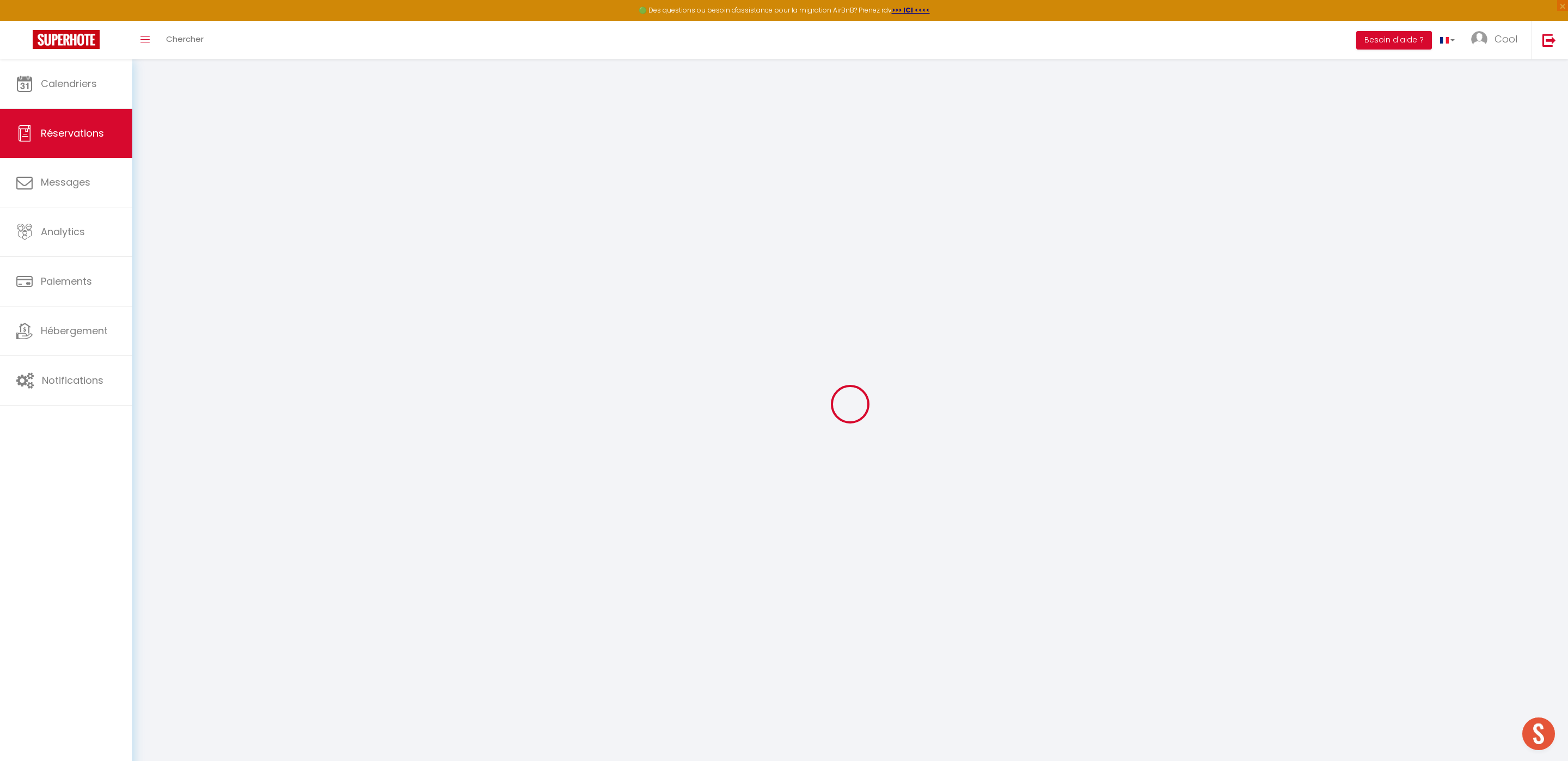
select select
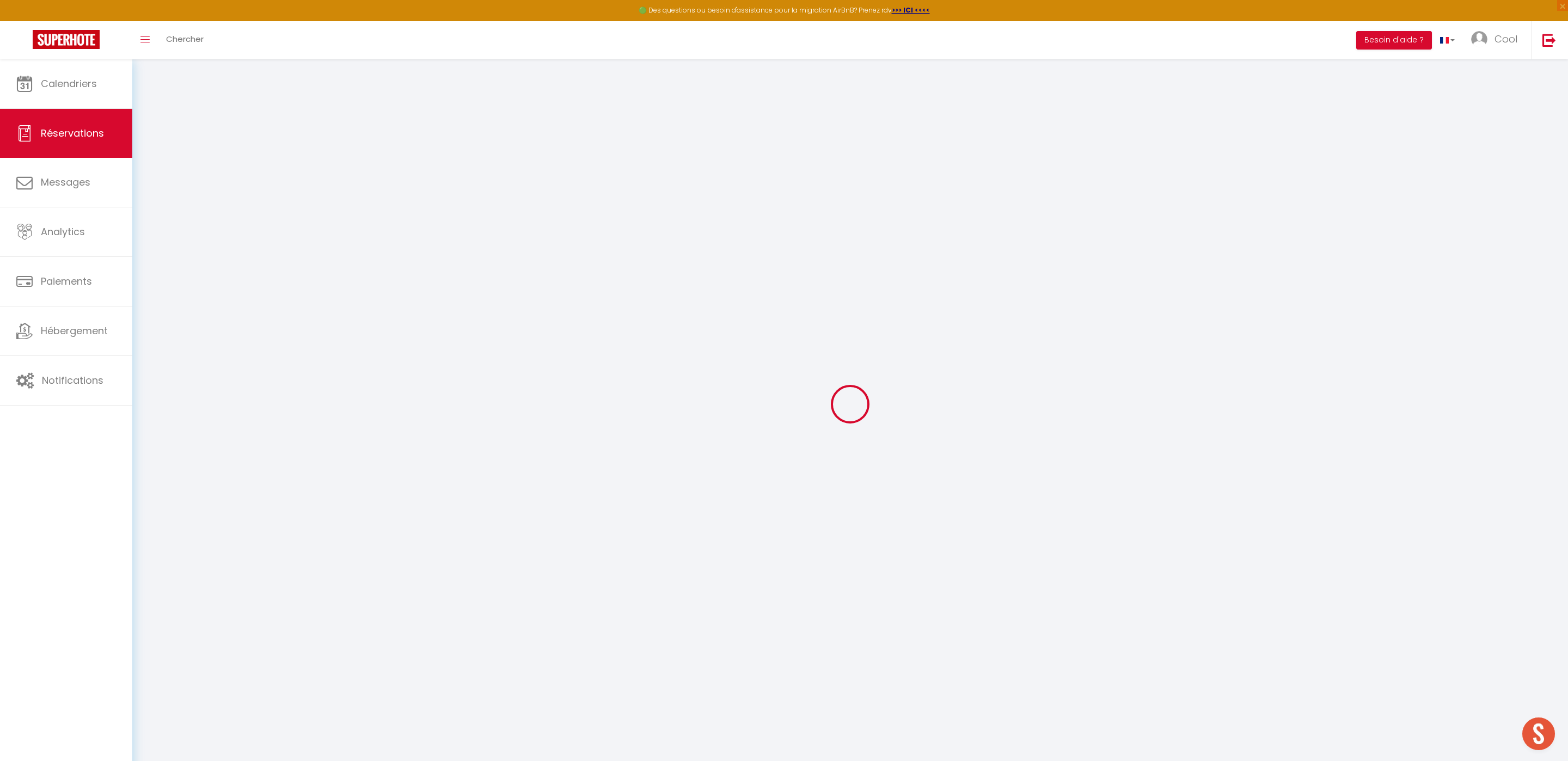
select select
checkbox input "false"
select select
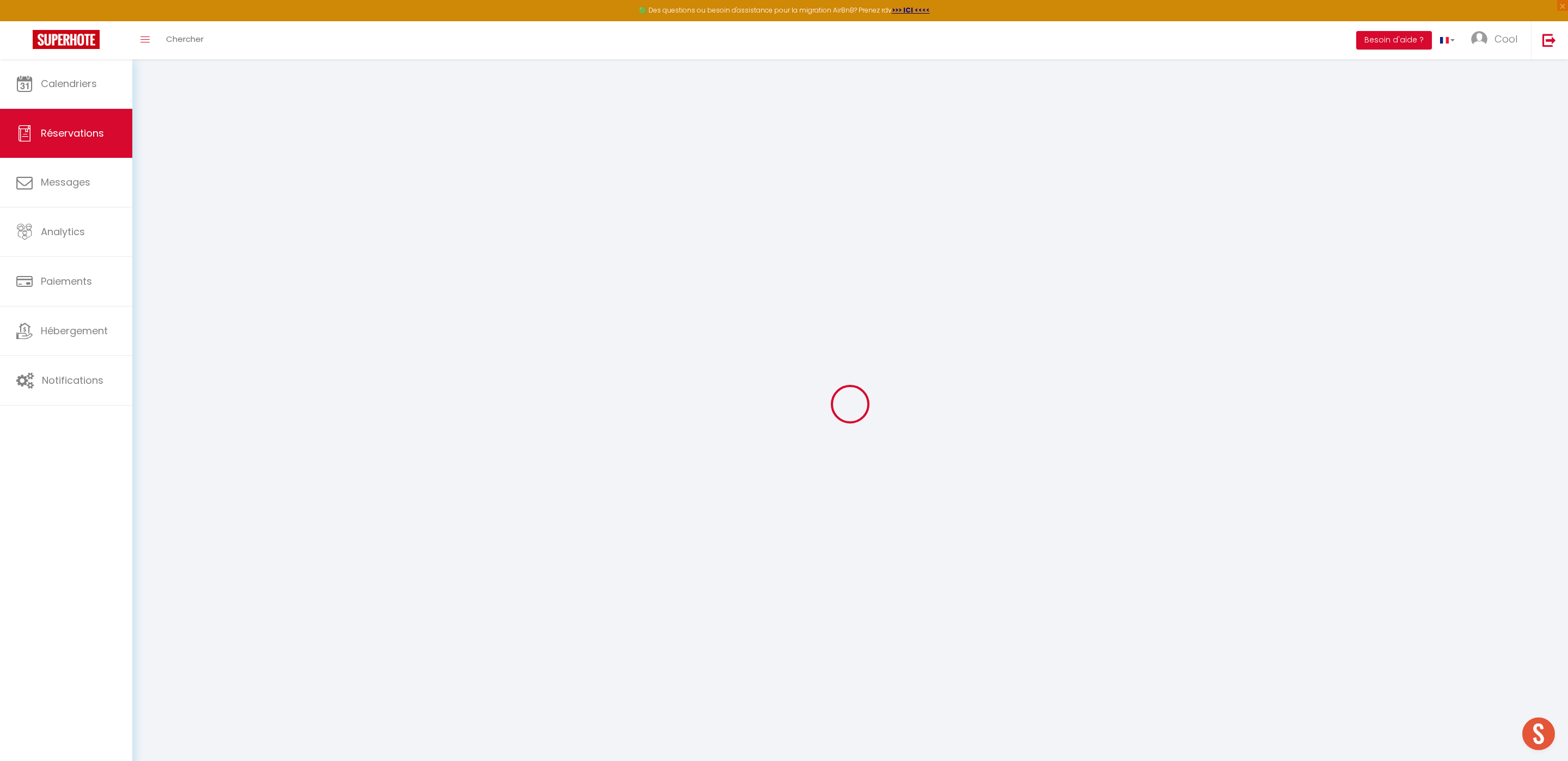
select select
checkbox input "false"
select select
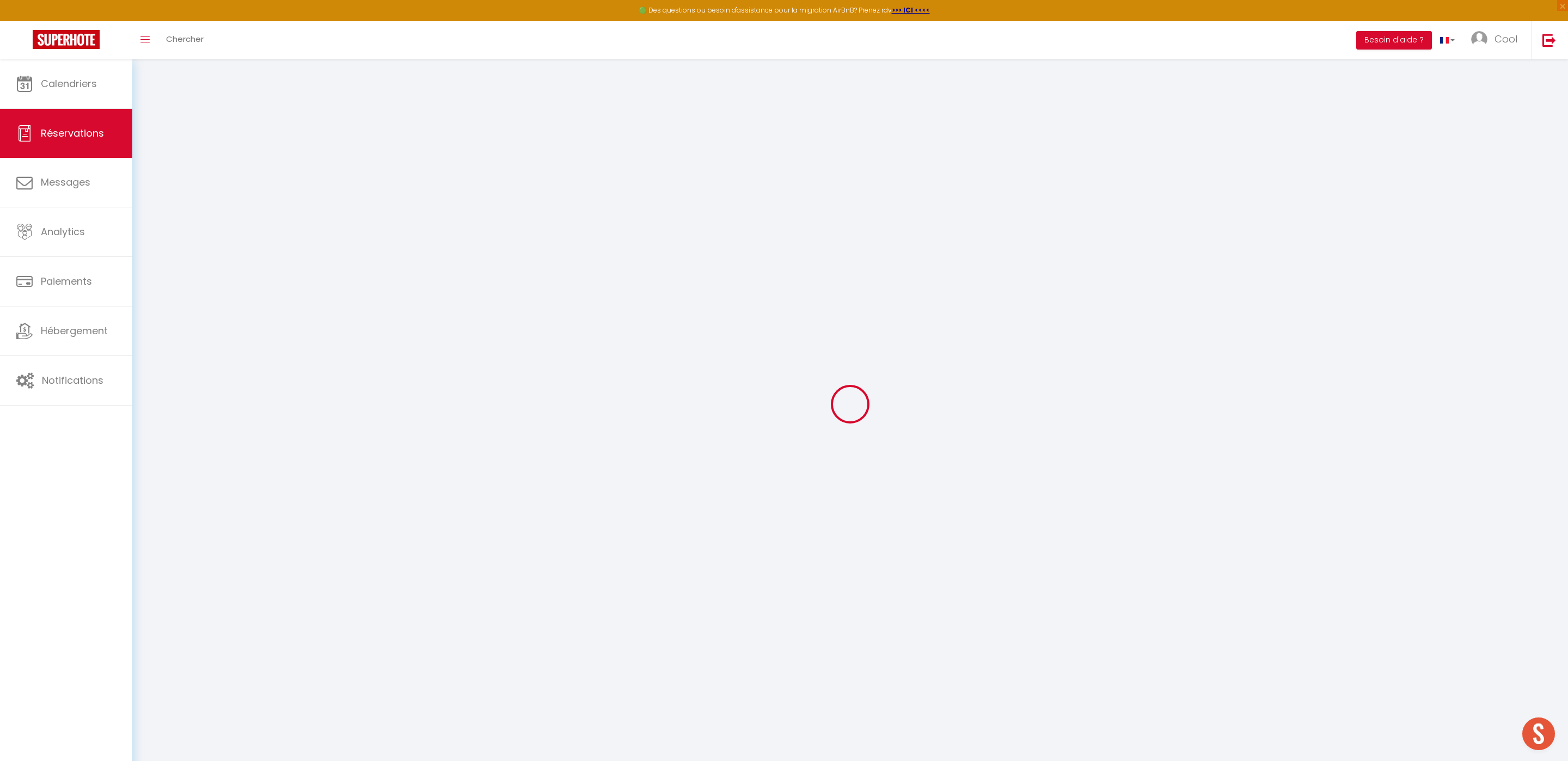
type input "[PERSON_NAME]"
type input "Botté"
type input "[EMAIL_ADDRESS][DOMAIN_NAME]"
type input "[PHONE_NUMBER]"
select select
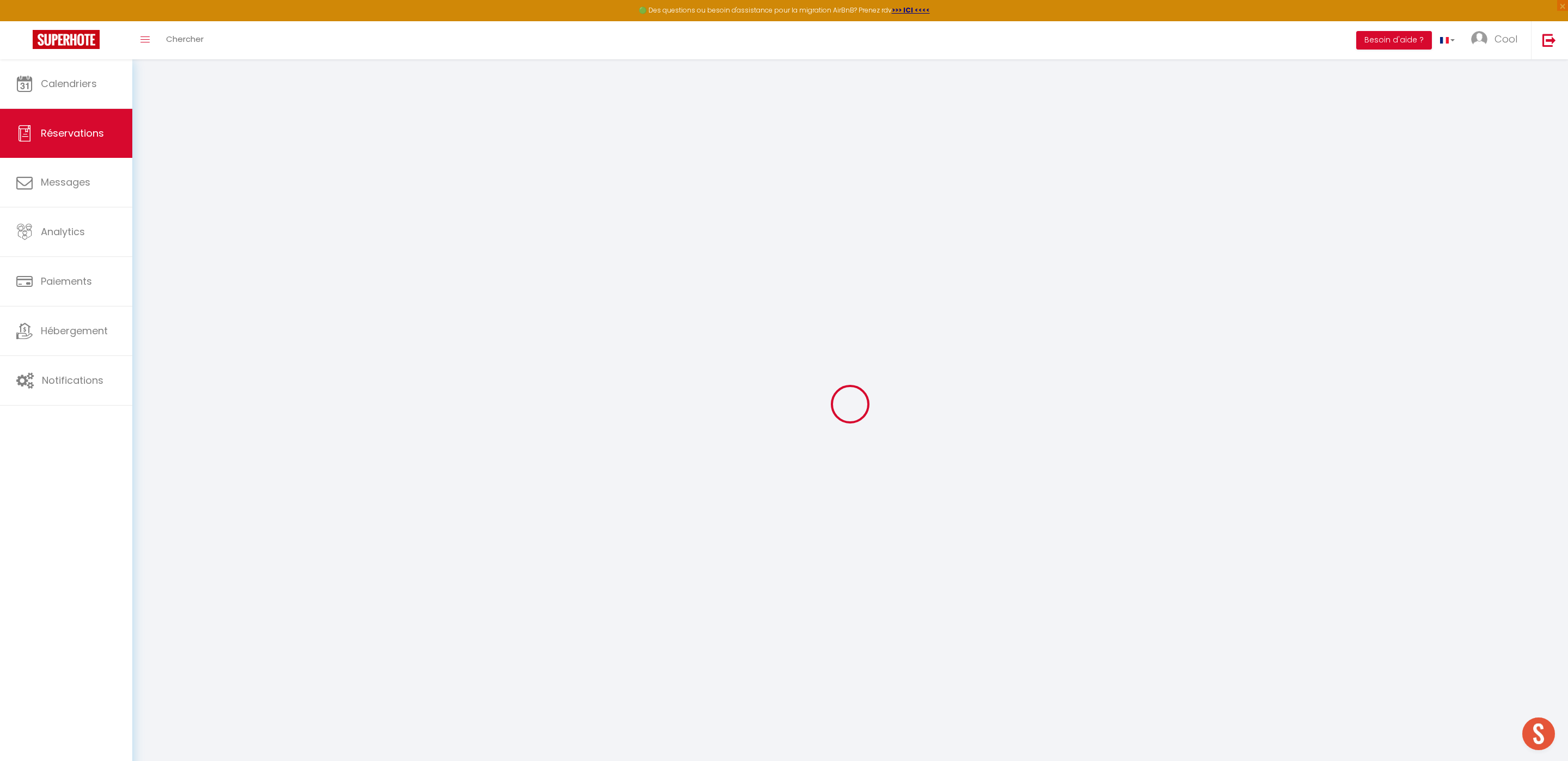
type input "31.86"
select select "30203"
select select "1"
select select
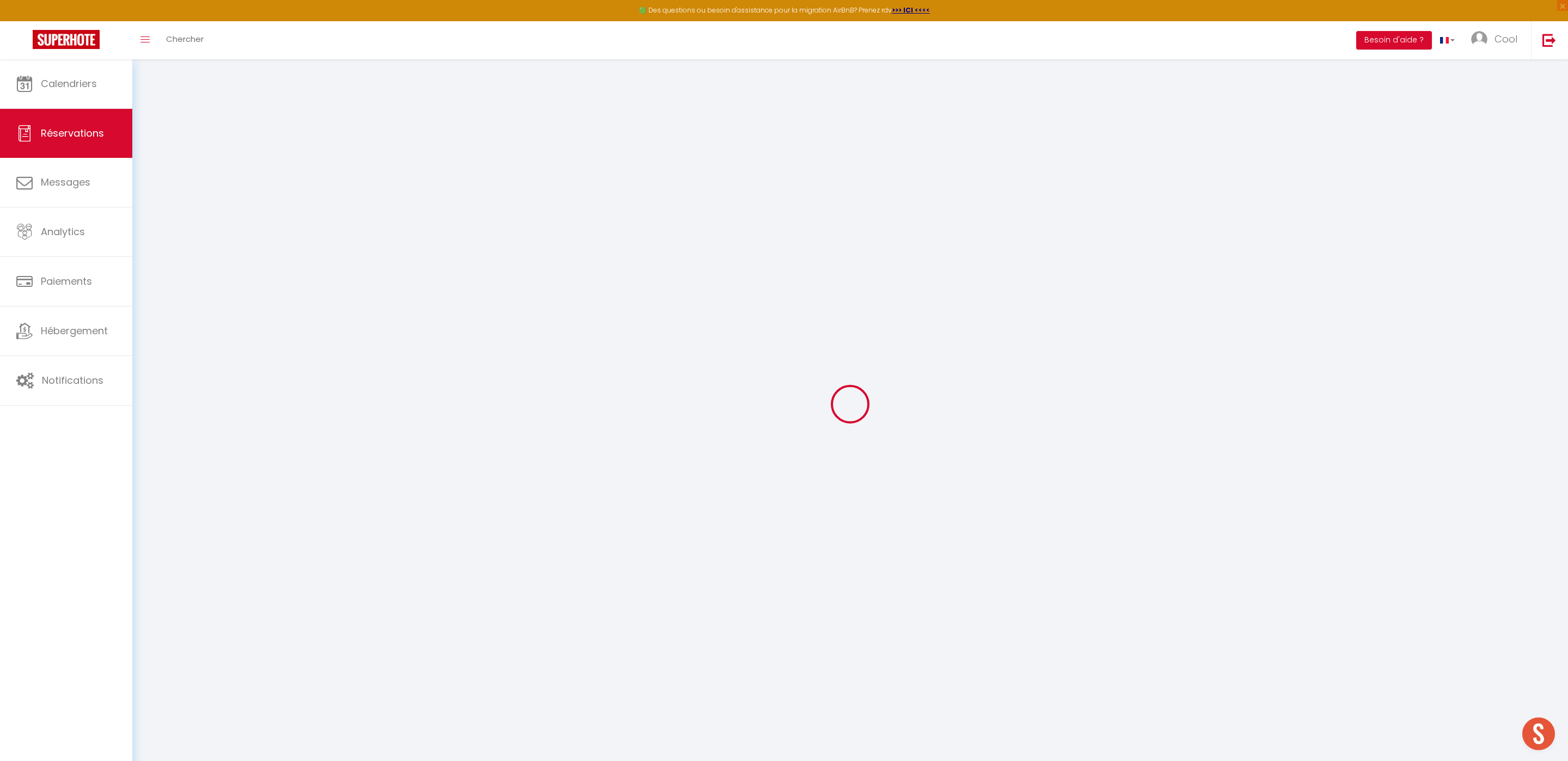
type input "2"
select select "12"
select select
type input "147"
checkbox input "false"
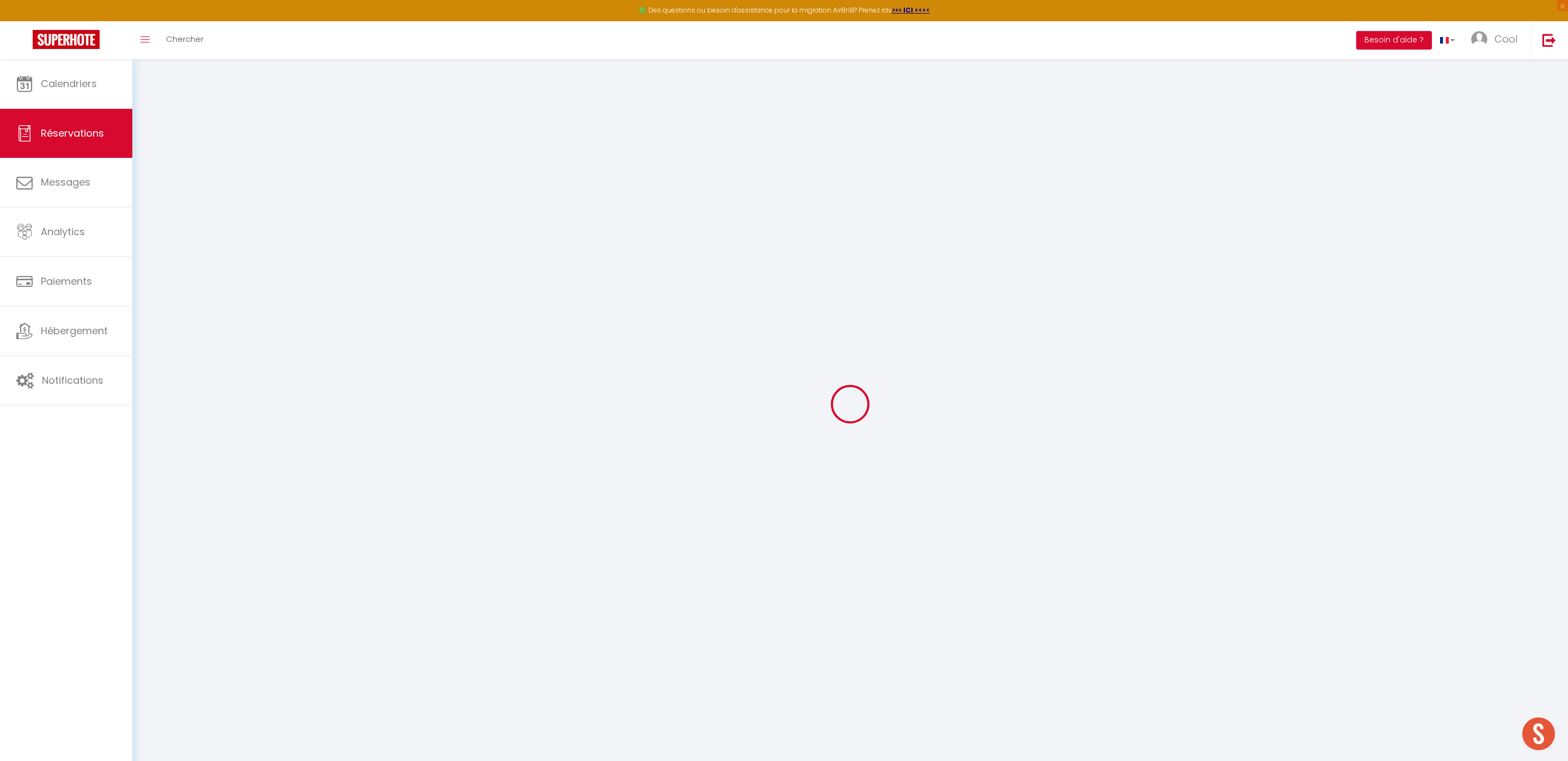
type input "0"
select select "1"
type input "0"
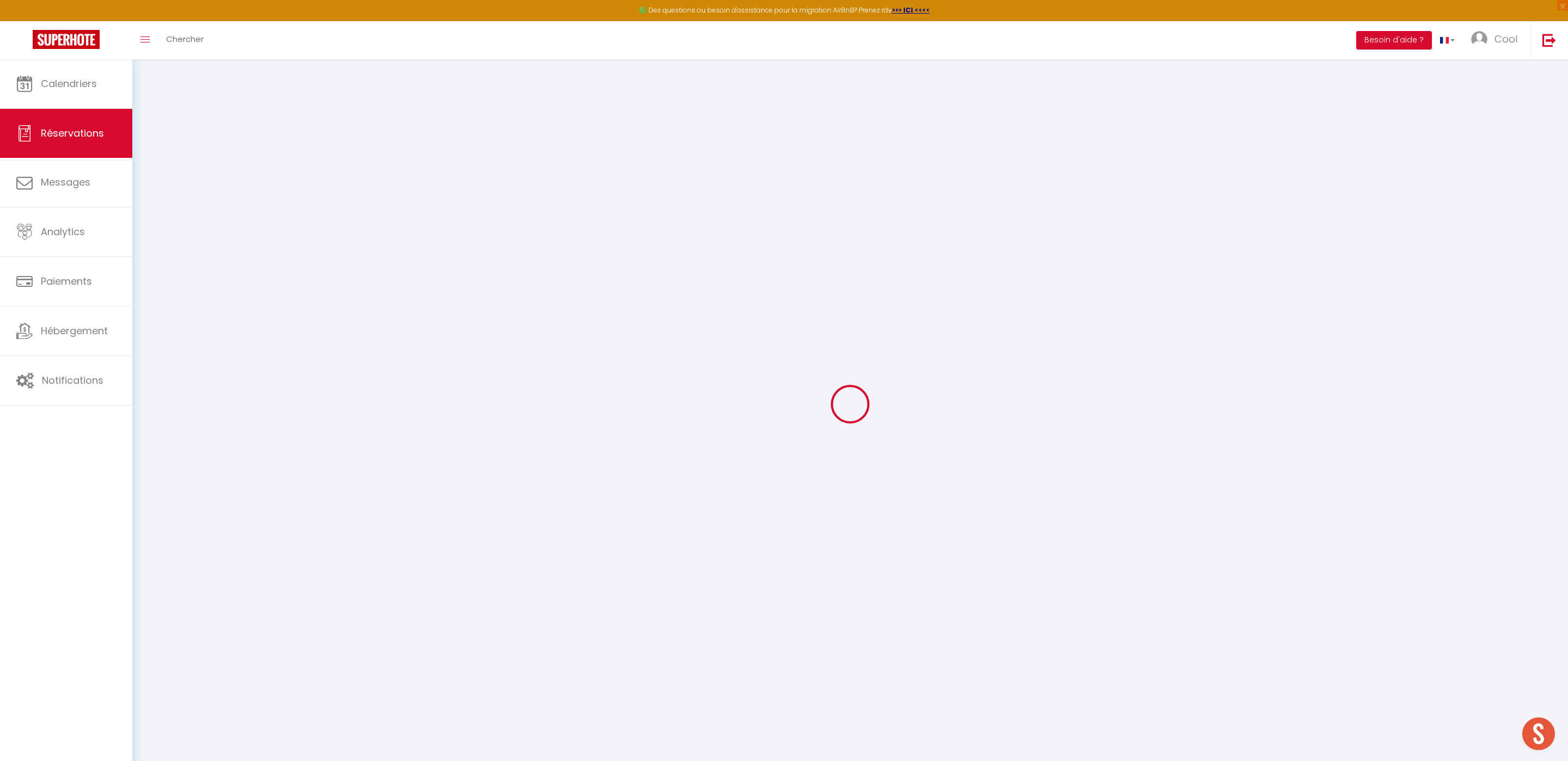
select select
select select "15"
checkbox input "false"
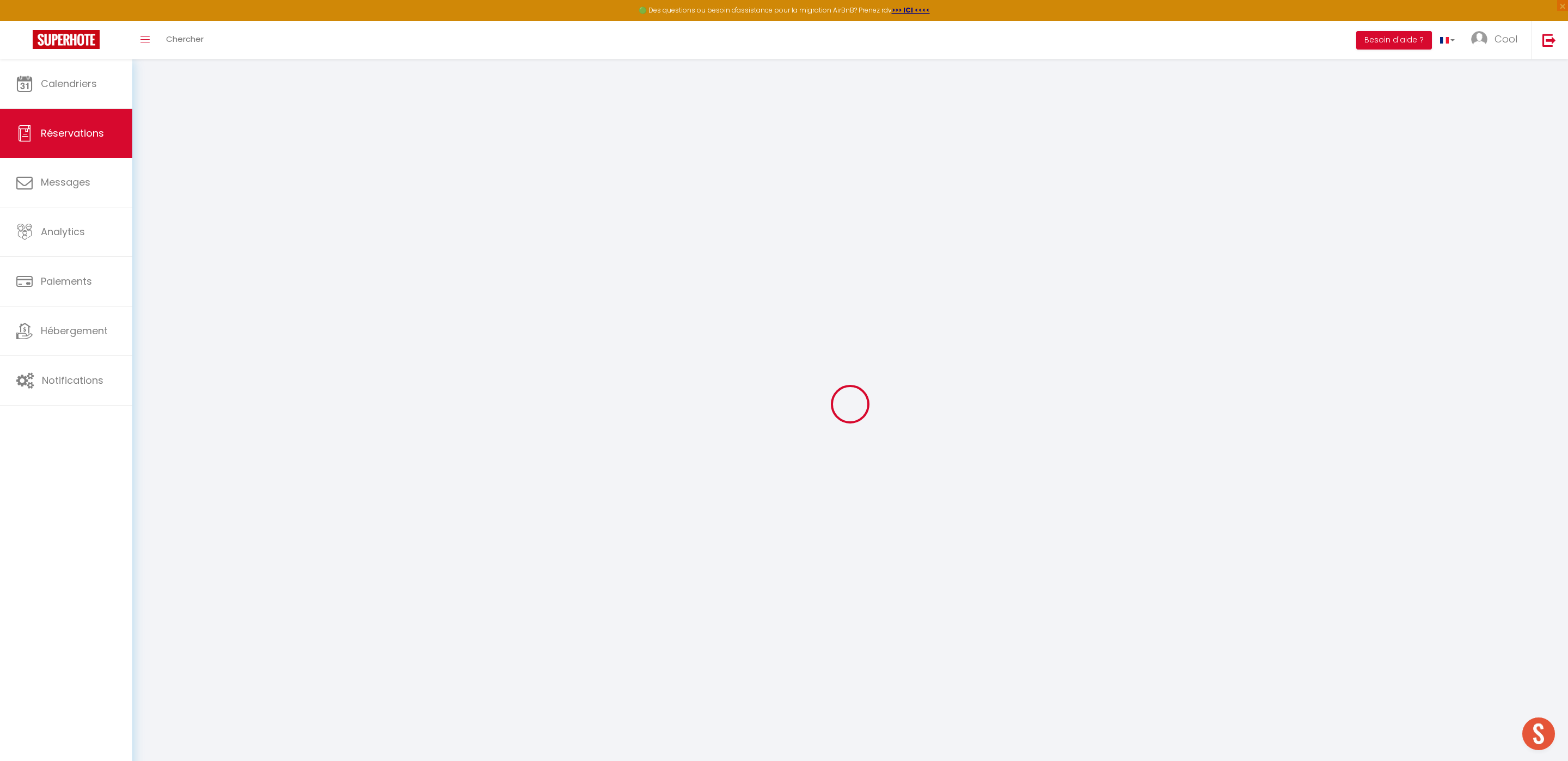
select select
checkbox input "false"
select select
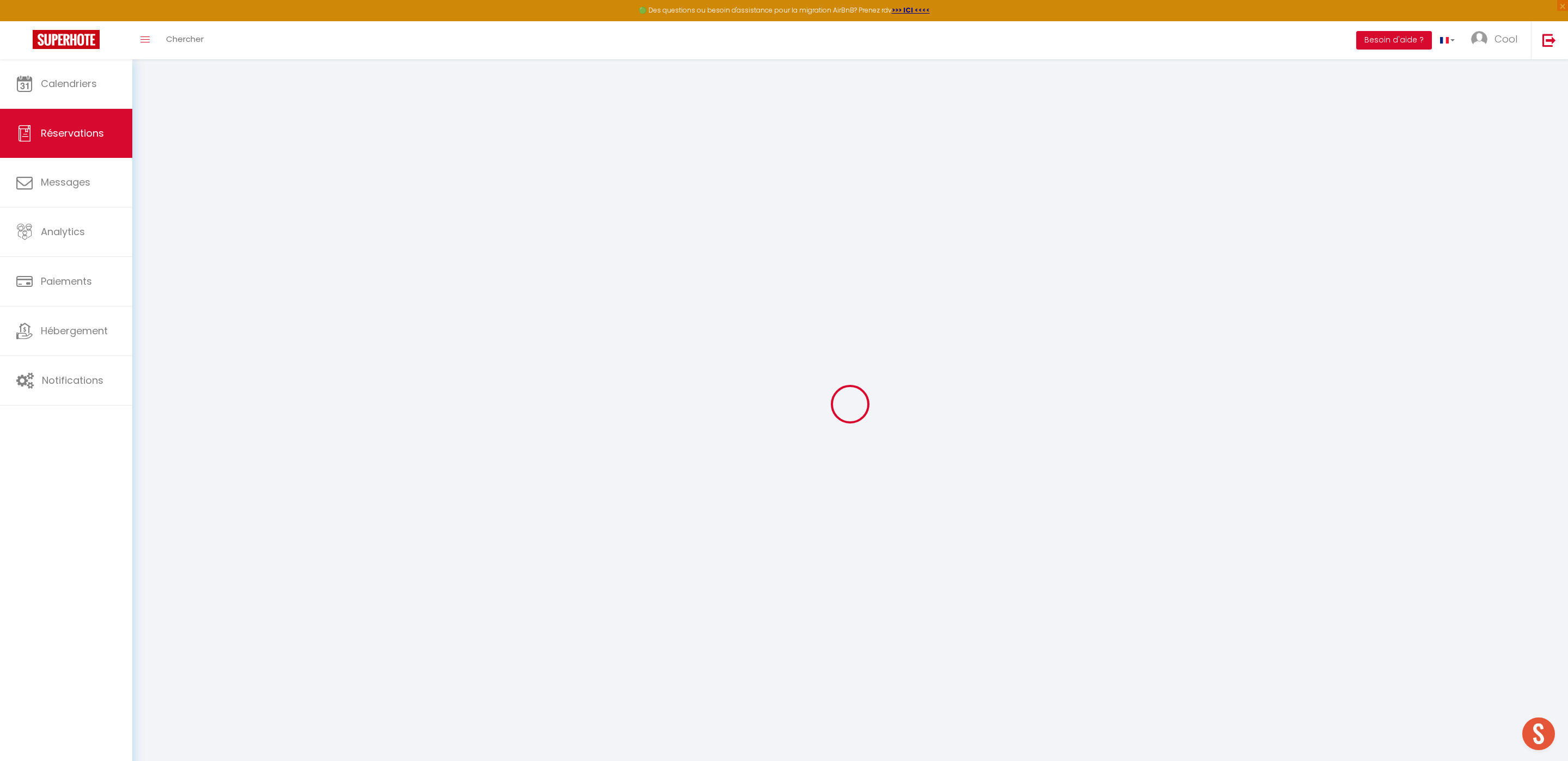
select select
checkbox input "false"
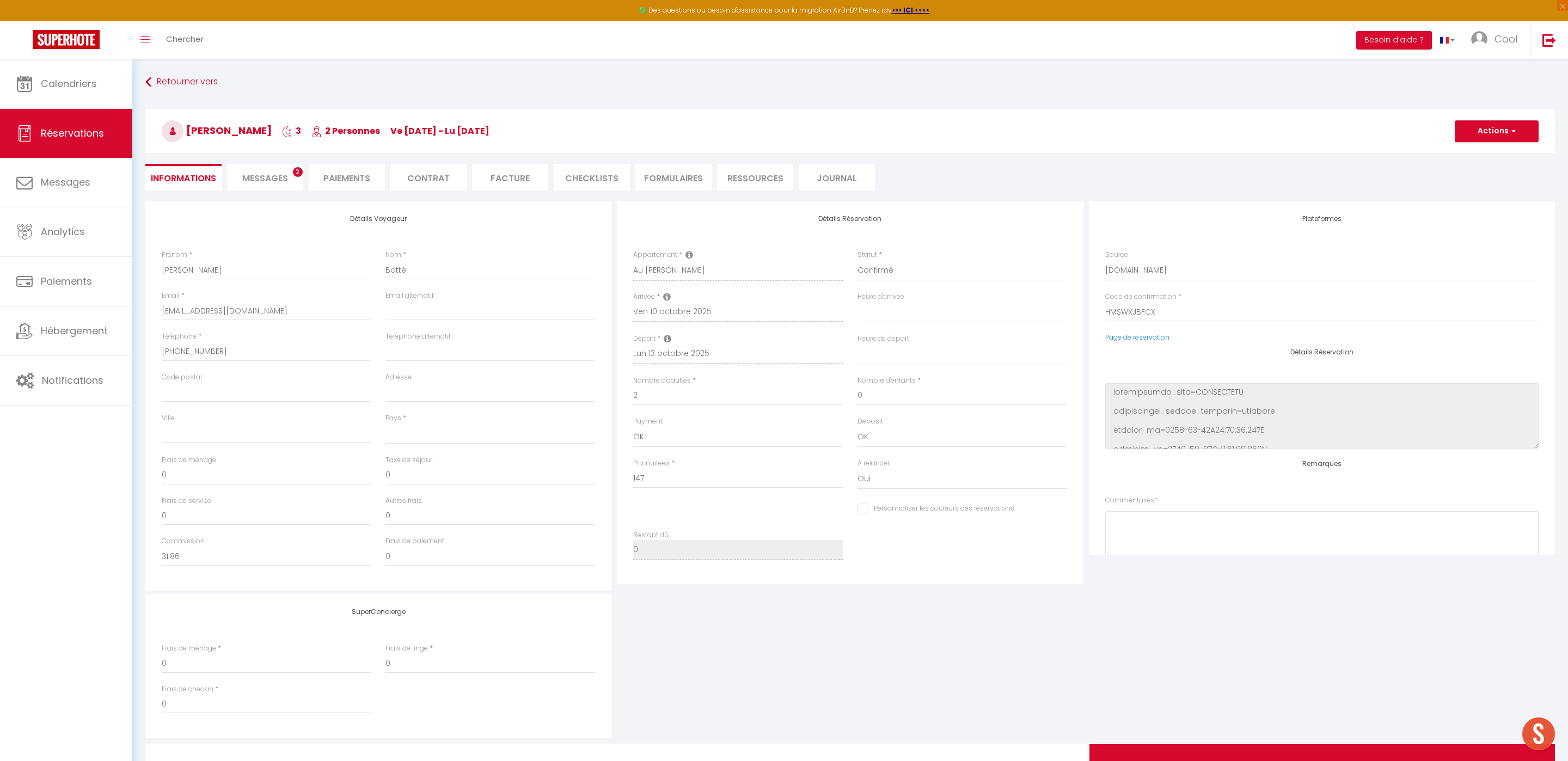
select select
type input "8.85"
select select
checkbox input "false"
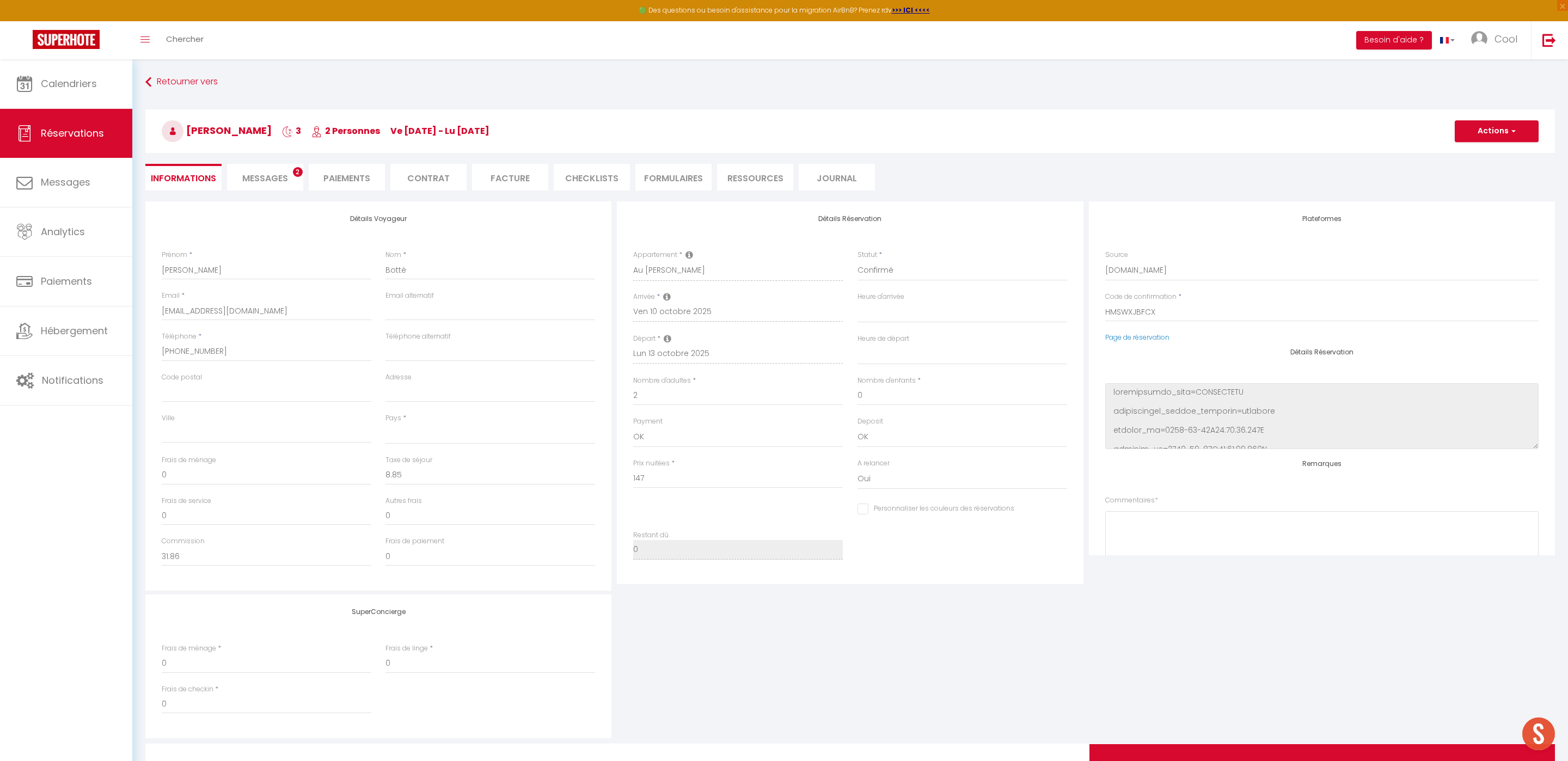
select select
checkbox input "false"
select select
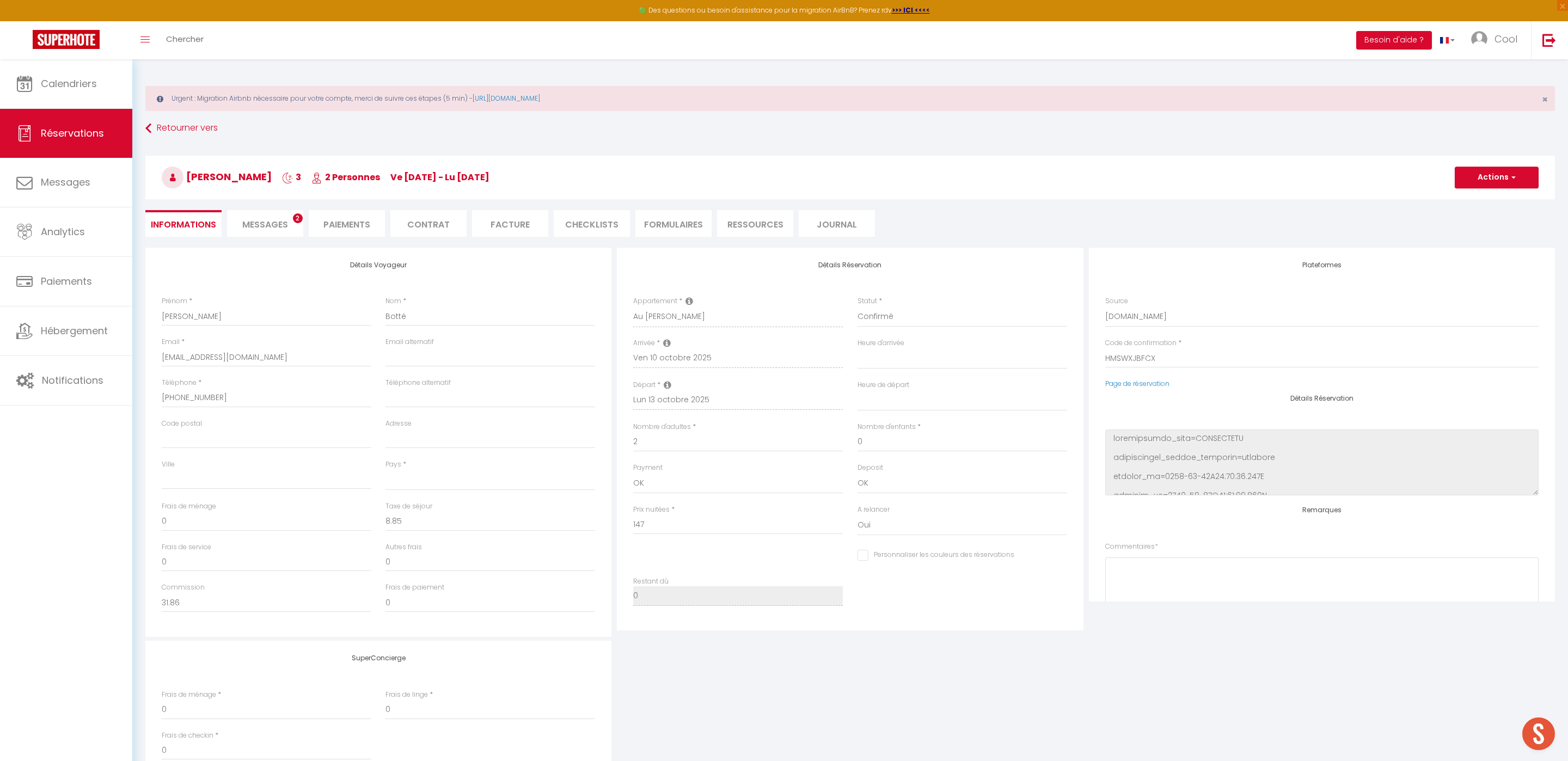
click at [263, 216] on li "Messages 2" at bounding box center [265, 223] width 76 height 27
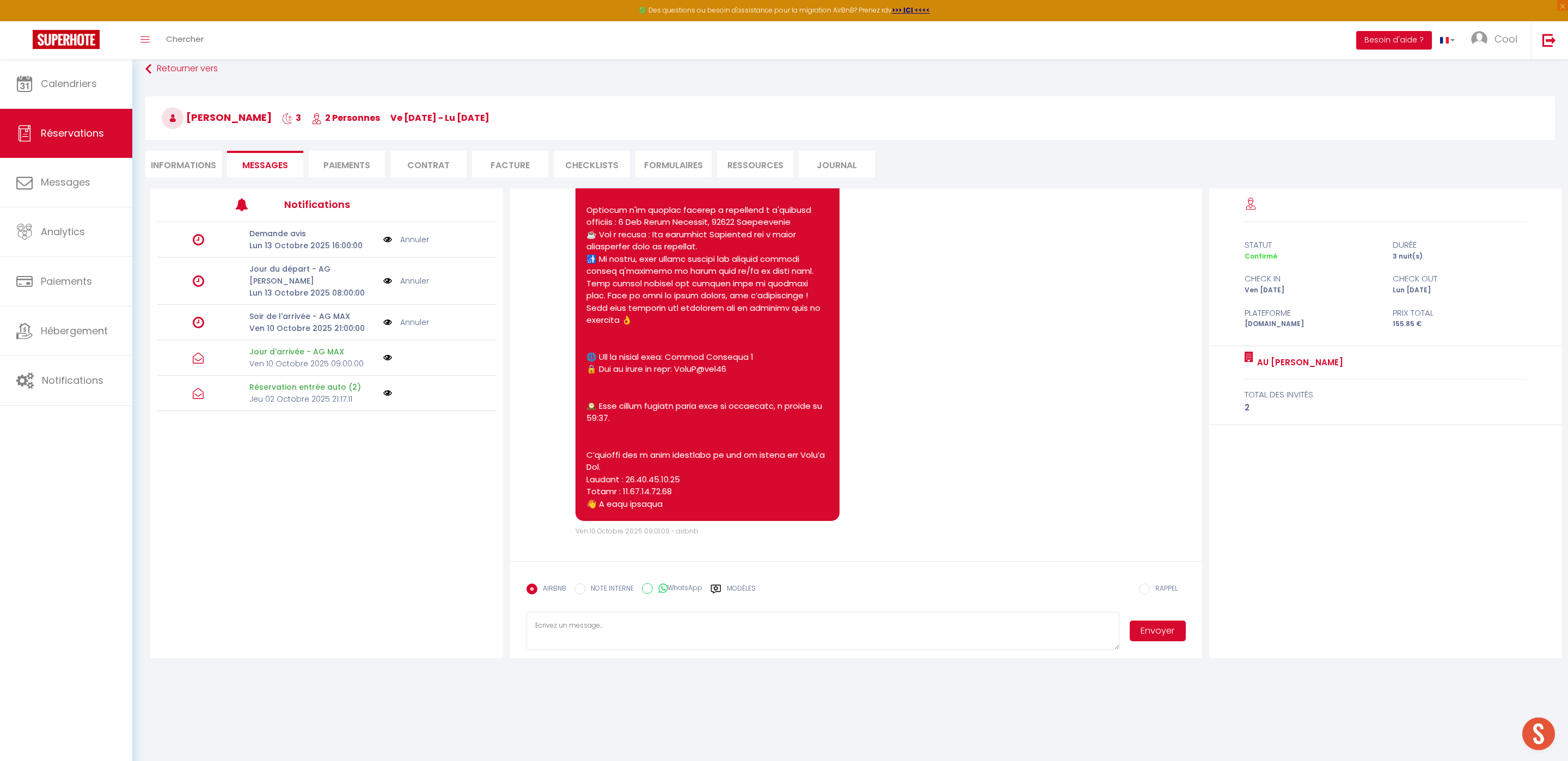
scroll to position [1161, 0]
click at [386, 389] on img at bounding box center [388, 393] width 9 height 9
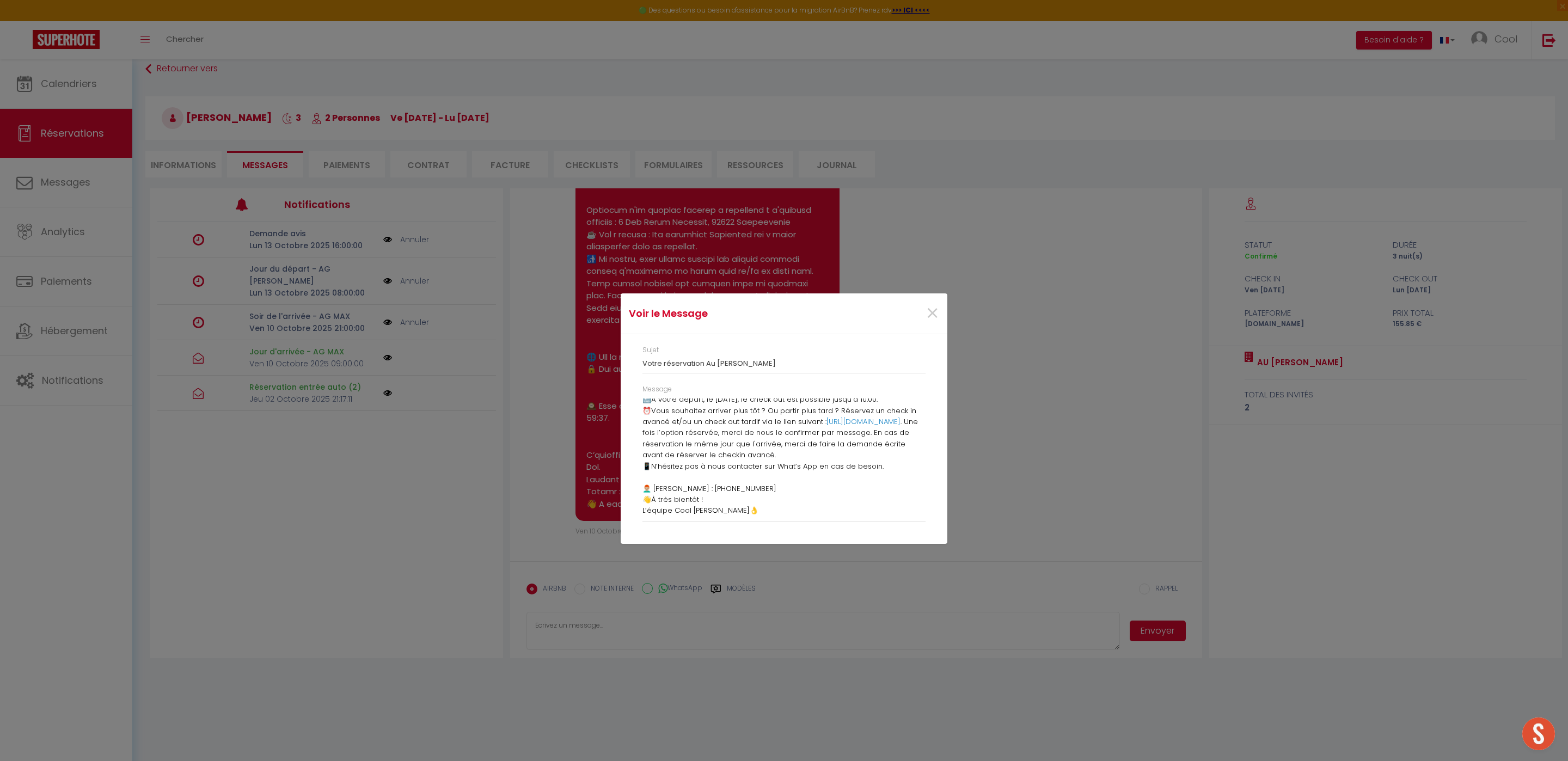
scroll to position [0, 0]
click at [928, 310] on span "×" at bounding box center [933, 313] width 13 height 32
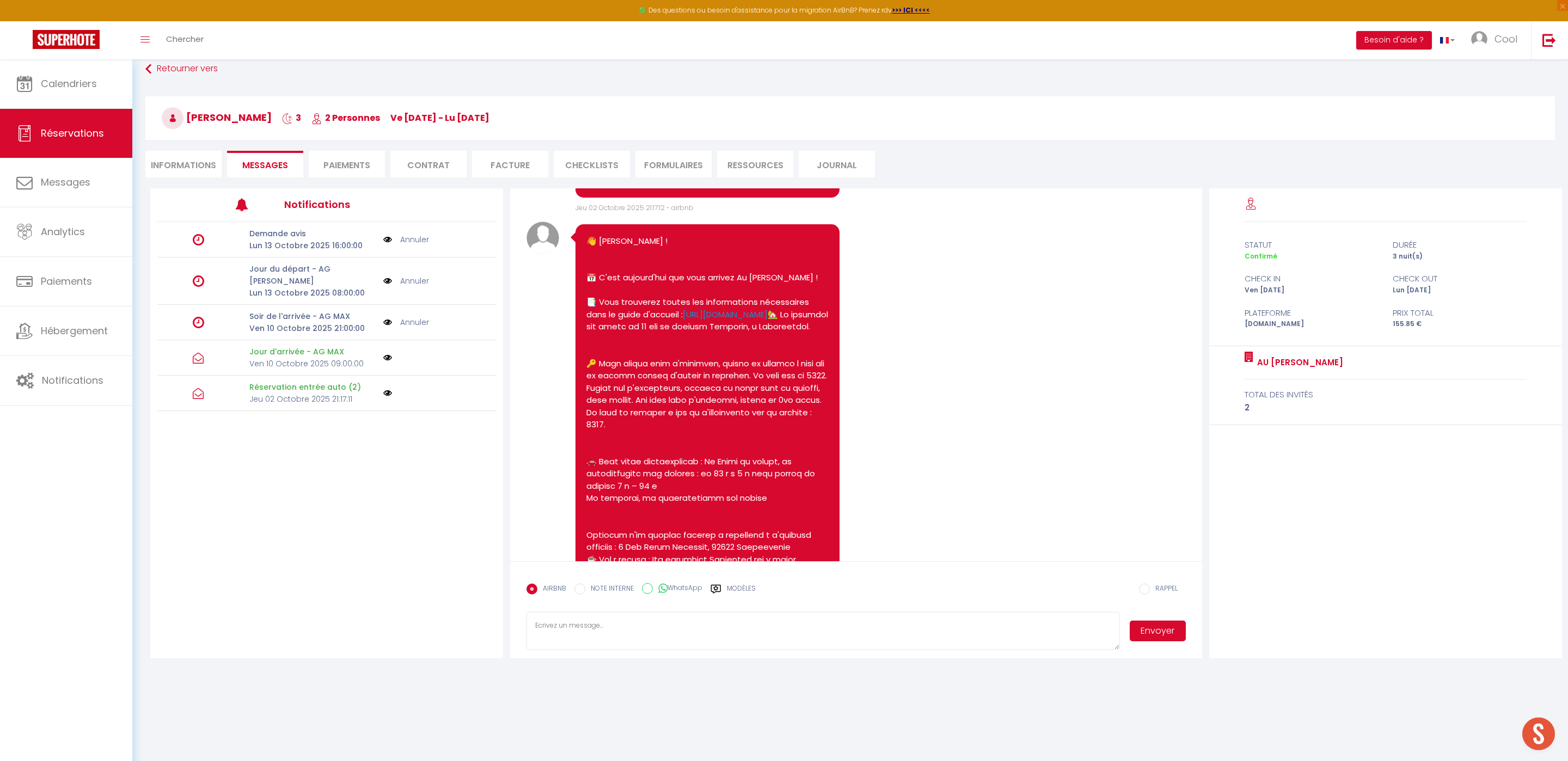
scroll to position [807, 0]
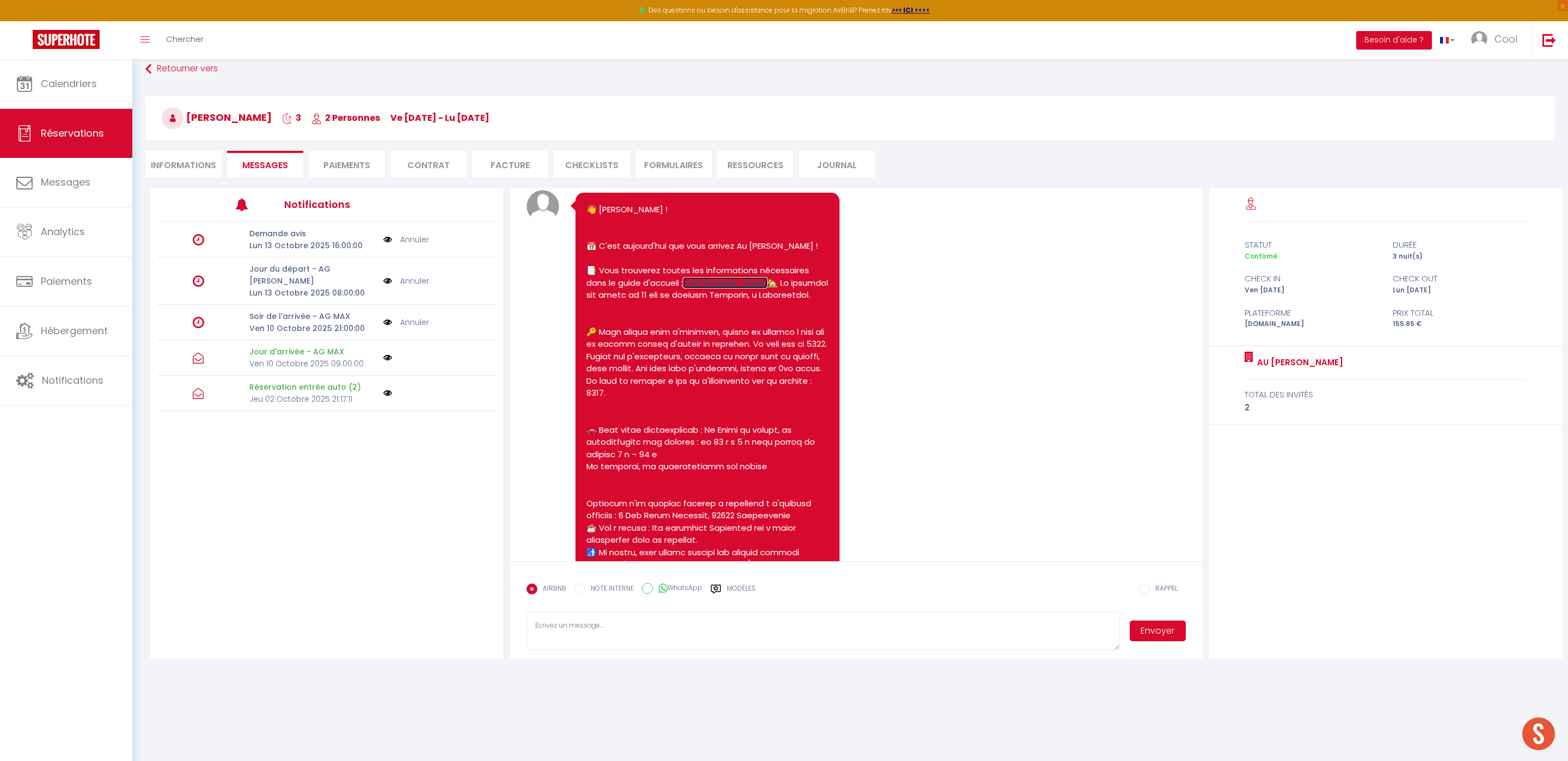
click at [683, 288] on link "[URL][DOMAIN_NAME]" at bounding box center [725, 282] width 85 height 11
click at [753, 392] on pre "👋 [PERSON_NAME] ! 📅 C'est aujourd'hui que vous arrivez Au [PERSON_NAME] ! 📑 Vou…" at bounding box center [708, 504] width 242 height 600
drag, startPoint x: 823, startPoint y: 426, endPoint x: 602, endPoint y: 414, distance: 221.3
click at [602, 414] on pre "👋 [PERSON_NAME] ! 📅 C'est aujourd'hui que vous arrivez Au [PERSON_NAME] ! 📑 Vou…" at bounding box center [708, 504] width 242 height 600
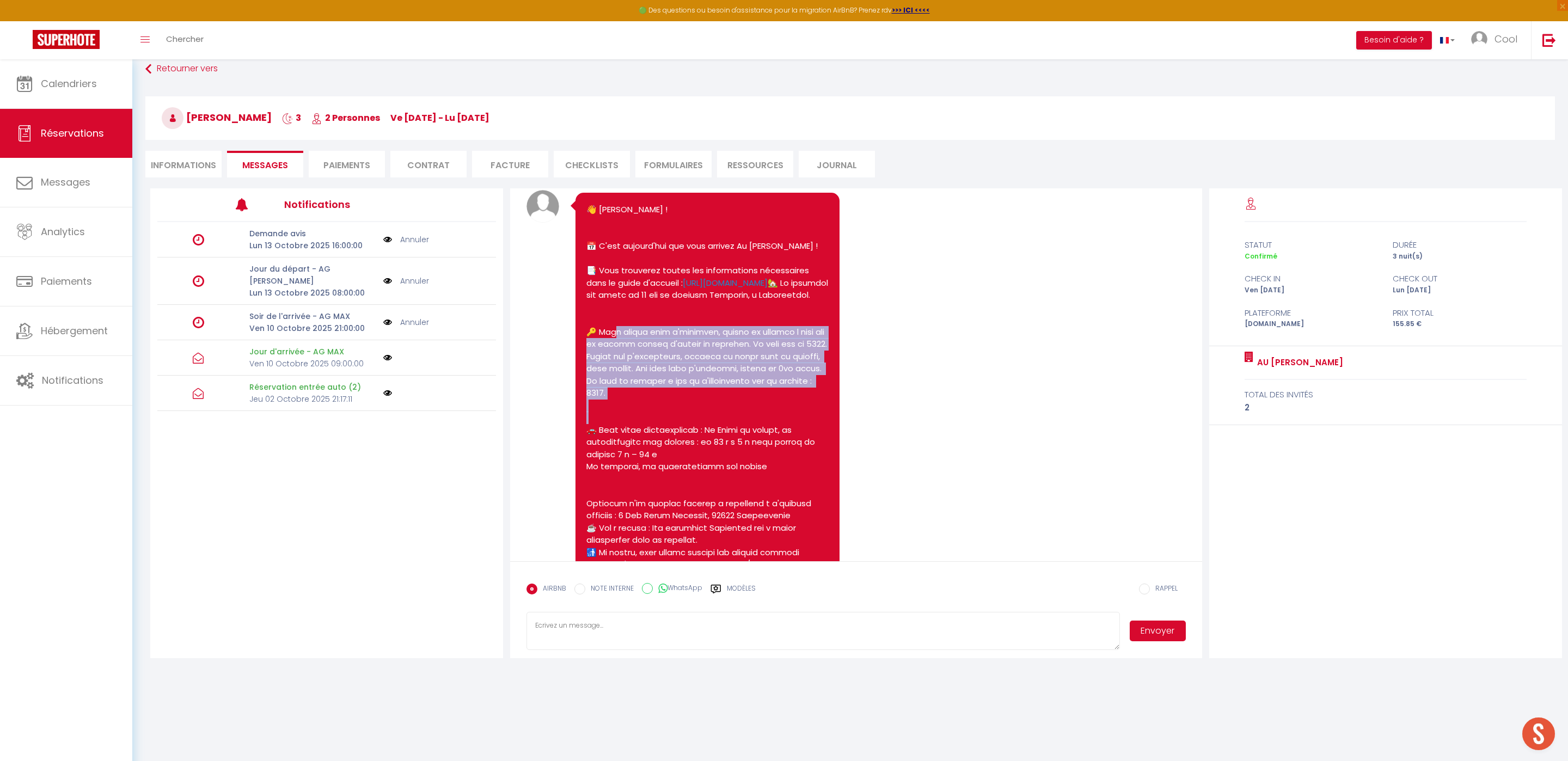
drag, startPoint x: 618, startPoint y: 484, endPoint x: 600, endPoint y: 419, distance: 67.4
click at [600, 419] on pre "👋 [PERSON_NAME] ! 📅 C'est aujourd'hui que vous arrivez Au [PERSON_NAME] ! 📑 Vou…" at bounding box center [708, 504] width 242 height 600
click at [631, 473] on pre "👋 [PERSON_NAME] ! 📅 C'est aujourd'hui que vous arrivez Au [PERSON_NAME] ! 📑 Vou…" at bounding box center [708, 504] width 242 height 600
drag, startPoint x: 631, startPoint y: 478, endPoint x: 583, endPoint y: 414, distance: 80.0
click at [583, 414] on div "👋 [PERSON_NAME] ! 📅 C'est aujourd'hui que vous arrivez Au [PERSON_NAME] ! 📑 Vou…" at bounding box center [707, 504] width 263 height 622
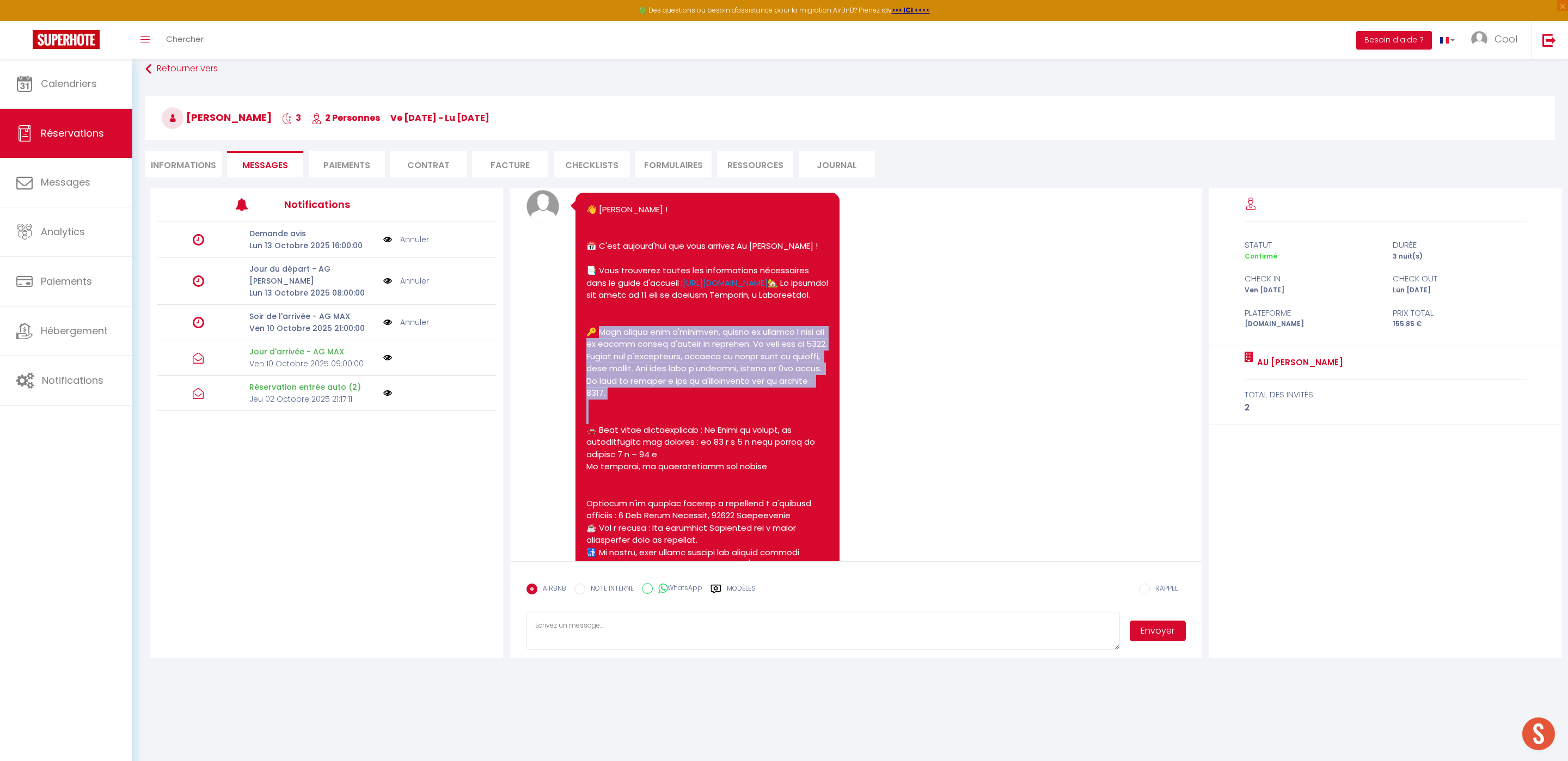
copy pre "Pour entrer dans l'immeuble, ouvrez le boitier à clés qui se trouve devant l'en…"
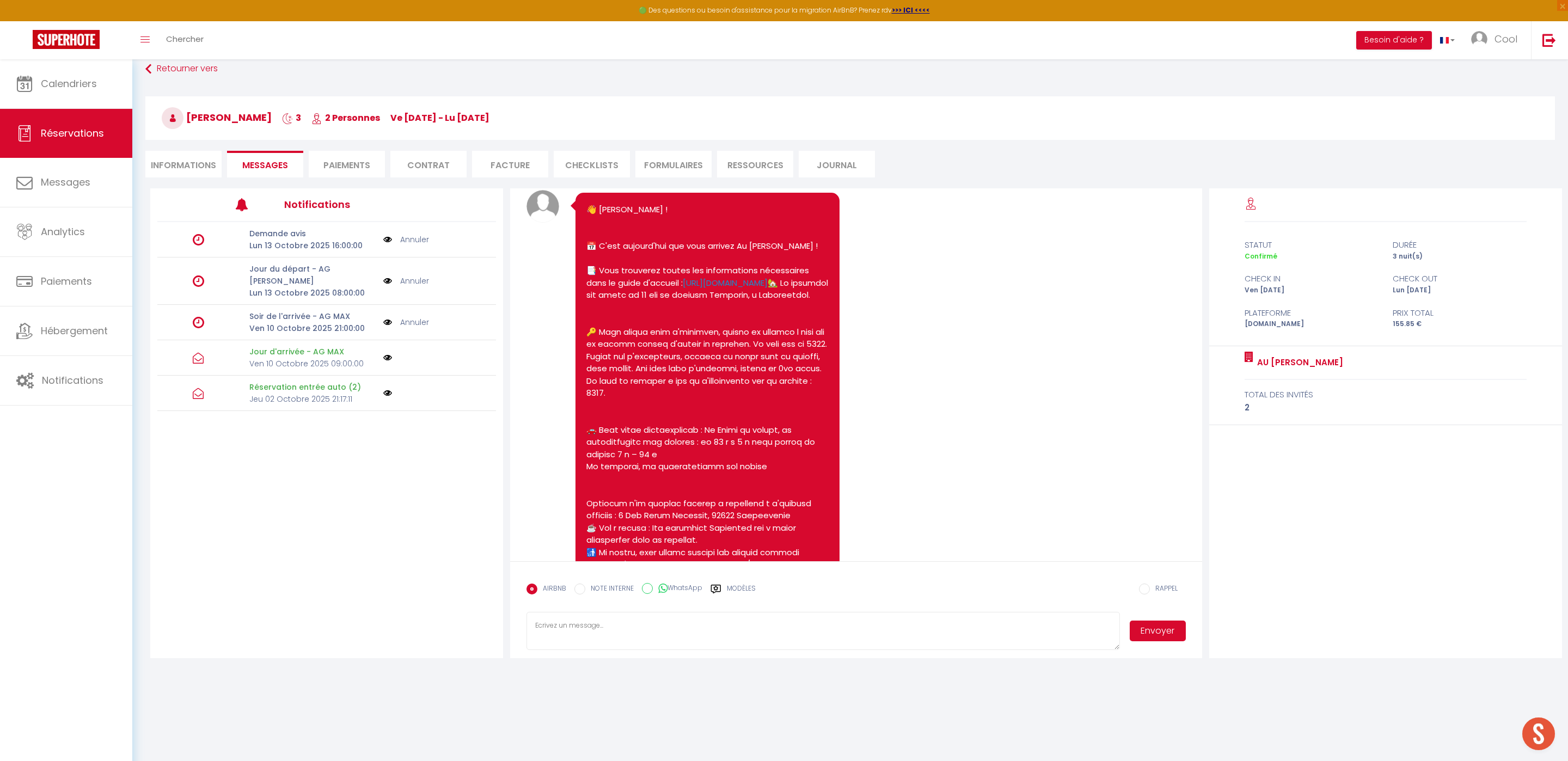
click at [663, 630] on textarea at bounding box center [823, 631] width 593 height 38
paste textarea "🔑 Pour entrer dans l'immeuble, ouvrez le boitier à clés qui se trouve devant l'…"
type textarea "🔑 Pour entrer dans l'immeuble, ouvrez le boitier à clés qui se trouve devant l'…"
click at [1150, 631] on button "Envoyer" at bounding box center [1158, 630] width 56 height 21
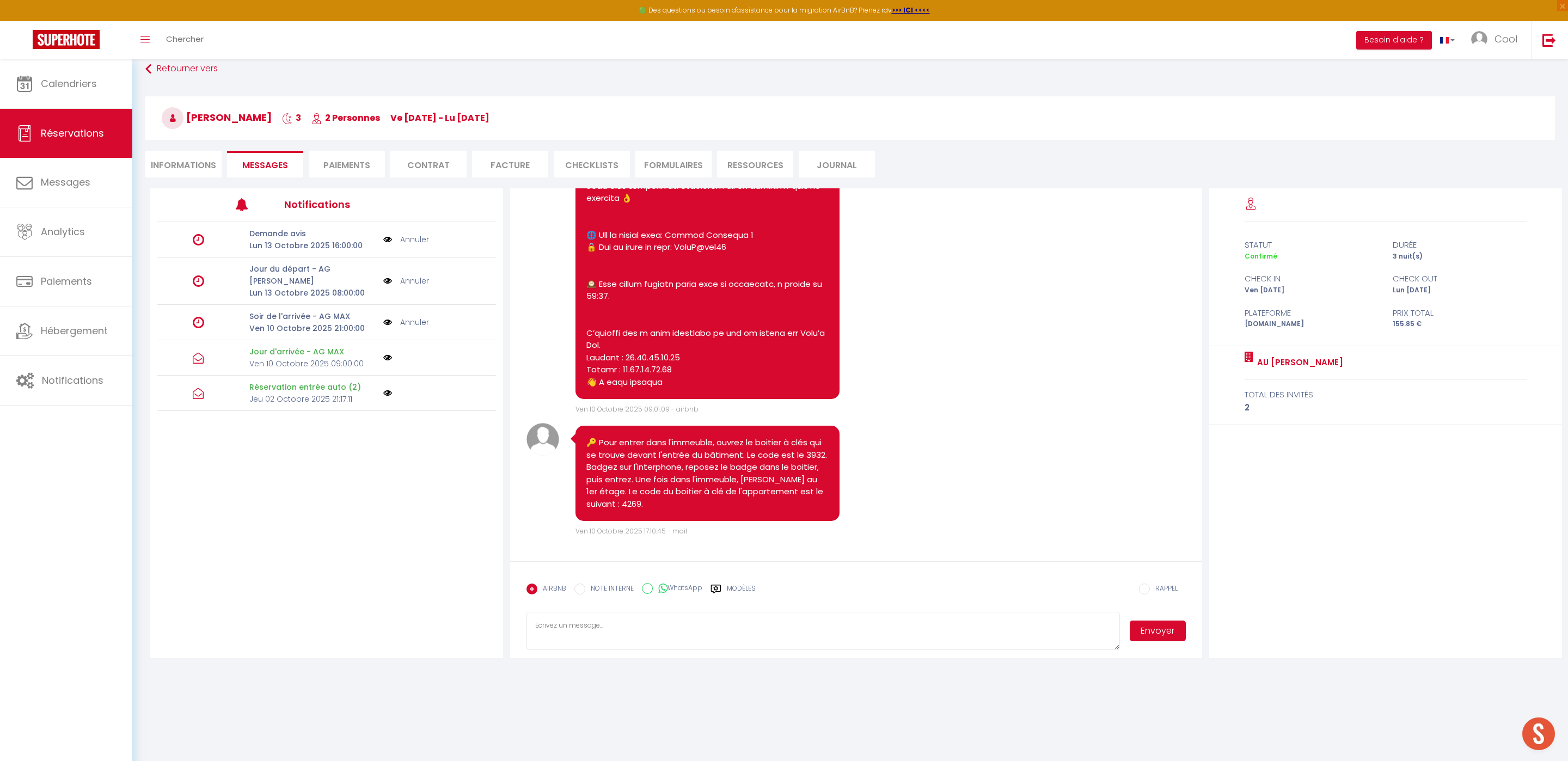
click at [613, 634] on textarea at bounding box center [823, 631] width 593 height 38
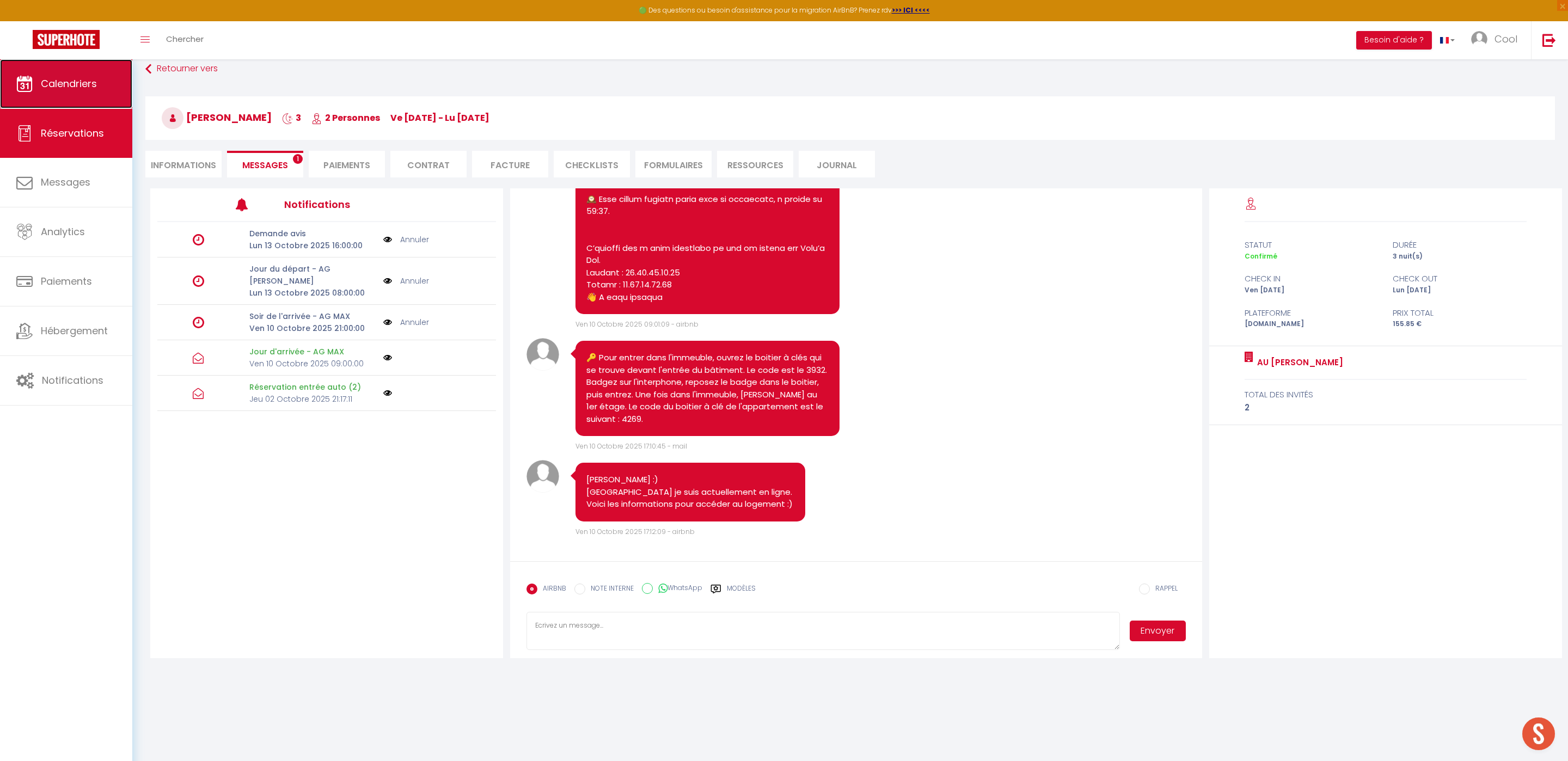
click at [71, 97] on link "Calendriers" at bounding box center [66, 83] width 132 height 49
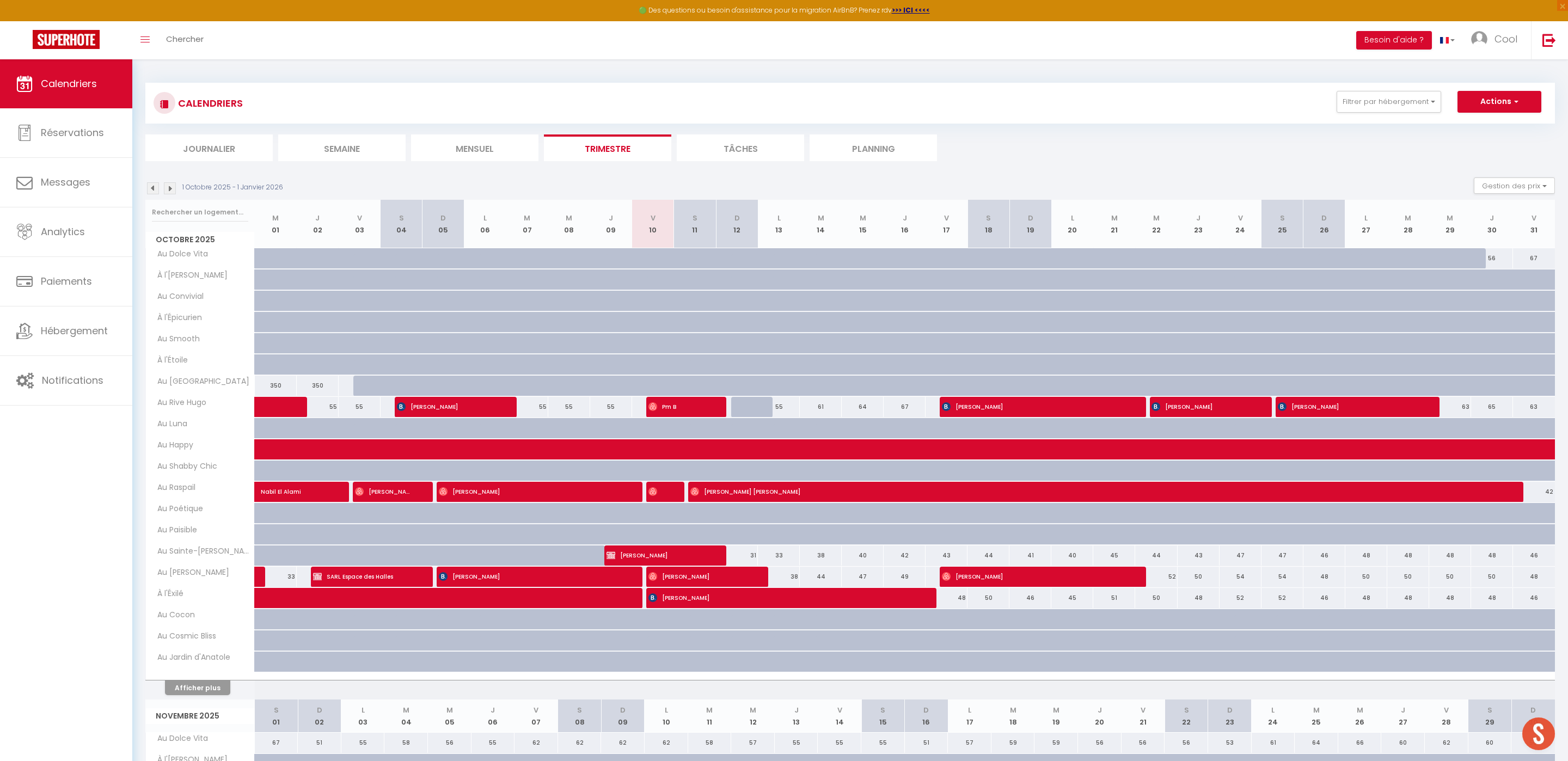
click at [1419, 114] on div "CALENDRIERS Filtrer par hébergement Doux refuge Au doux refuge • SPA en option …" at bounding box center [850, 102] width 1394 height 24
click at [1419, 96] on button "Filtrer par hébergement" at bounding box center [1389, 102] width 105 height 22
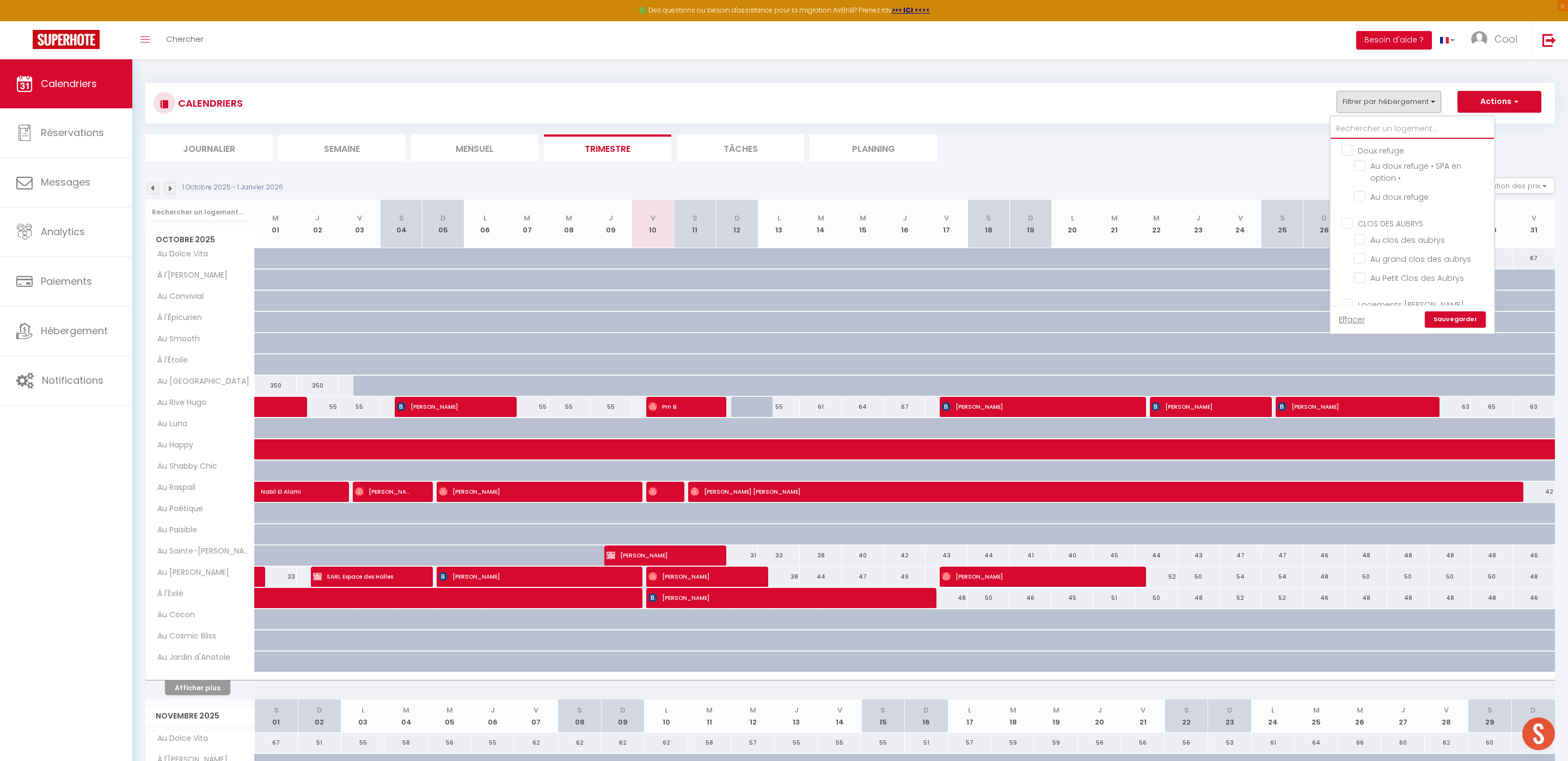
click at [1375, 133] on input "text" at bounding box center [1412, 129] width 163 height 20
type input "do"
checkbox input "false"
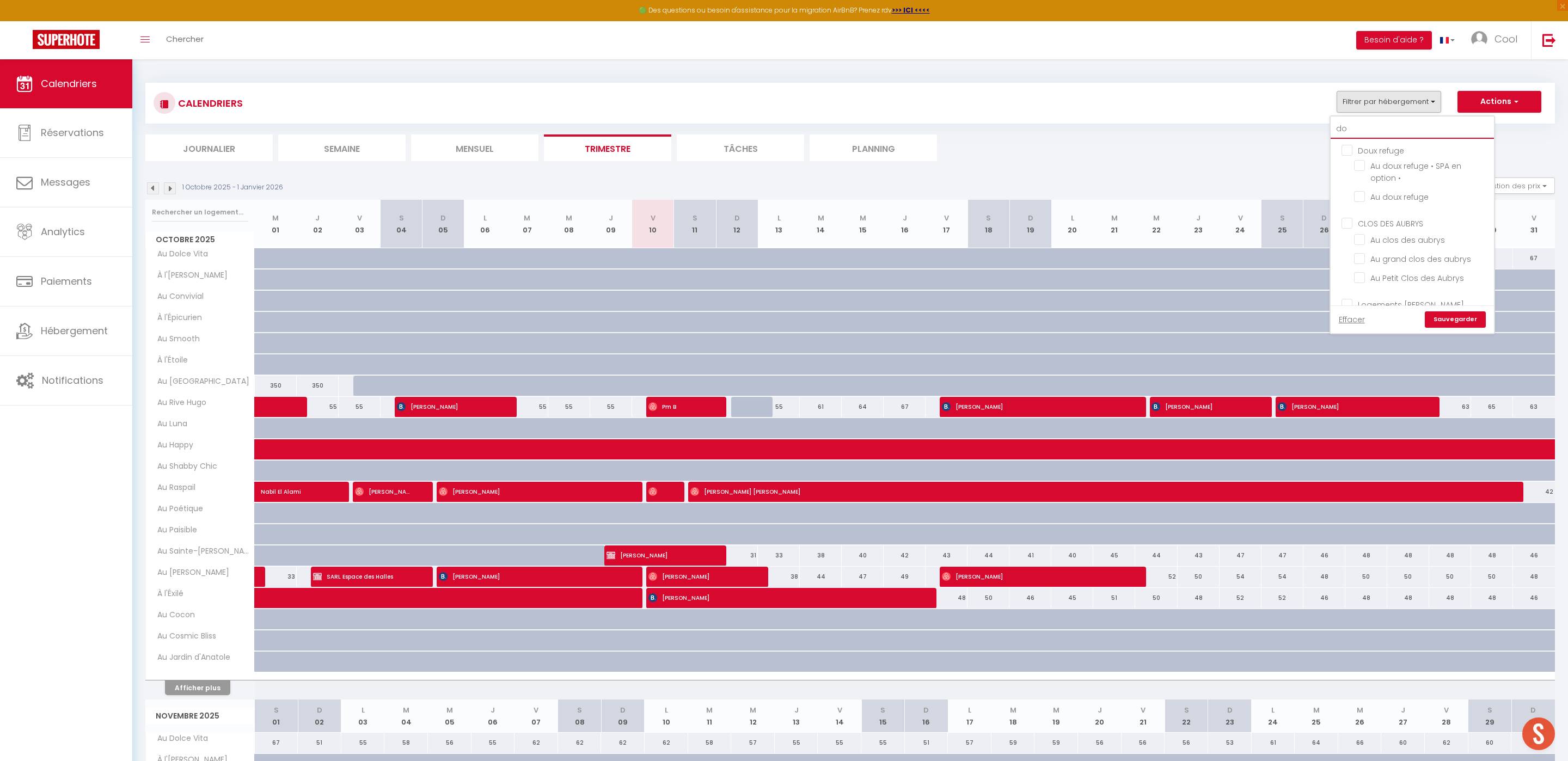
checkbox input "false"
click at [1350, 285] on ul "Cool [PERSON_NAME] CHTX Au doux refuge • SPA en option • Au doux refuge" at bounding box center [1412, 322] width 163 height 73
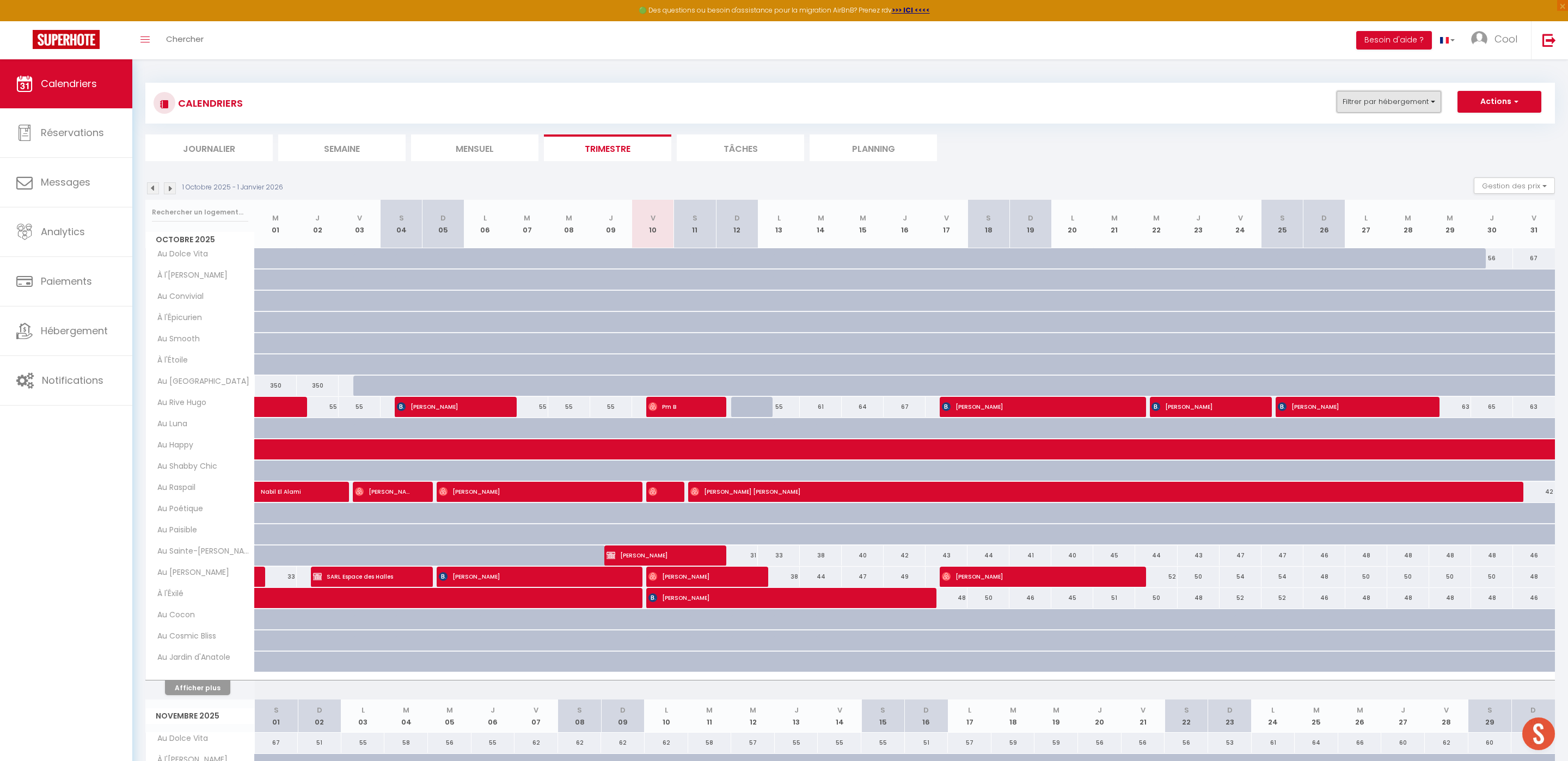
click at [1404, 92] on button "Filtrer par hébergement" at bounding box center [1389, 102] width 105 height 22
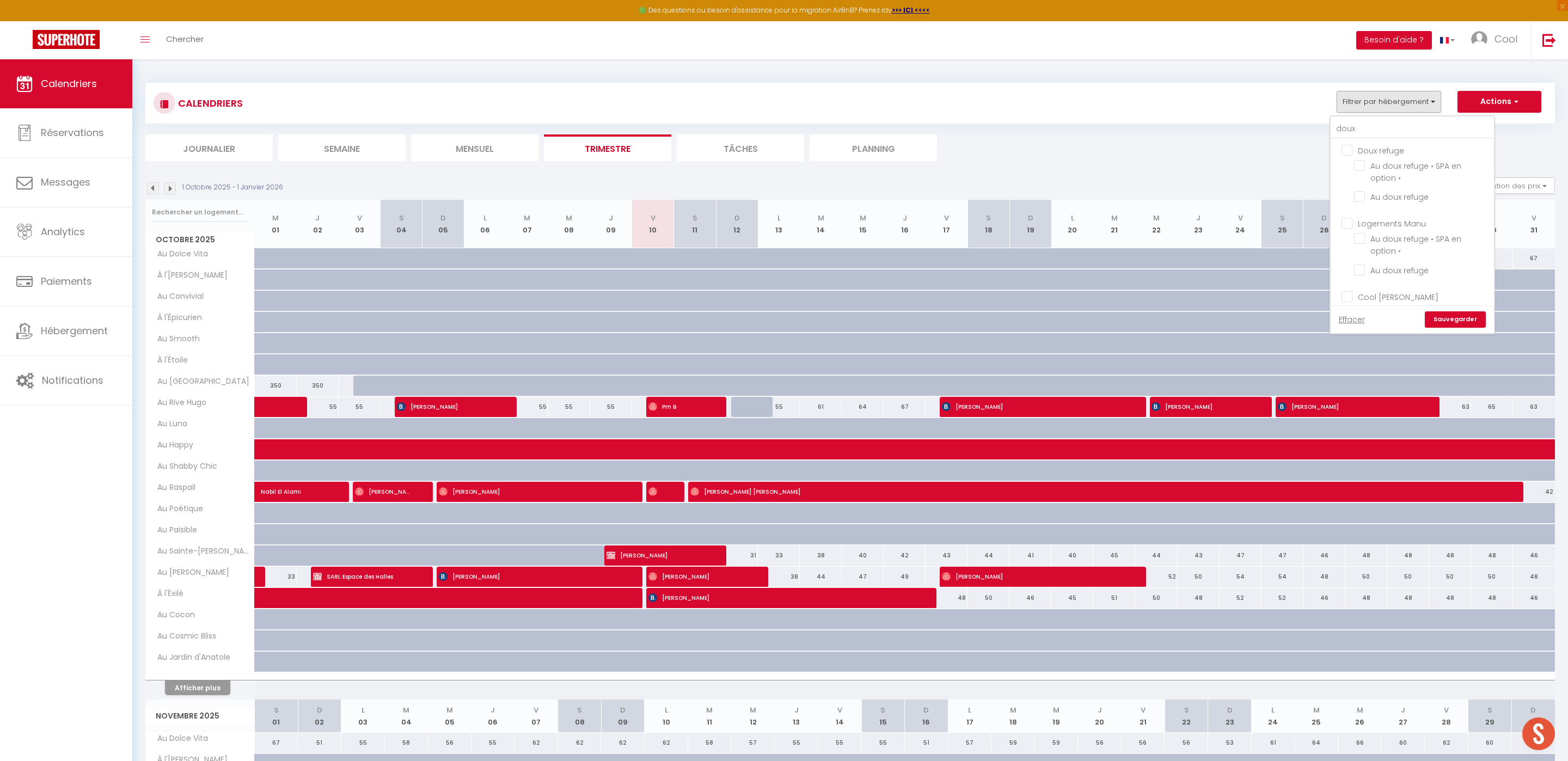
click at [1353, 295] on input "Cool [PERSON_NAME]" at bounding box center [1423, 296] width 163 height 11
click at [1451, 318] on link "Sauvegarder" at bounding box center [1455, 319] width 61 height 16
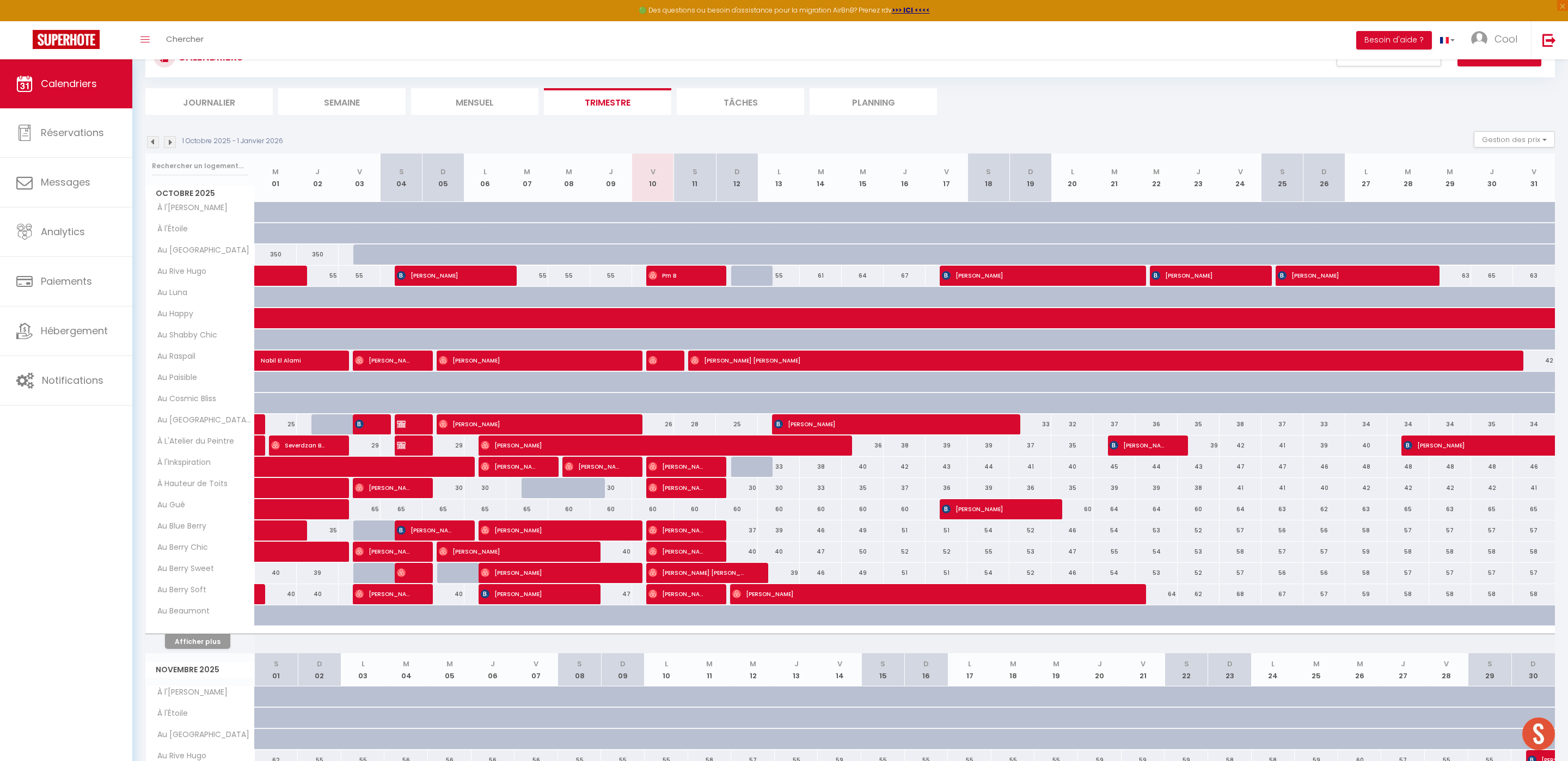
scroll to position [94, 0]
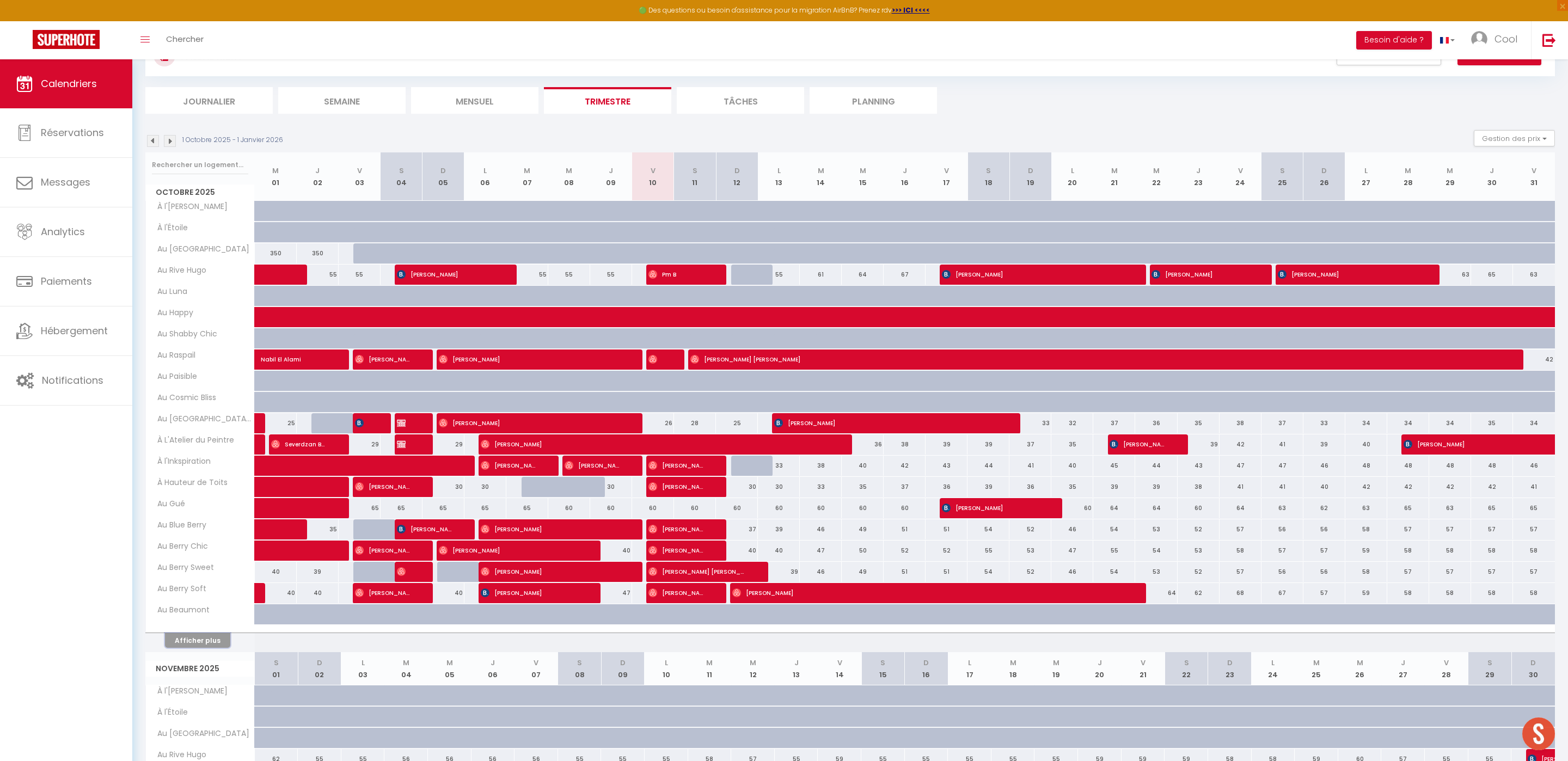
click at [182, 645] on button "Afficher plus" at bounding box center [198, 640] width 66 height 15
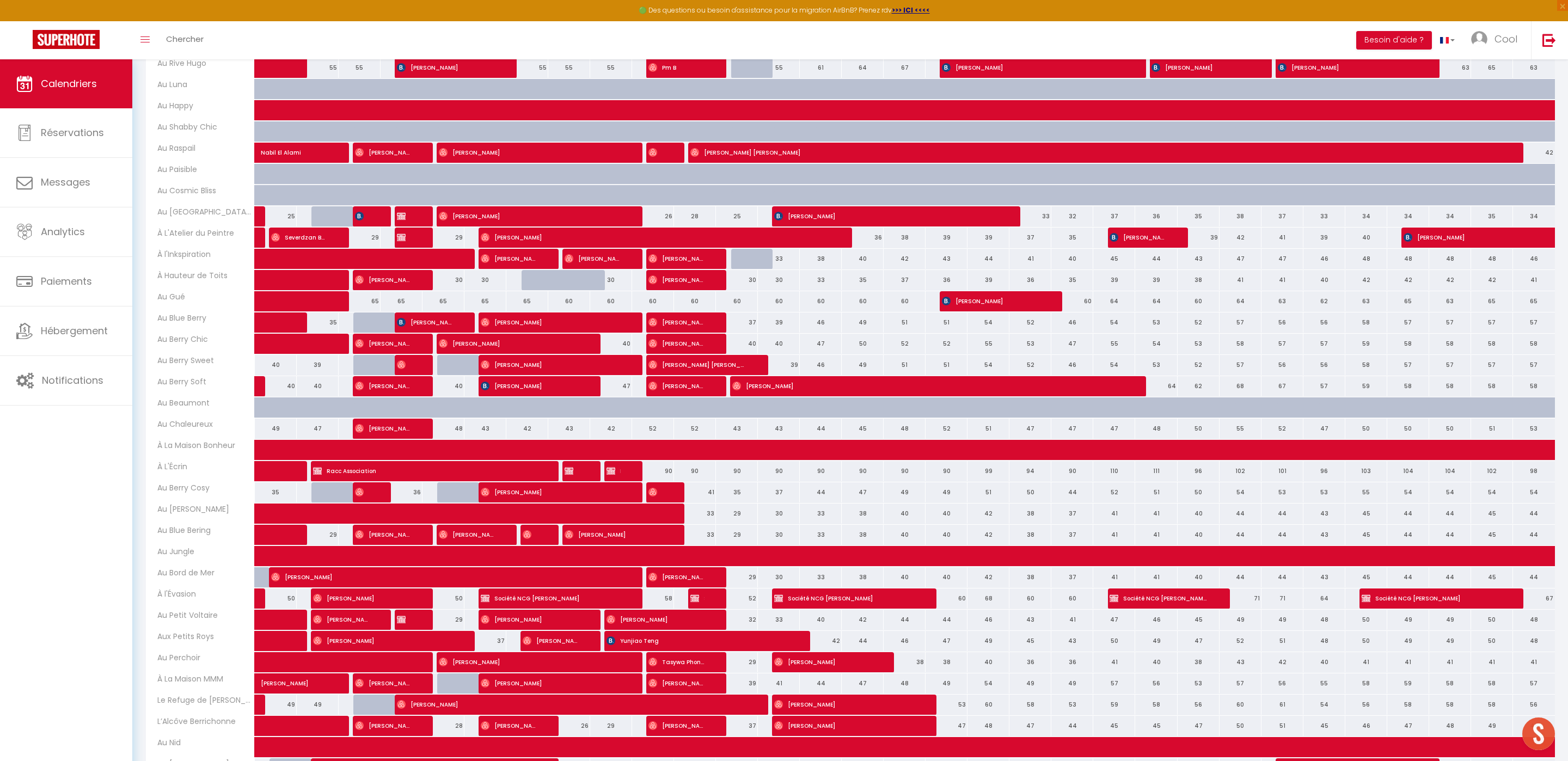
scroll to position [0, 0]
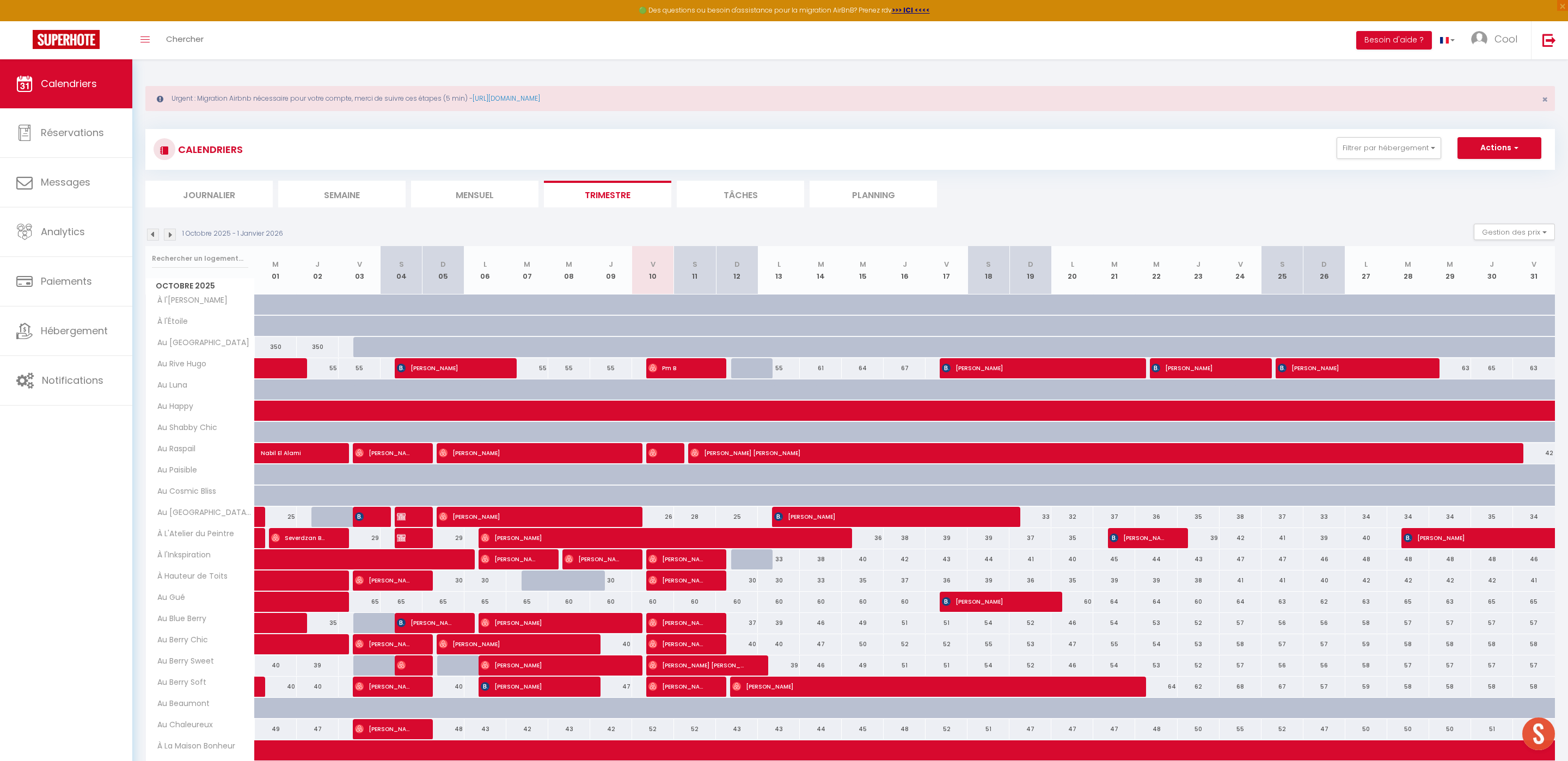
click at [885, 199] on li "Planning" at bounding box center [873, 194] width 128 height 27
